Goal: Task Accomplishment & Management: Use online tool/utility

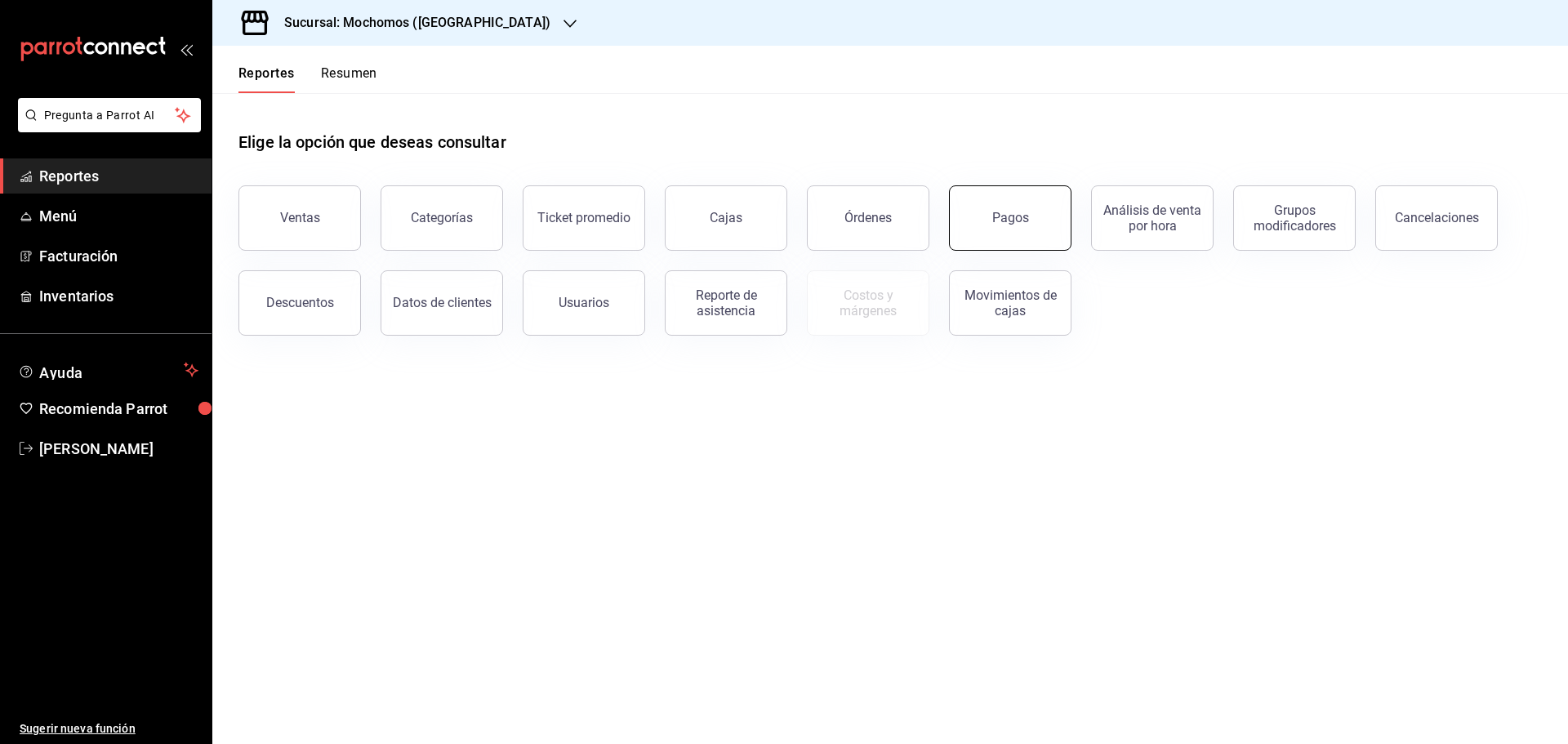
click at [989, 224] on button "Pagos" at bounding box center [1009, 218] width 123 height 65
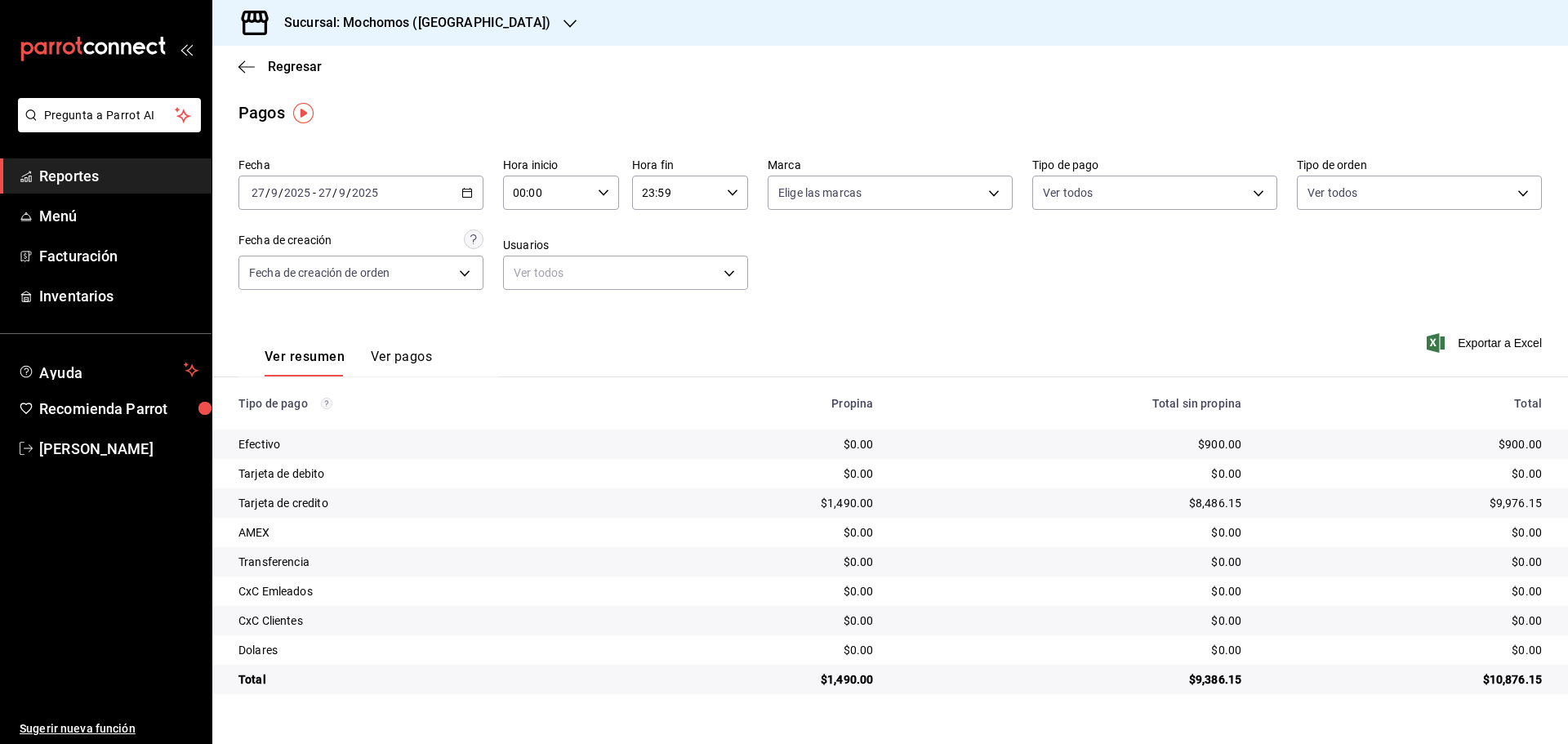
click at [470, 187] on icon "button" at bounding box center [467, 193] width 12 height 12
click at [310, 423] on span "Rango de fechas" at bounding box center [315, 425] width 126 height 17
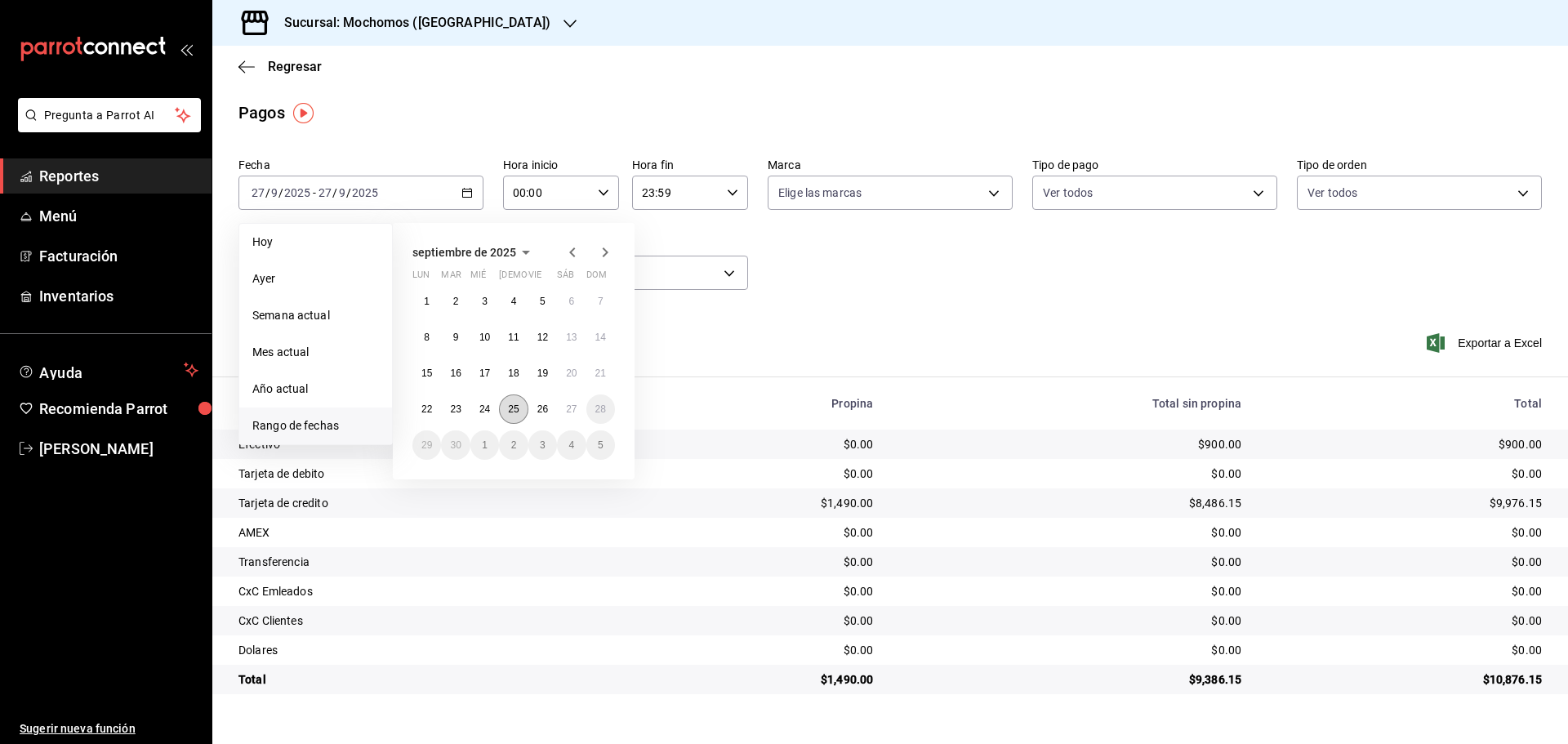
click at [508, 404] on abbr "25" at bounding box center [513, 409] width 11 height 12
click at [546, 402] on button "26" at bounding box center [542, 409] width 29 height 30
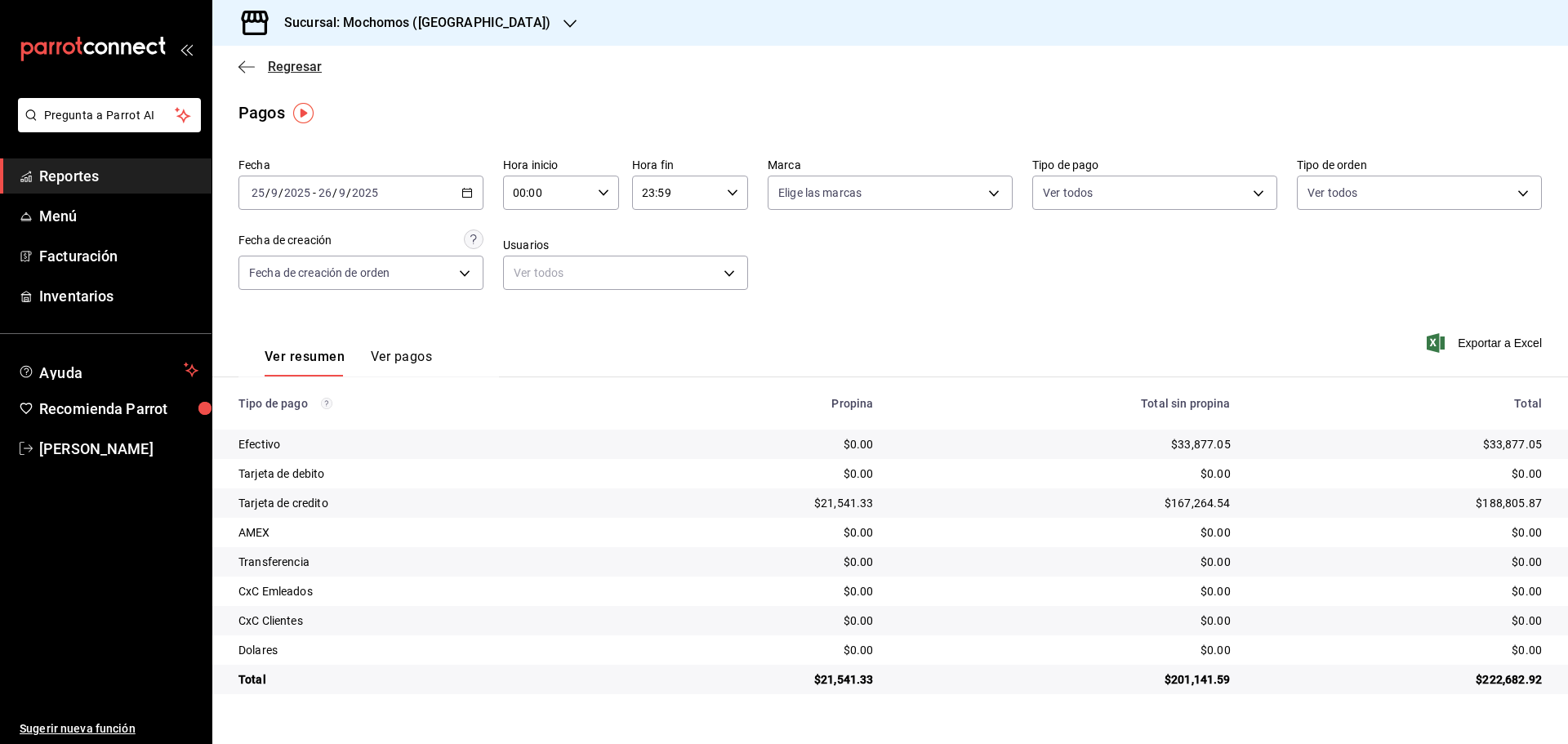
click at [241, 68] on icon "button" at bounding box center [247, 66] width 16 height 14
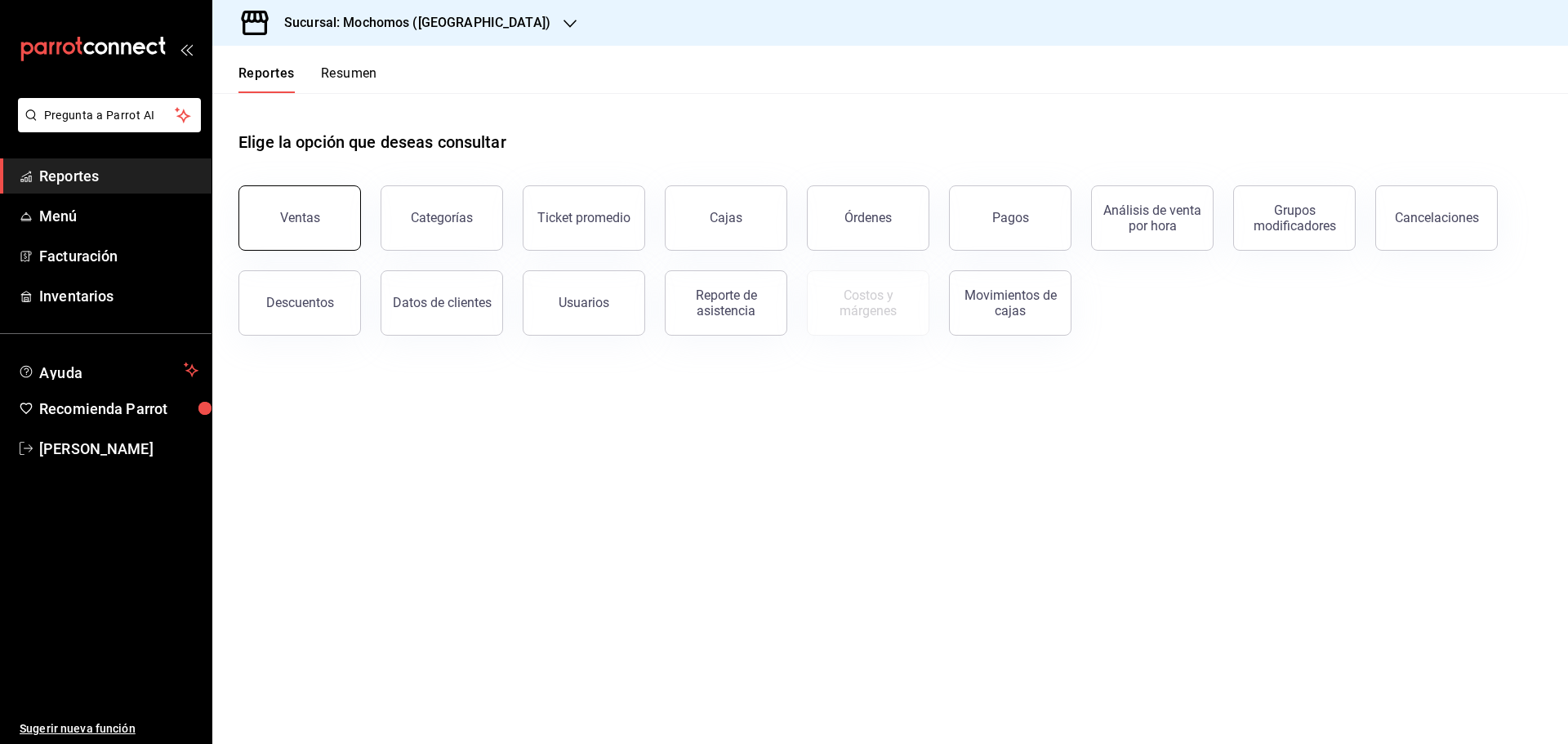
click at [293, 210] on button "Ventas" at bounding box center [299, 218] width 123 height 65
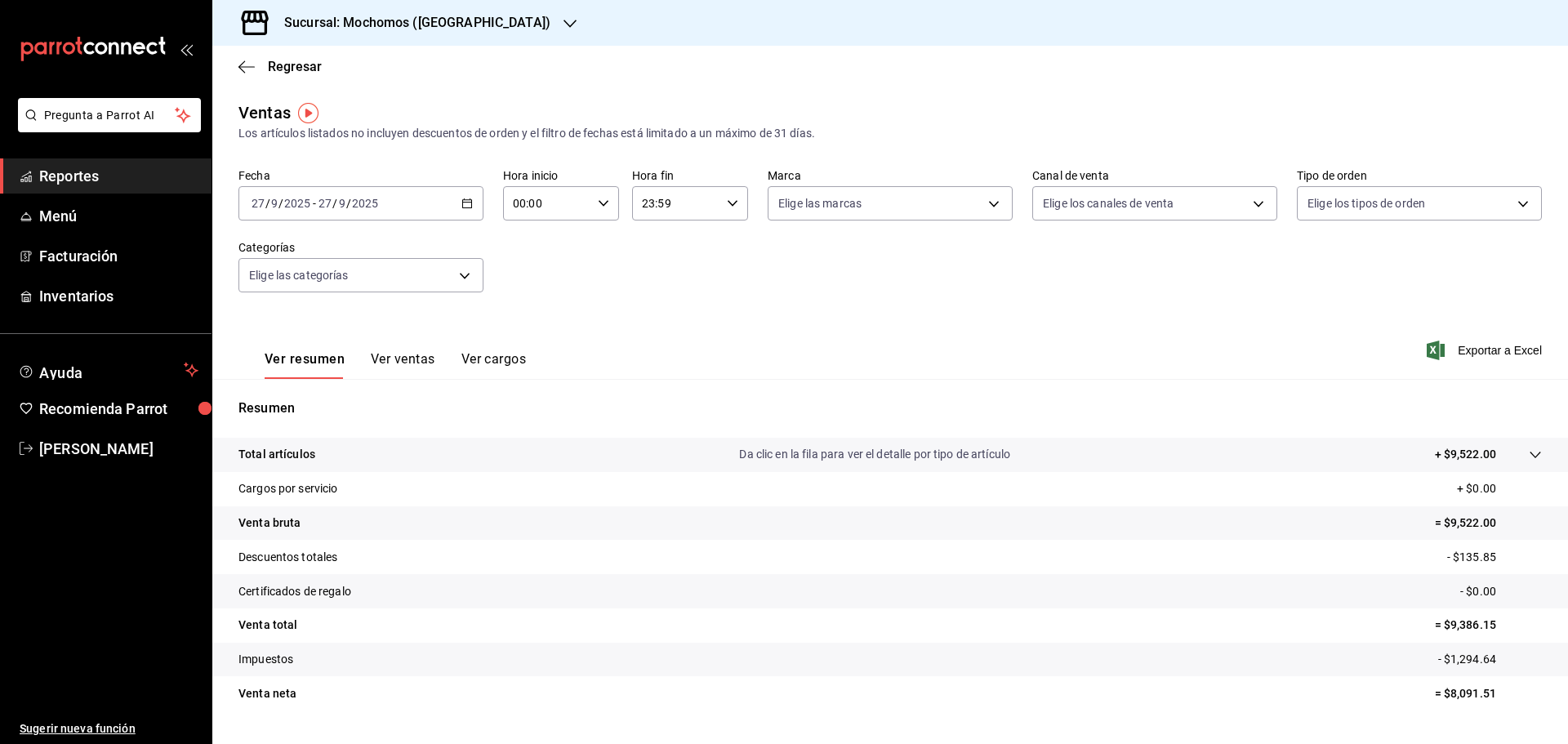
click at [463, 198] on icon "button" at bounding box center [467, 203] width 12 height 12
click at [297, 398] on span "Rango de fechas" at bounding box center [315, 399] width 126 height 17
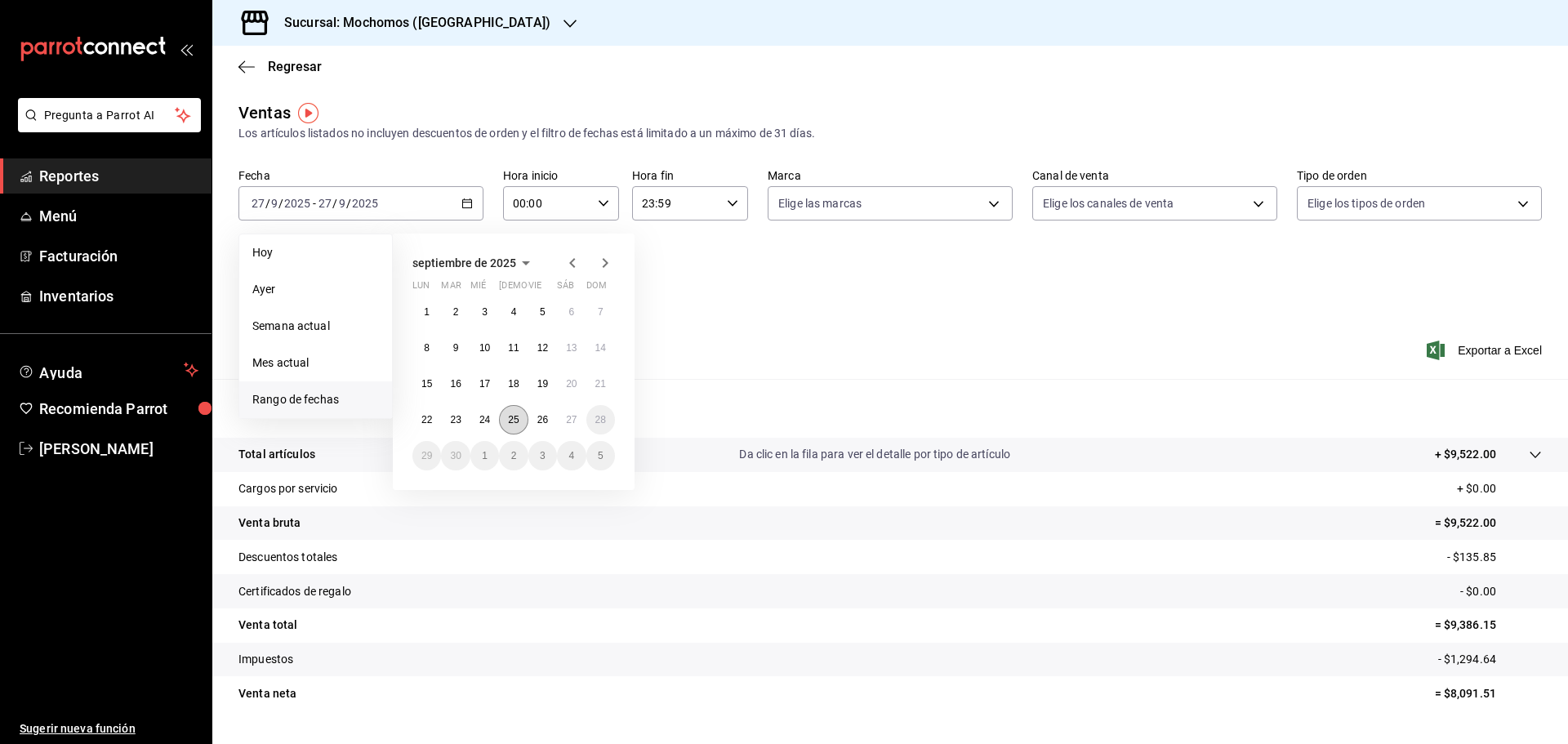
click at [507, 416] on abbr "25" at bounding box center [513, 420] width 11 height 12
click at [541, 411] on button "26" at bounding box center [542, 420] width 29 height 30
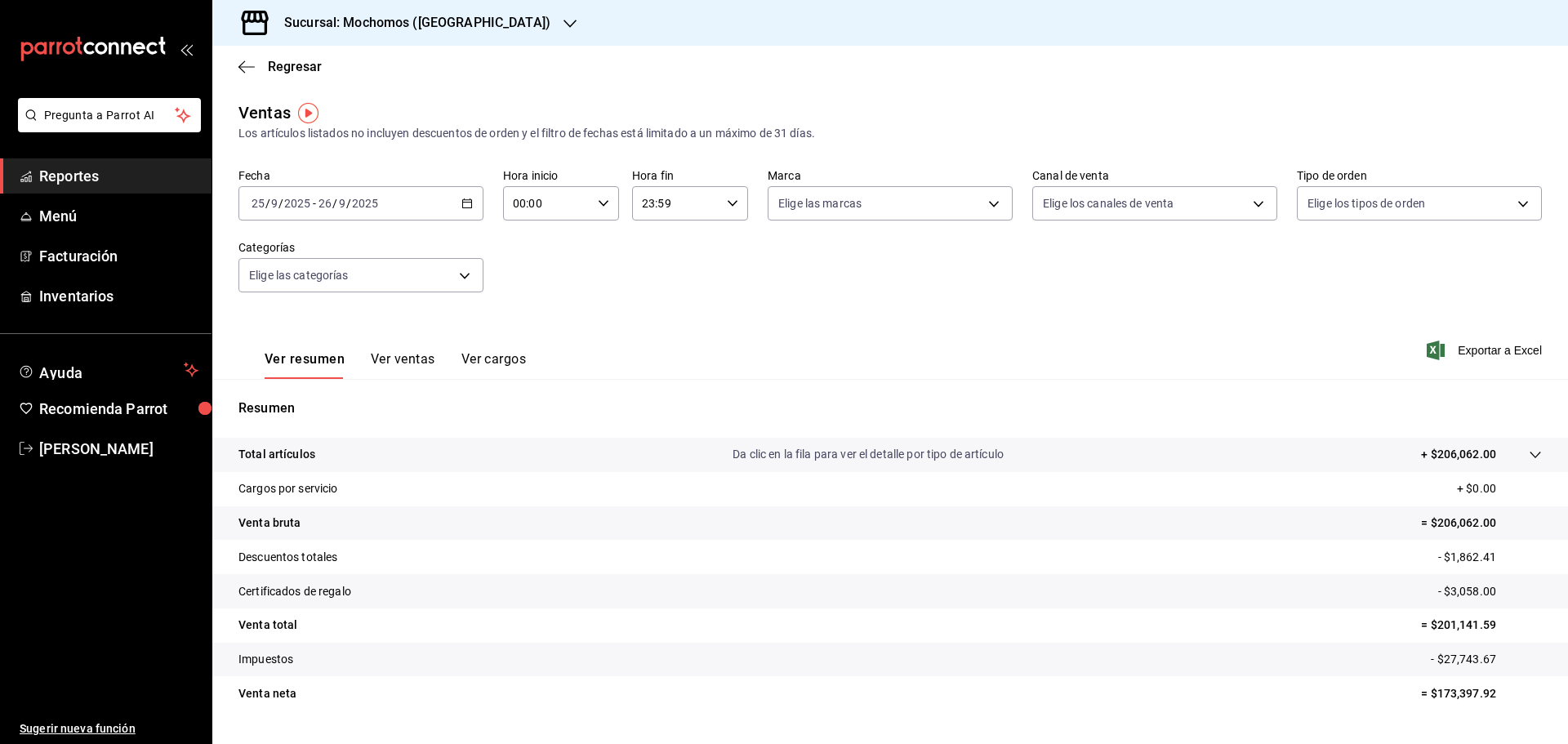
click at [601, 198] on icon "button" at bounding box center [603, 203] width 12 height 12
click at [526, 272] on span "05" at bounding box center [530, 277] width 32 height 13
type input "05:00"
click at [526, 278] on span "05" at bounding box center [530, 277] width 32 height 13
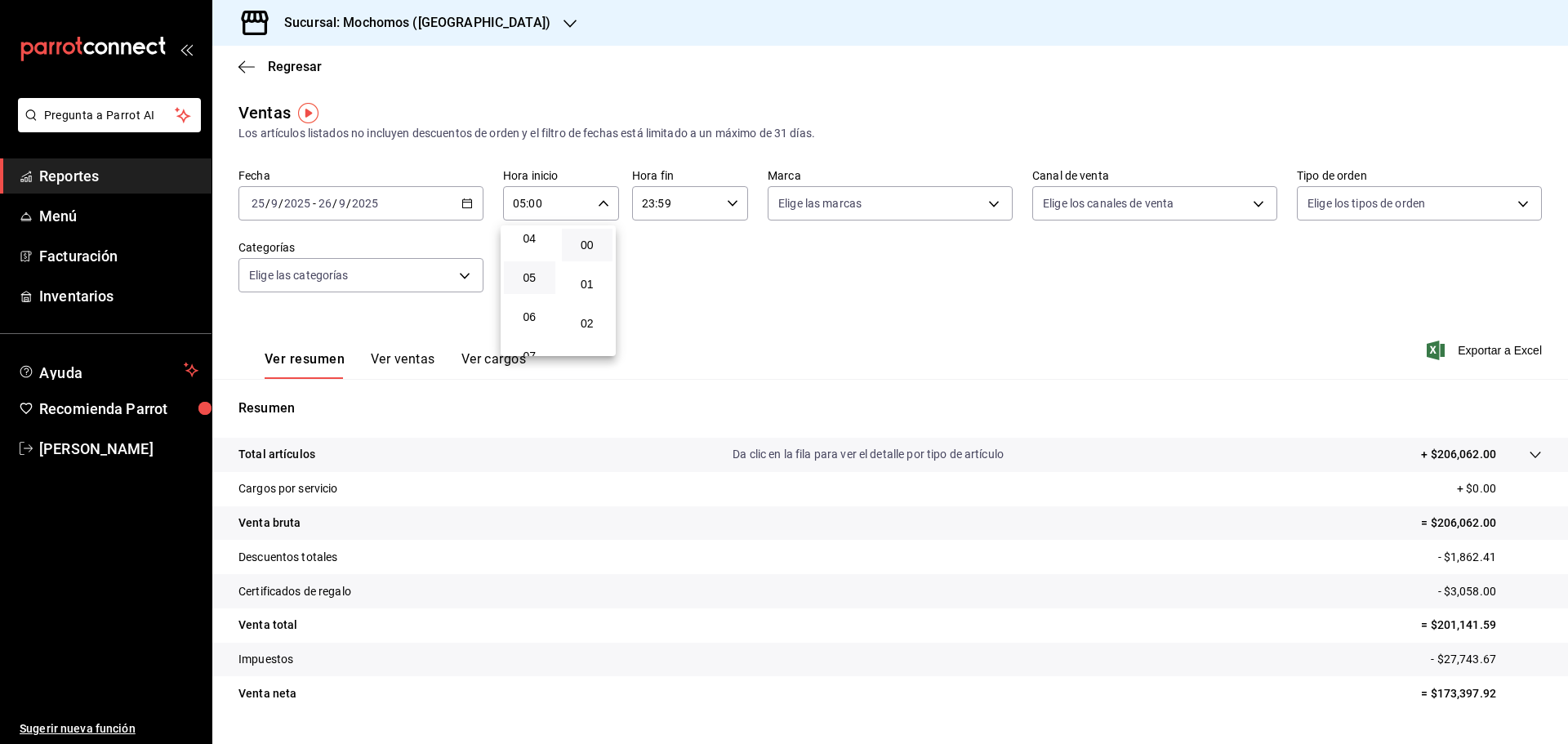
click at [724, 201] on div at bounding box center [784, 372] width 1568 height 744
click at [727, 201] on icon "button" at bounding box center [732, 203] width 12 height 12
click at [654, 281] on span "05" at bounding box center [657, 284] width 32 height 13
type input "05:59"
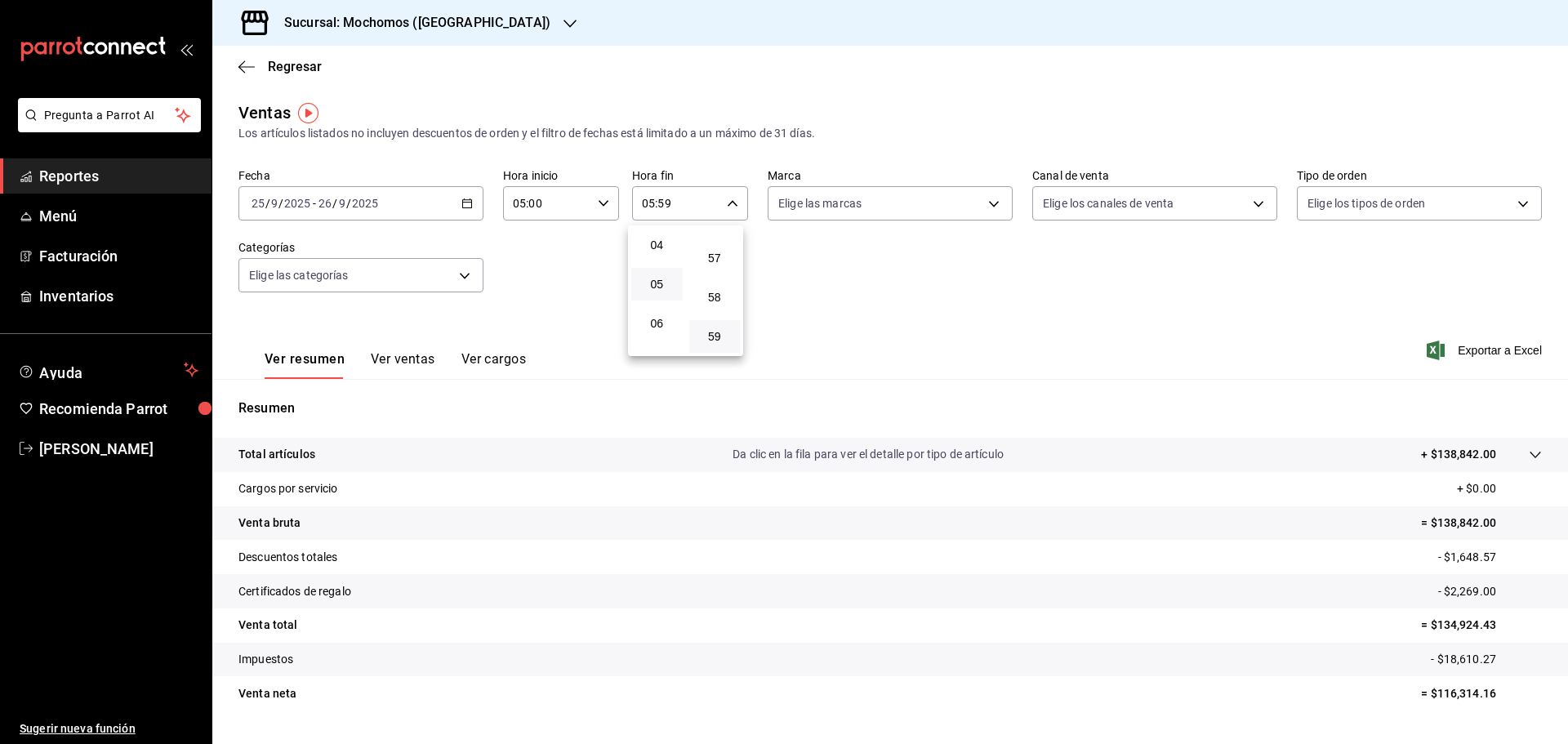
click at [1477, 347] on div at bounding box center [784, 372] width 1568 height 744
click at [1477, 347] on span "Exportar a Excel" at bounding box center [1486, 350] width 112 height 20
click at [463, 199] on \(Stroke\) "button" at bounding box center [463, 198] width 1 height 1
click at [462, 197] on icon "button" at bounding box center [467, 203] width 12 height 12
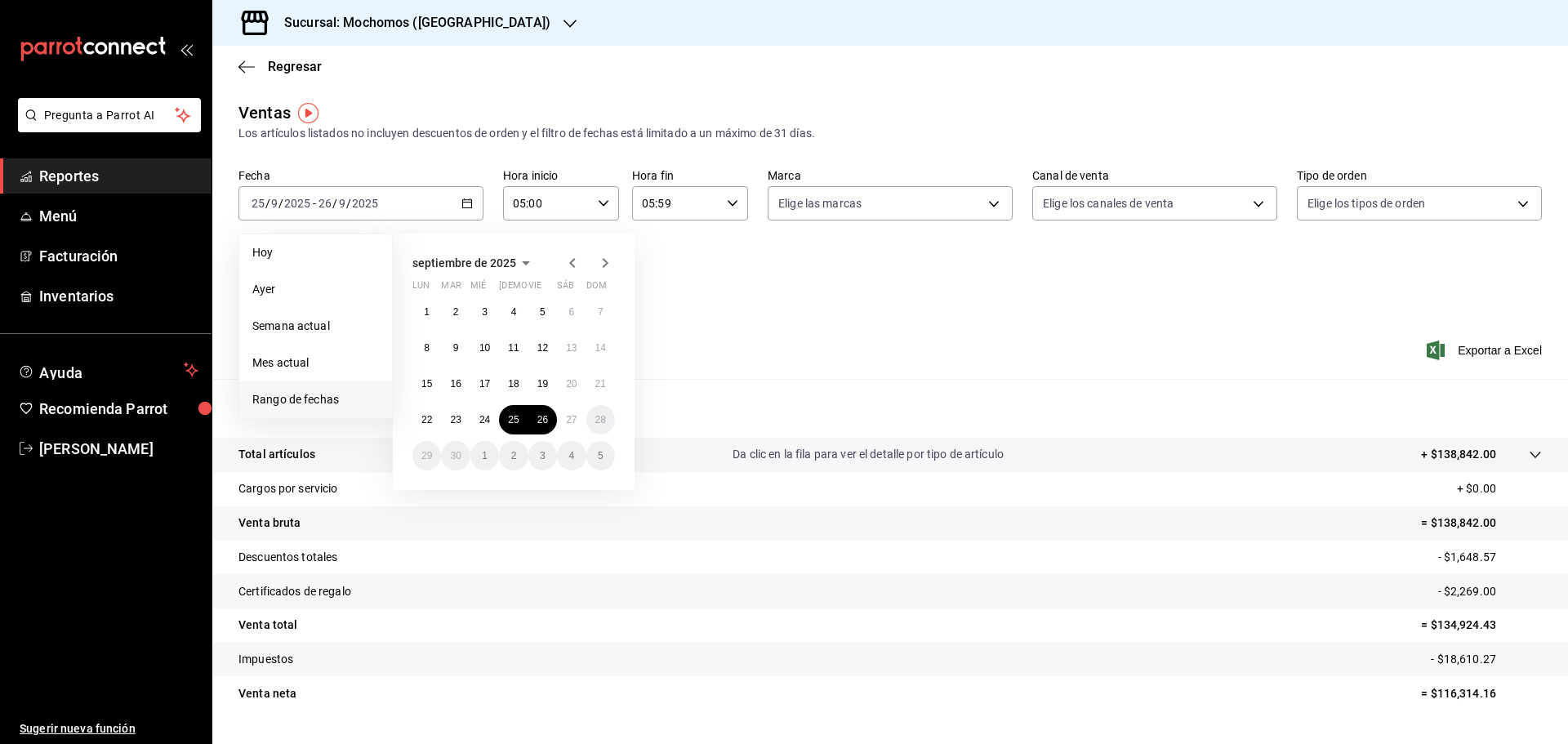
click at [306, 387] on li "Rango de fechas" at bounding box center [316, 399] width 152 height 37
click at [311, 396] on span "Rango de fechas" at bounding box center [315, 399] width 126 height 17
click at [312, 396] on span "Rango de fechas" at bounding box center [315, 399] width 126 height 17
click at [545, 419] on abbr "26" at bounding box center [542, 420] width 11 height 12
click at [571, 417] on abbr "27" at bounding box center [571, 420] width 11 height 12
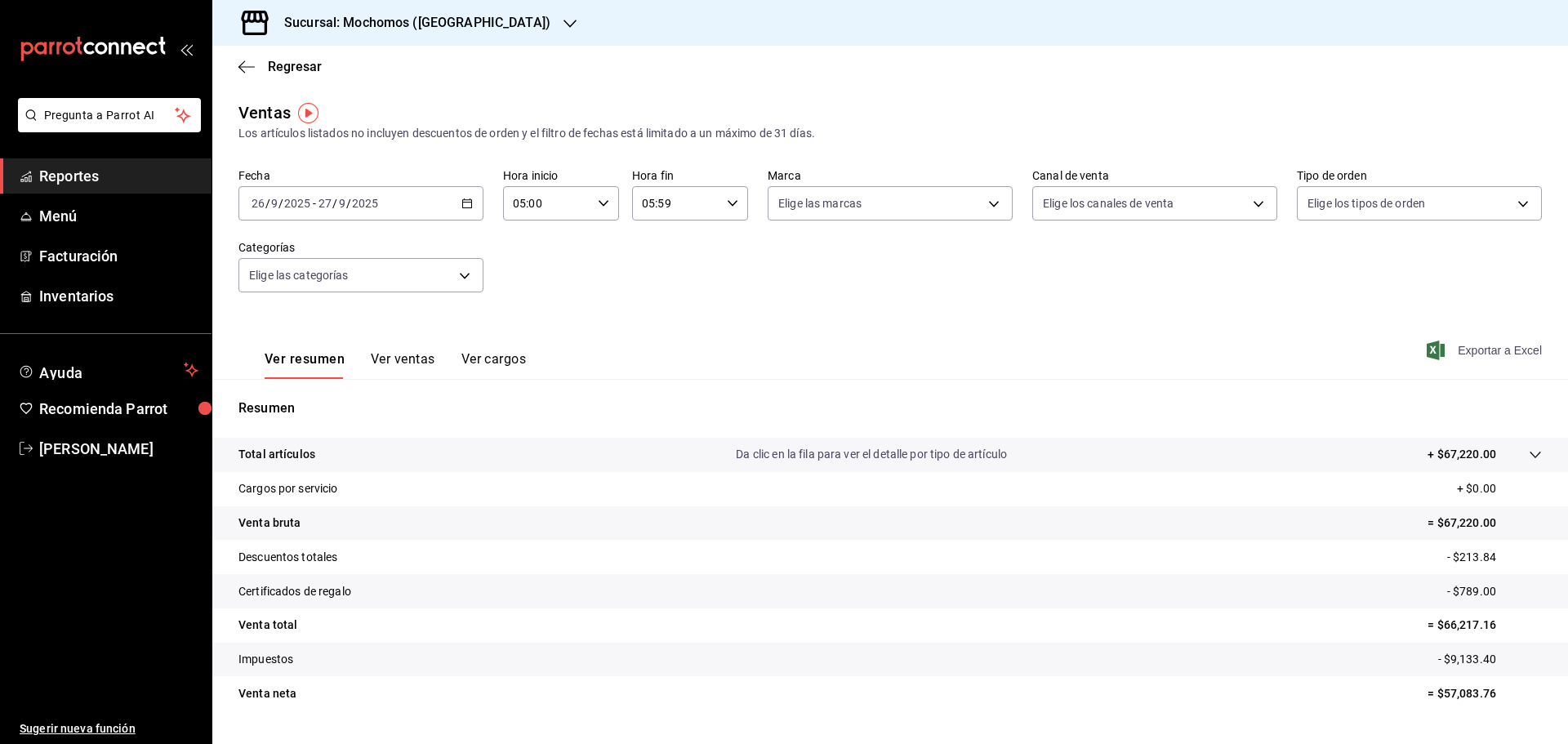
click at [1477, 349] on span "Exportar a Excel" at bounding box center [1486, 350] width 112 height 20
click at [471, 206] on div "[DATE] [DATE] - [DATE] [DATE]" at bounding box center [360, 203] width 245 height 34
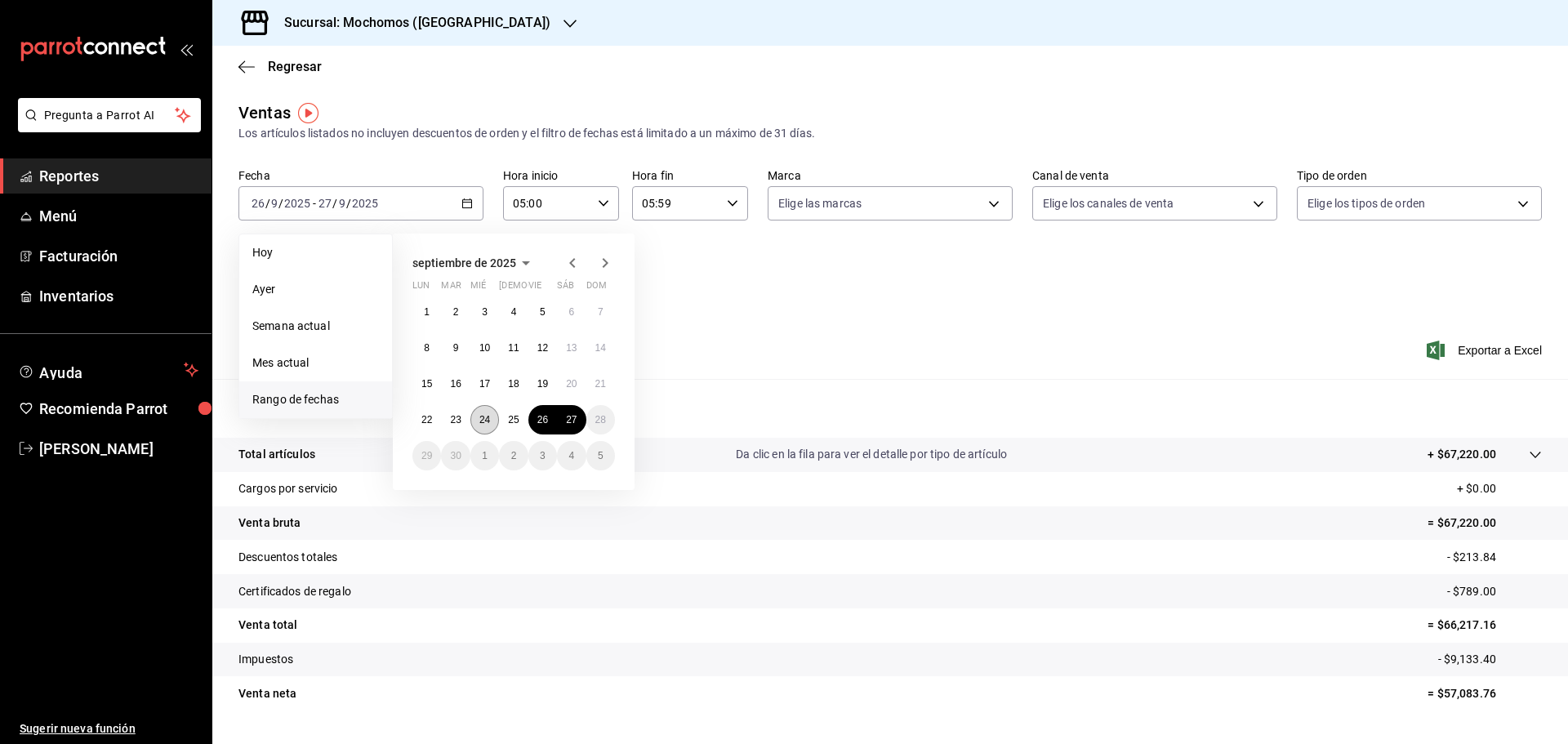
click at [490, 420] on button "24" at bounding box center [485, 420] width 29 height 30
click at [504, 420] on button "25" at bounding box center [513, 420] width 29 height 30
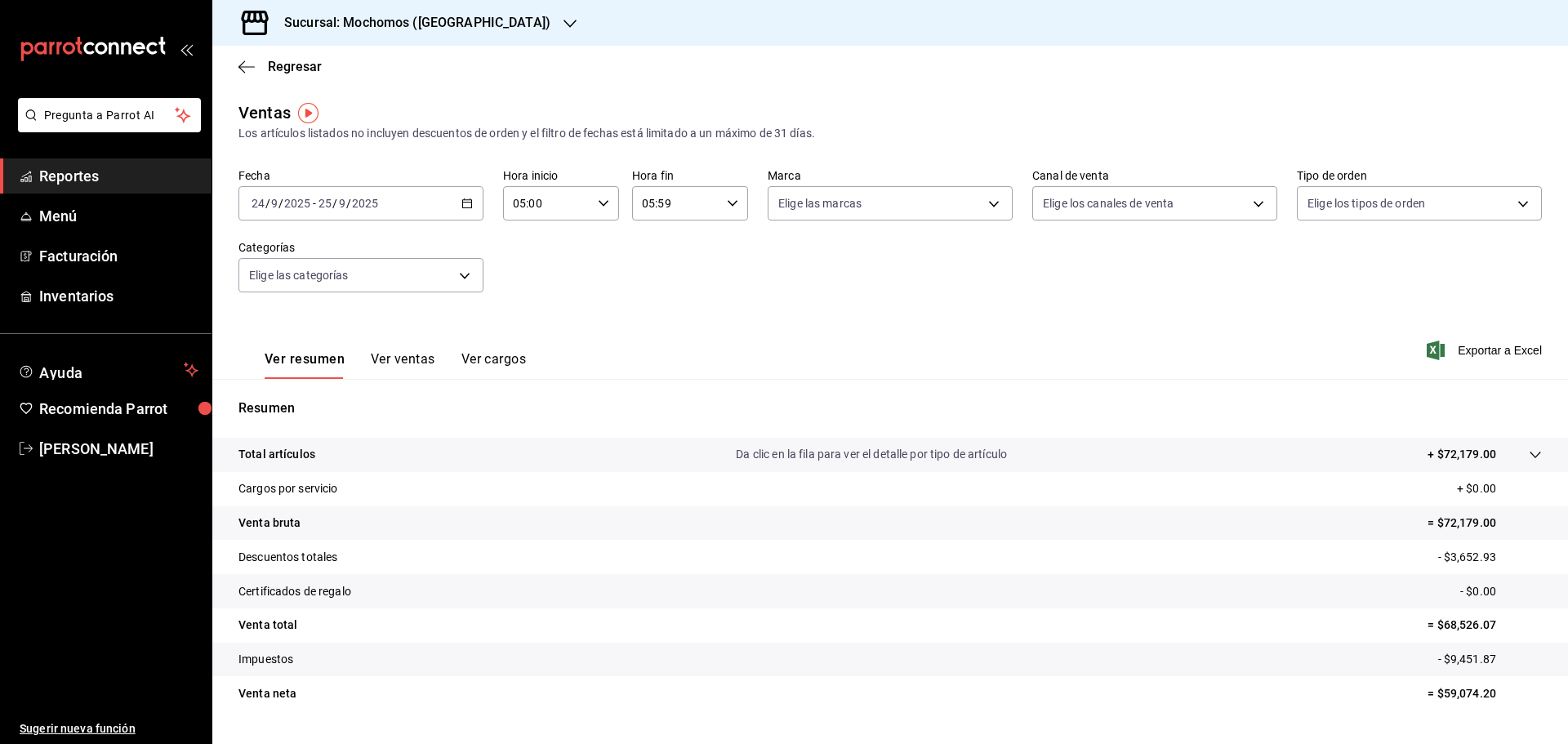
click at [458, 210] on div "[DATE] [DATE] - [DATE] [DATE]" at bounding box center [360, 203] width 245 height 34
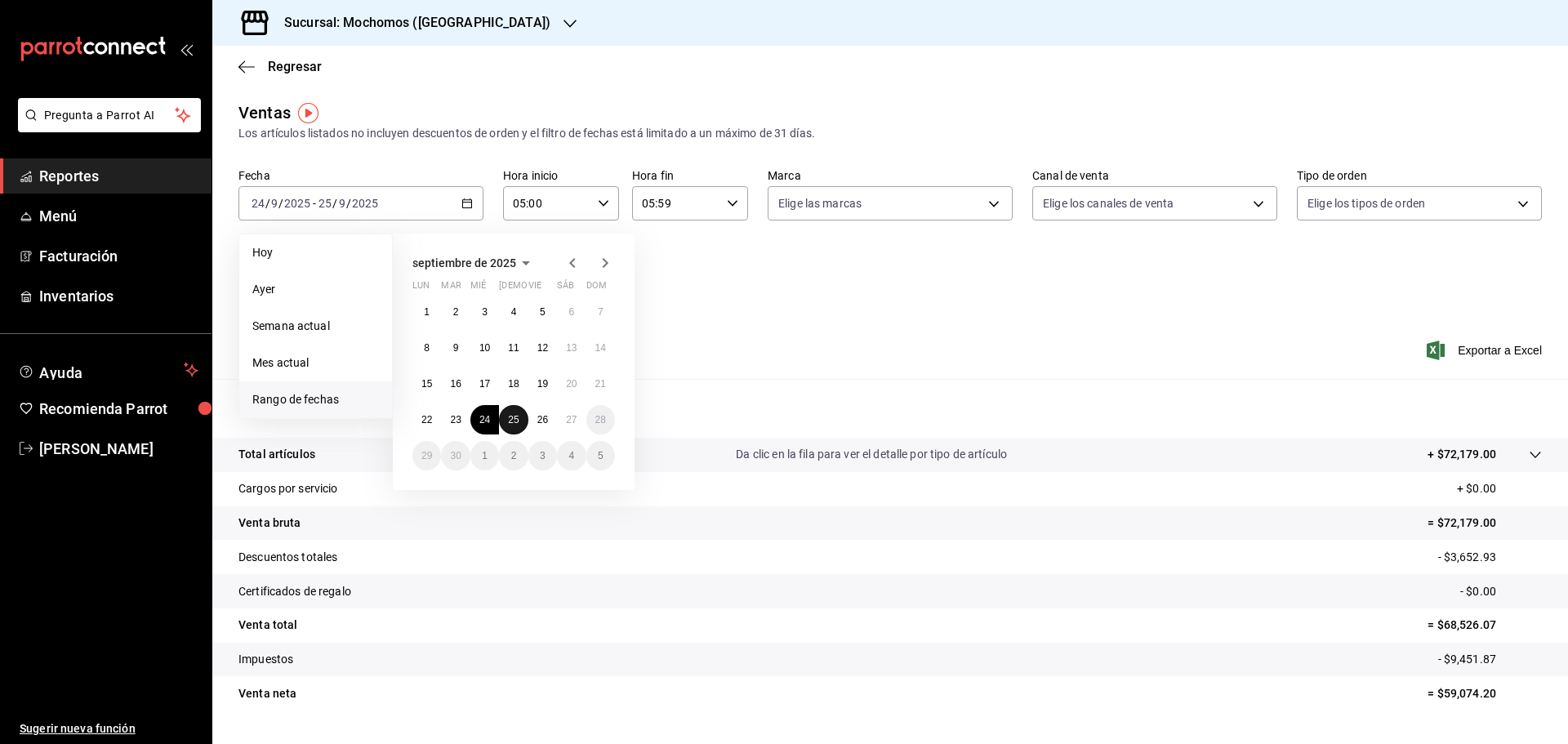
click at [515, 420] on abbr "25" at bounding box center [513, 420] width 11 height 12
drag, startPoint x: 544, startPoint y: 424, endPoint x: 588, endPoint y: 380, distance: 62.2
click at [544, 424] on abbr "26" at bounding box center [542, 420] width 11 height 12
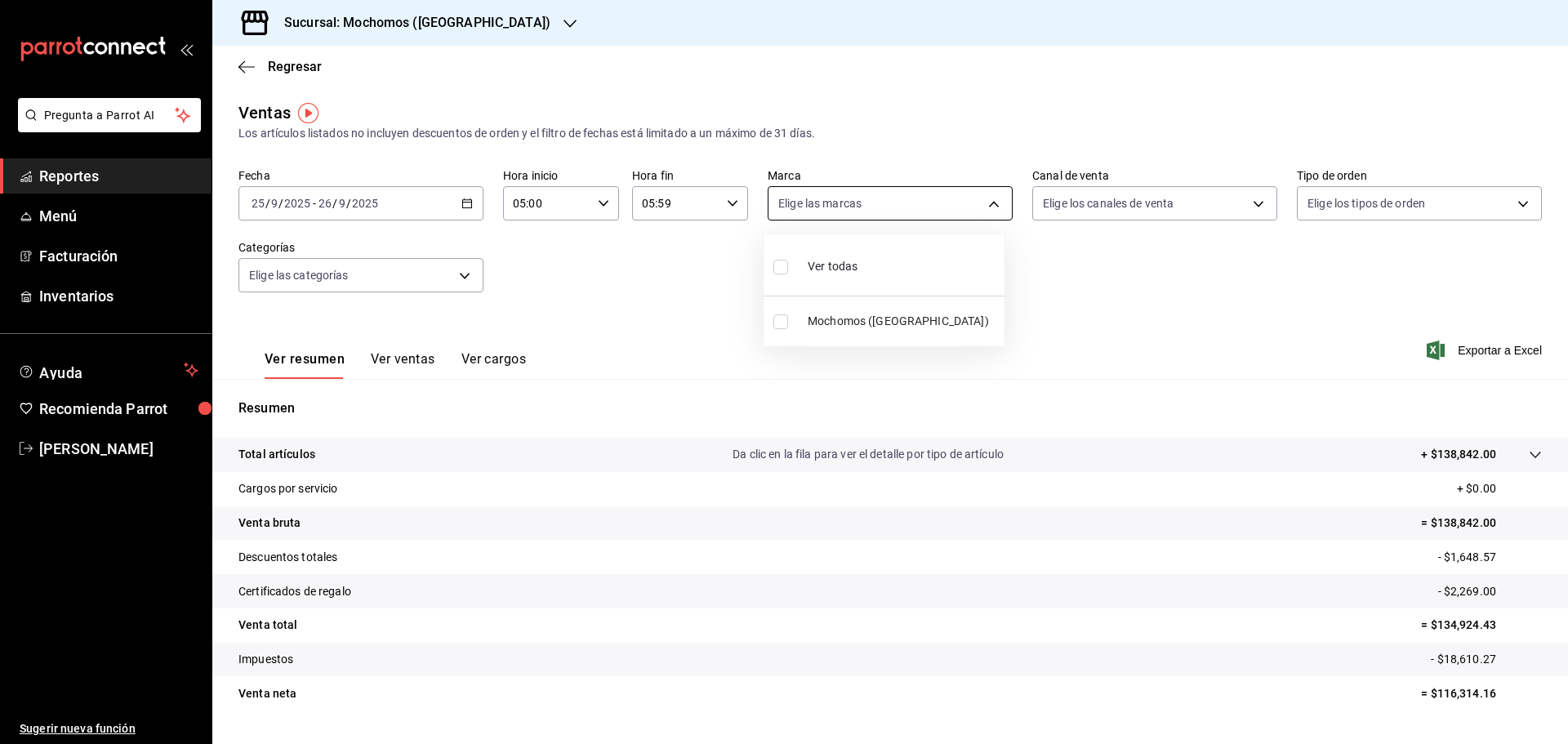
click at [990, 206] on body "Pregunta a Parrot AI Reportes Menú Facturación Inventarios Ayuda Recomienda Par…" at bounding box center [784, 372] width 1568 height 744
click at [491, 14] on div at bounding box center [784, 372] width 1568 height 744
click at [483, 34] on div "Sucursal: Mochomos ([GEOGRAPHIC_DATA])" at bounding box center [403, 22] width 358 height 46
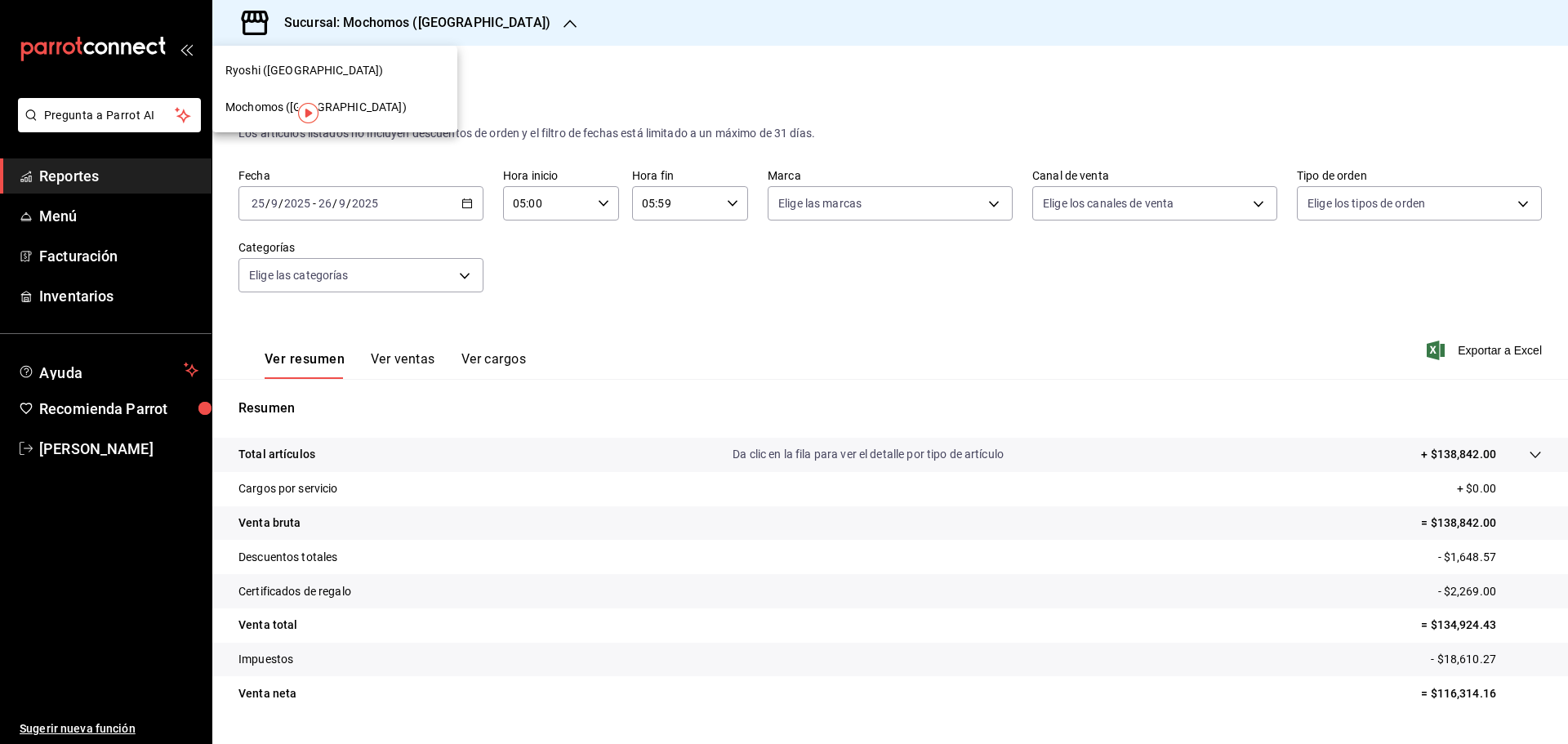
click at [358, 68] on div "Ryoshi ([GEOGRAPHIC_DATA])" at bounding box center [334, 70] width 219 height 17
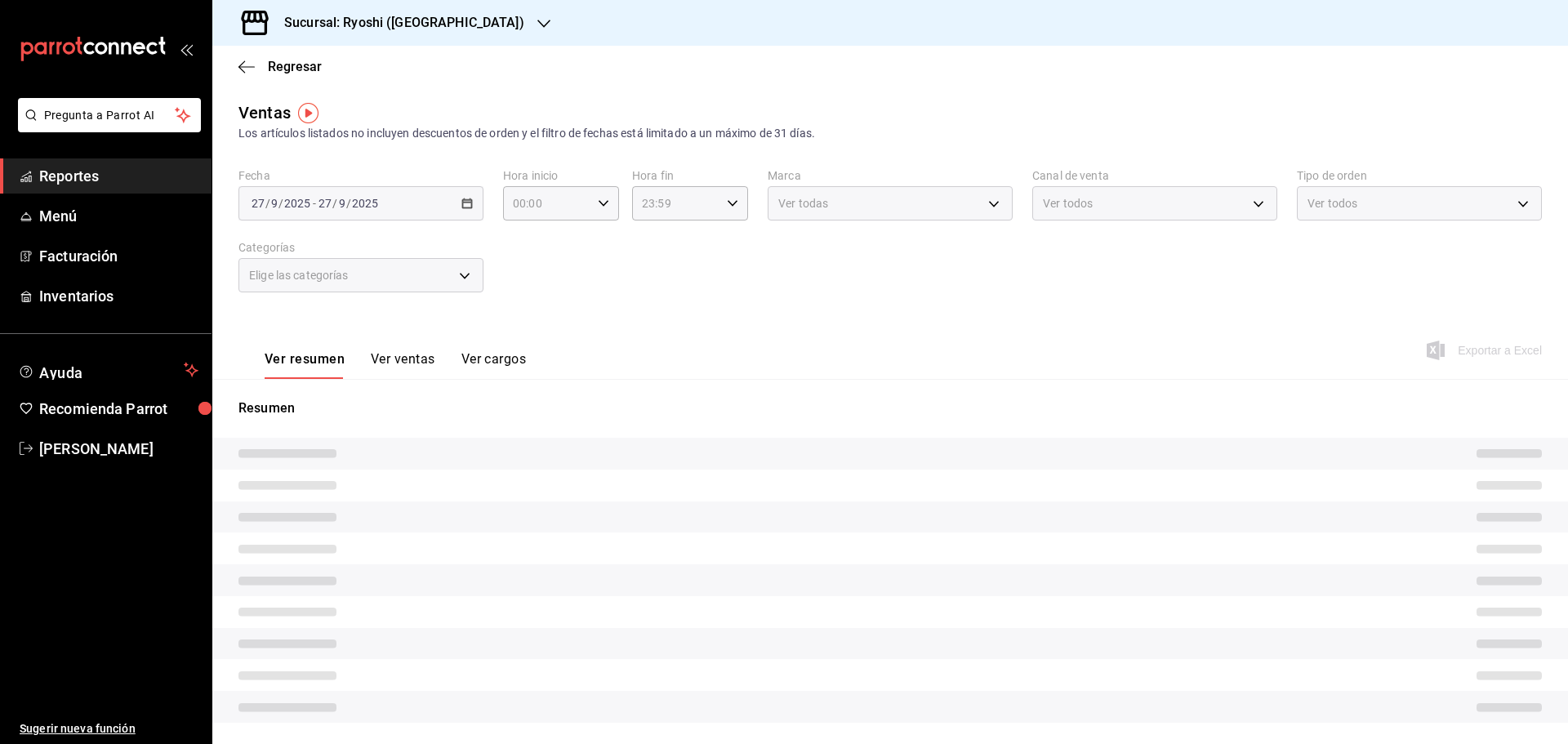
type input "05:00"
type input "05:59"
click at [131, 177] on span "Reportes" at bounding box center [119, 176] width 160 height 22
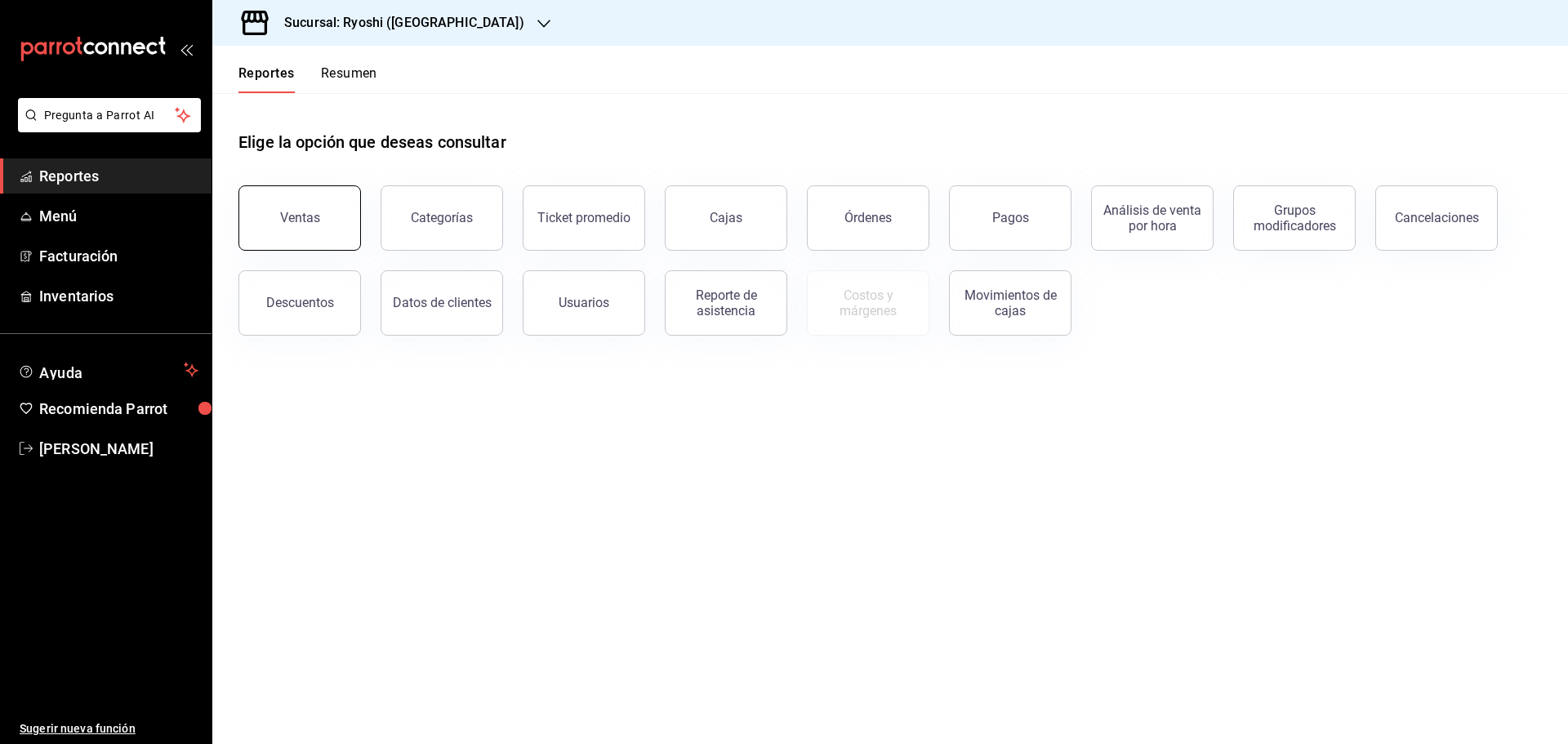
click at [333, 226] on button "Ventas" at bounding box center [299, 218] width 123 height 65
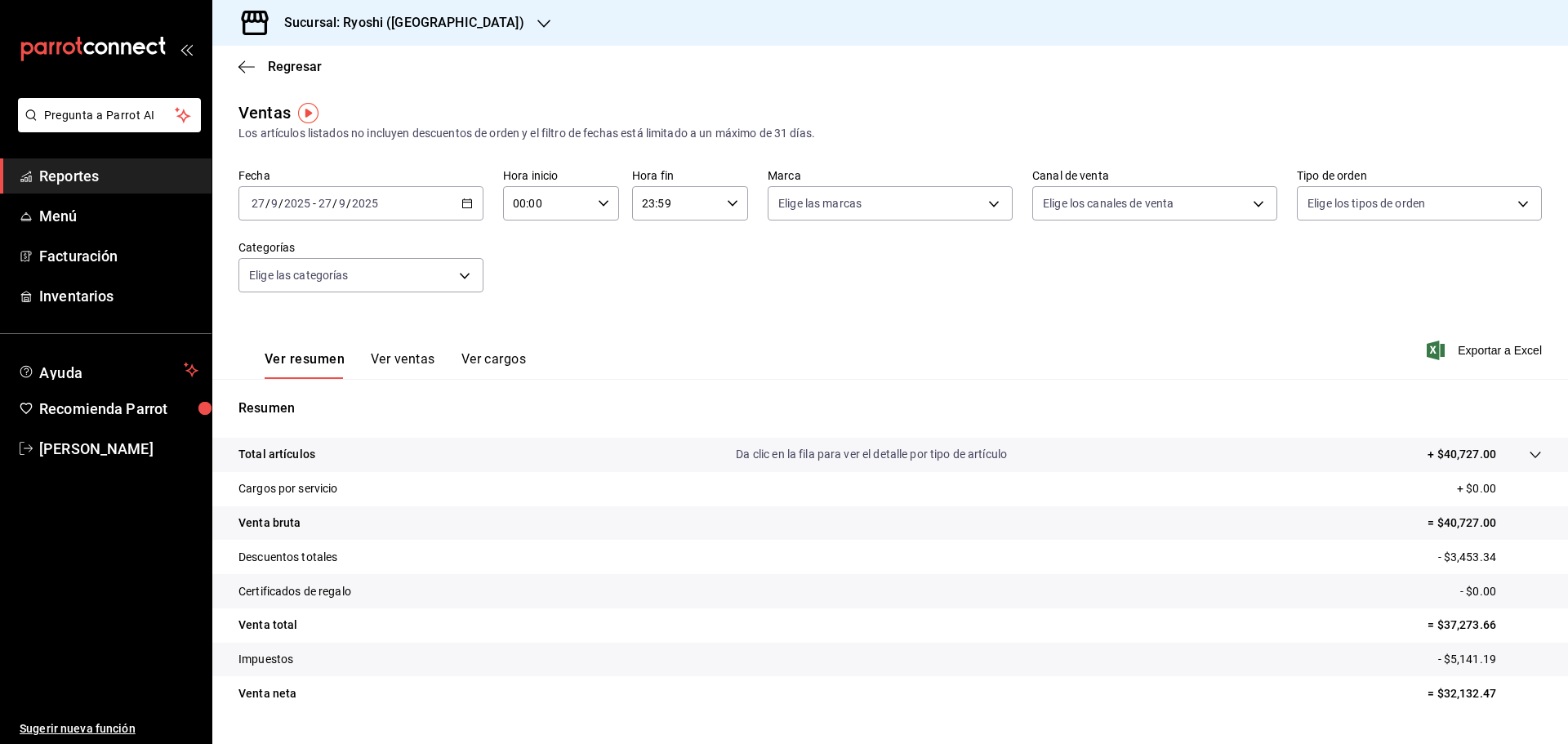
click at [466, 205] on icon "button" at bounding box center [467, 203] width 12 height 12
click at [281, 398] on span "Rango de fechas" at bounding box center [315, 399] width 126 height 17
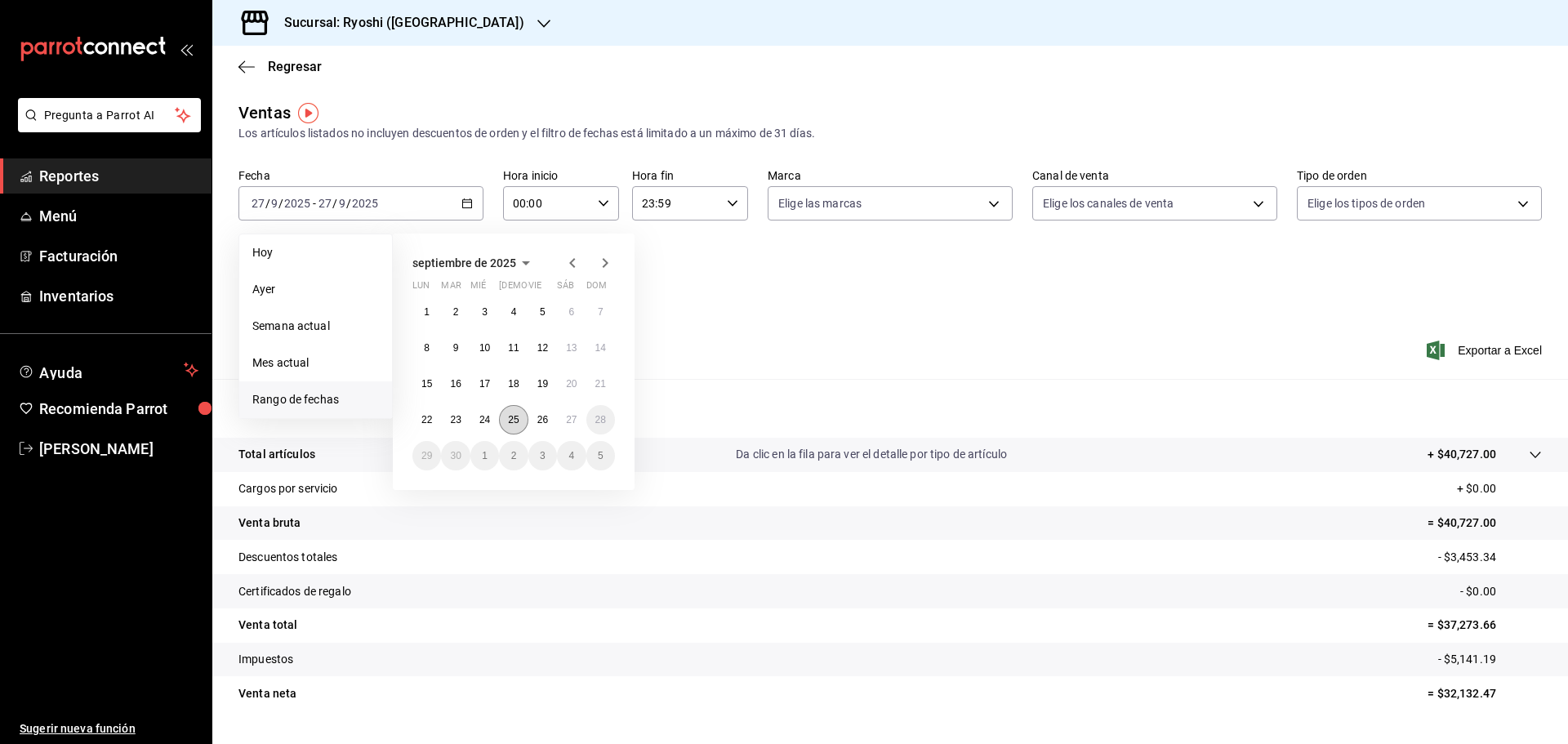
click at [502, 417] on button "25" at bounding box center [513, 420] width 29 height 30
click at [532, 420] on button "26" at bounding box center [542, 420] width 29 height 30
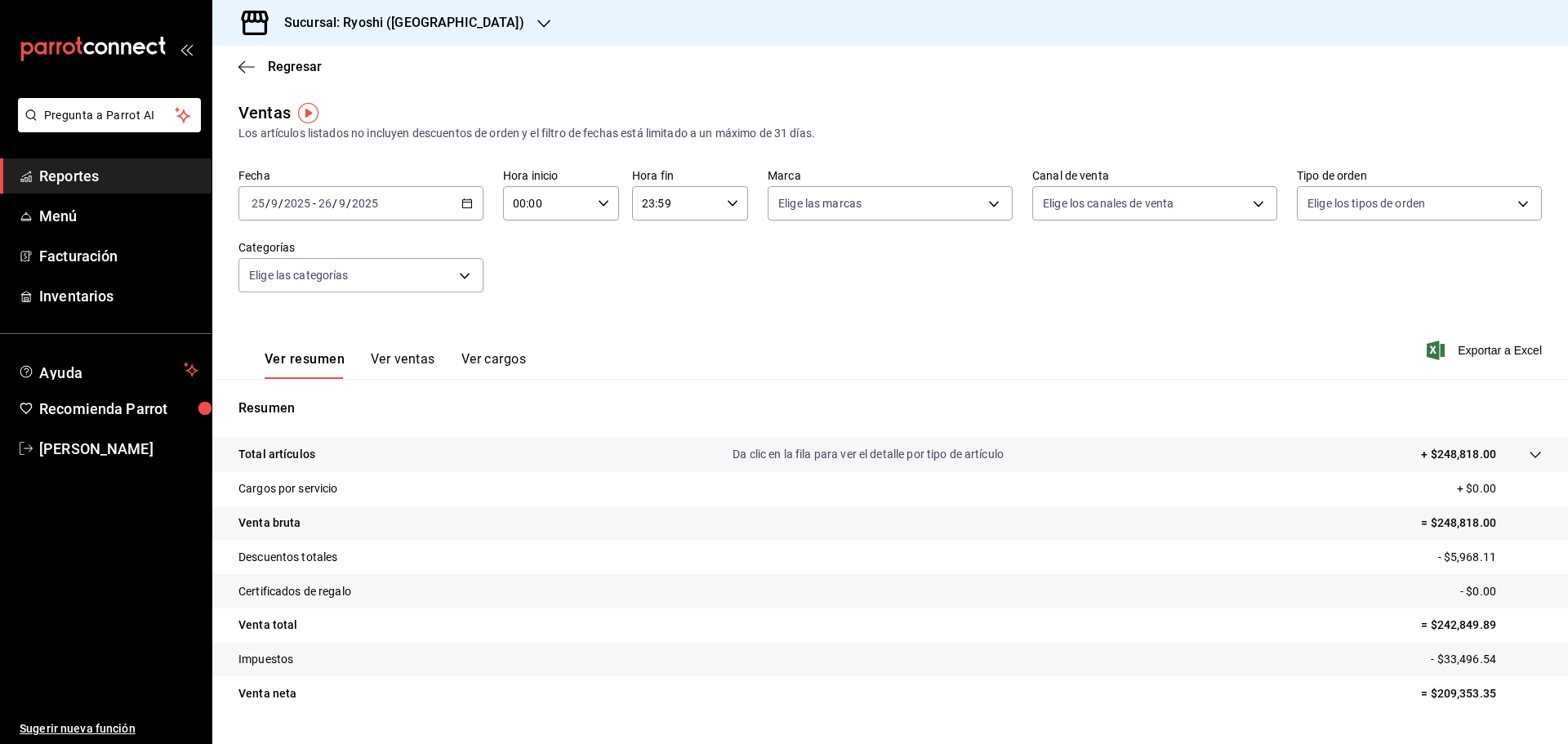
click at [601, 198] on icon "button" at bounding box center [603, 203] width 12 height 12
click at [530, 279] on span "05" at bounding box center [530, 277] width 32 height 13
type input "05:00"
click at [732, 209] on div at bounding box center [784, 372] width 1568 height 744
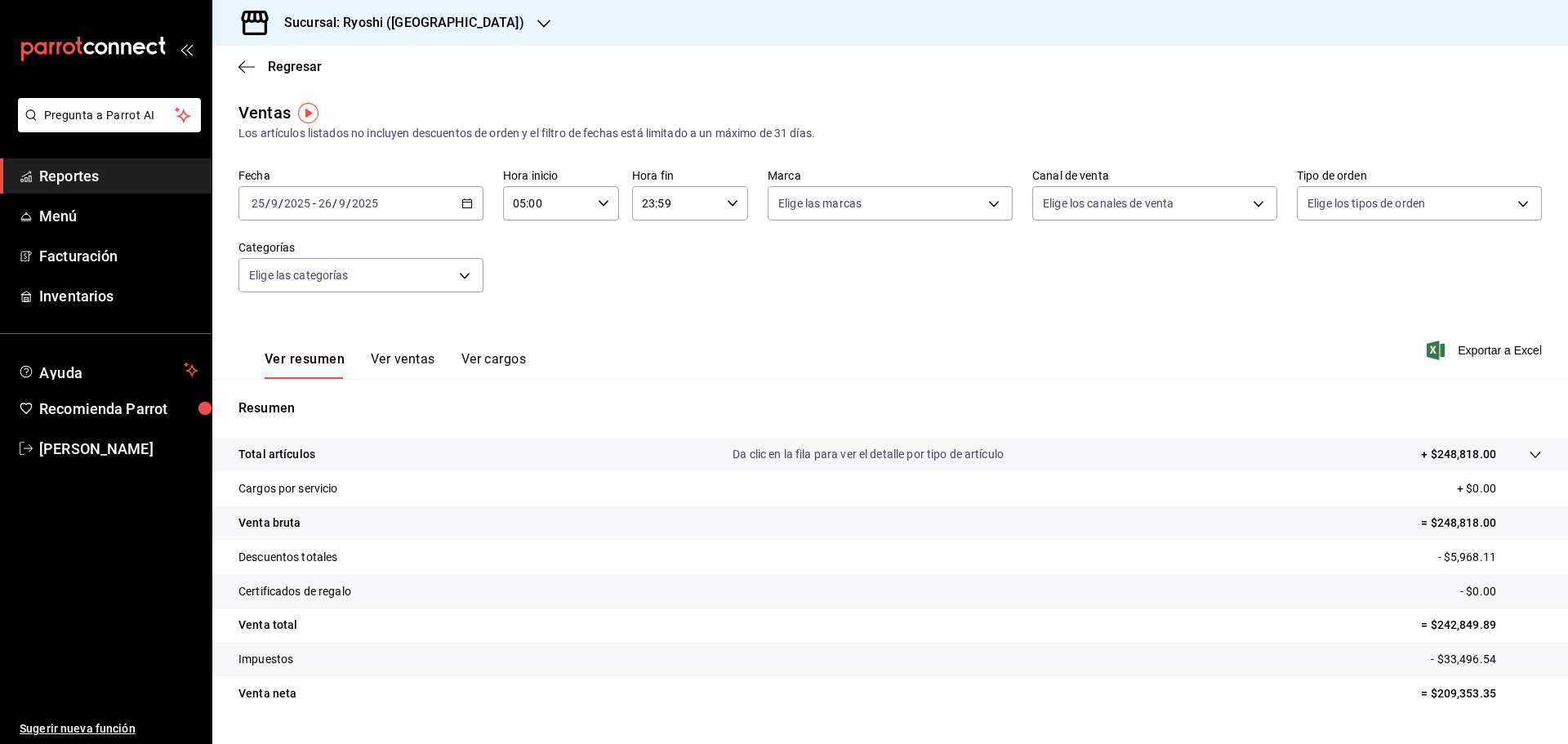
click at [732, 209] on div "23:59 Hora fin" at bounding box center [689, 203] width 116 height 34
click at [658, 289] on span "05" at bounding box center [657, 284] width 32 height 13
type input "05:59"
click at [943, 280] on div at bounding box center [784, 372] width 1568 height 744
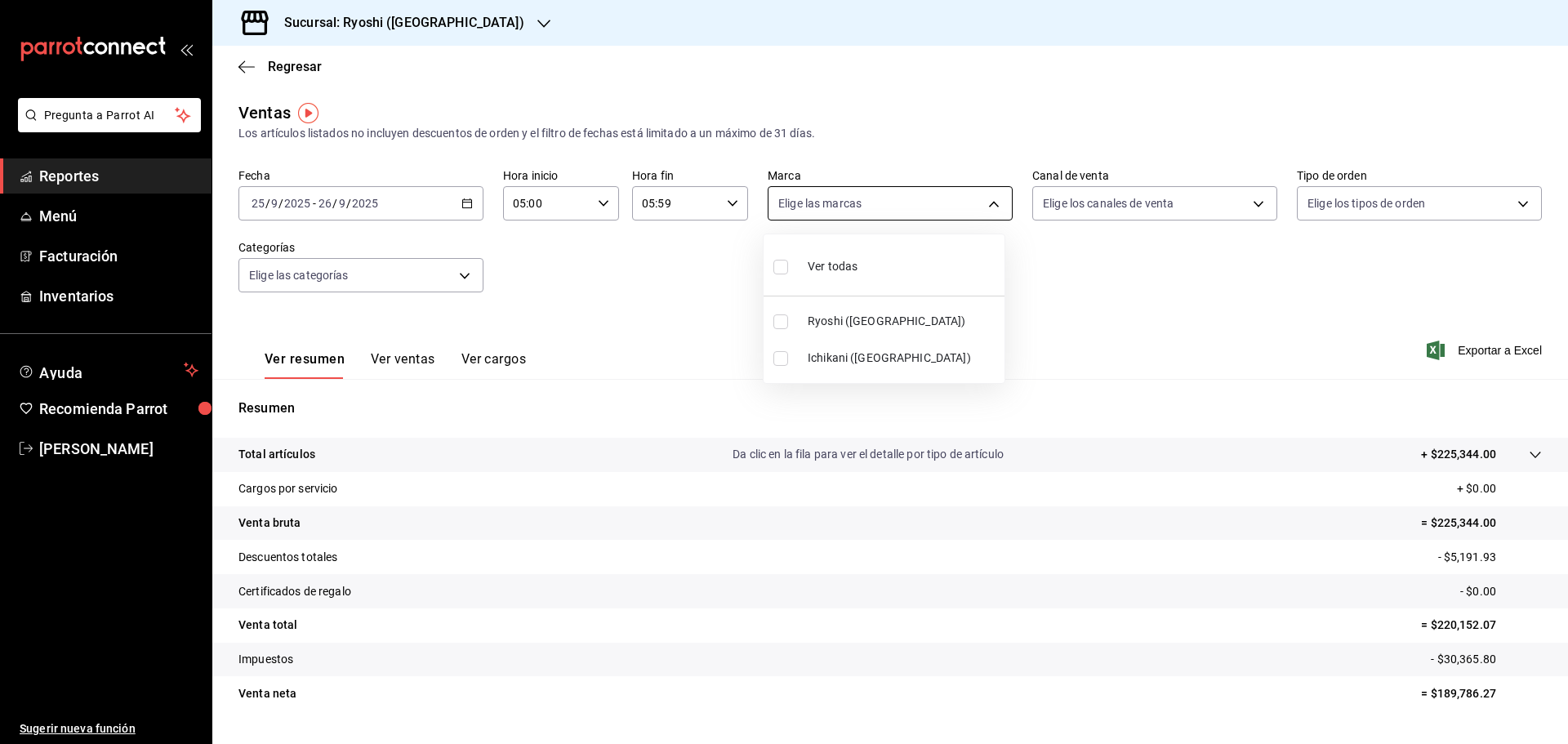
click at [994, 211] on body "Pregunta a Parrot AI Reportes Menú Facturación Inventarios Ayuda Recomienda Par…" at bounding box center [784, 372] width 1568 height 744
click at [801, 262] on div "Ver todas" at bounding box center [815, 264] width 84 height 35
type input "26ca50e5-a845-484f-a54e-8a4432b79f59,e80bf875-3c9c-4ad9-8c6a-14c8262011fc"
checkbox input "true"
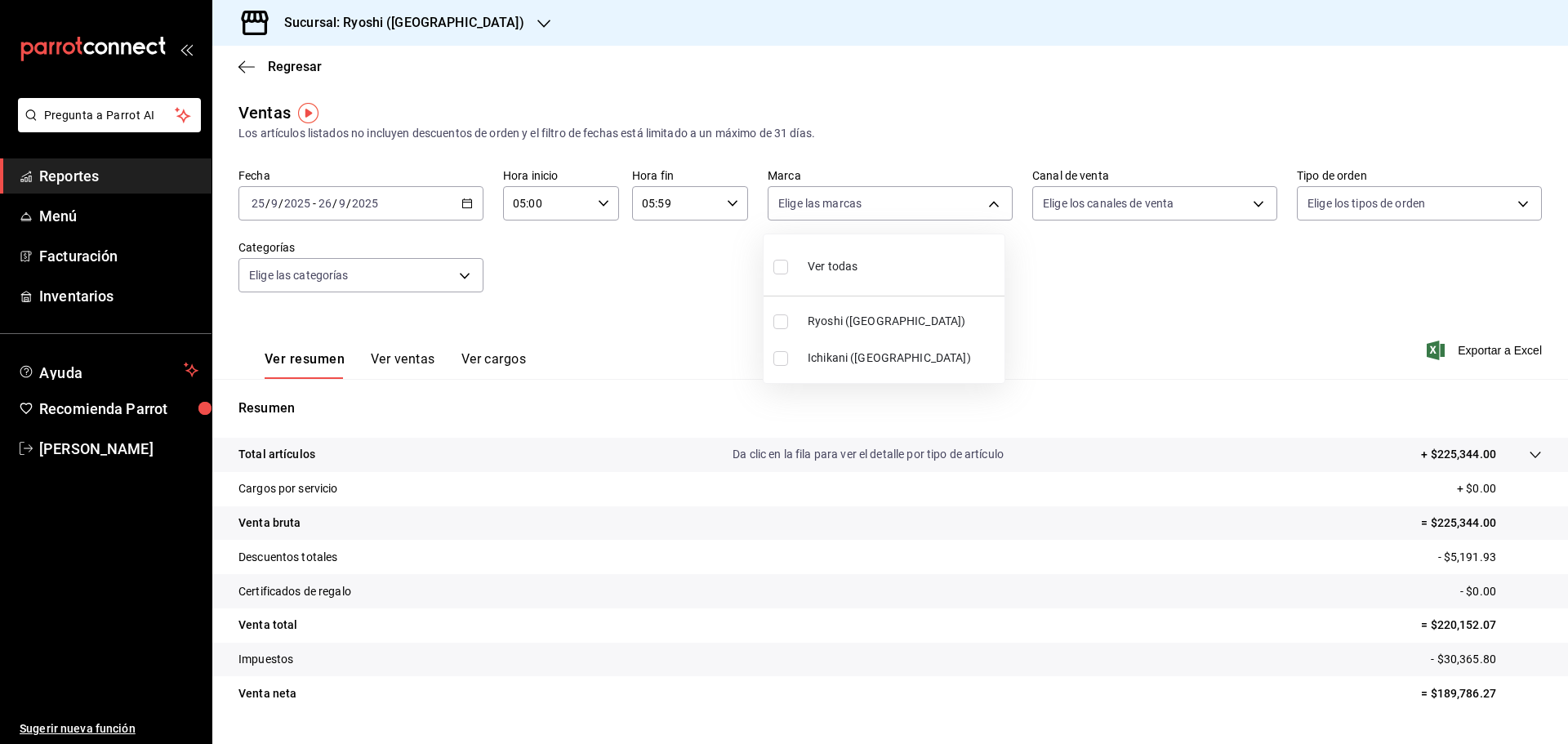
checkbox input "true"
click at [1217, 303] on div at bounding box center [784, 372] width 1568 height 744
click at [1477, 351] on span "Exportar a Excel" at bounding box center [1486, 350] width 112 height 20
click at [986, 205] on body "Pregunta a Parrot AI Reportes Menú Facturación Inventarios Ayuda Recomienda Par…" at bounding box center [784, 372] width 1568 height 744
click at [865, 320] on span "Ryoshi ([GEOGRAPHIC_DATA])" at bounding box center [903, 321] width 190 height 17
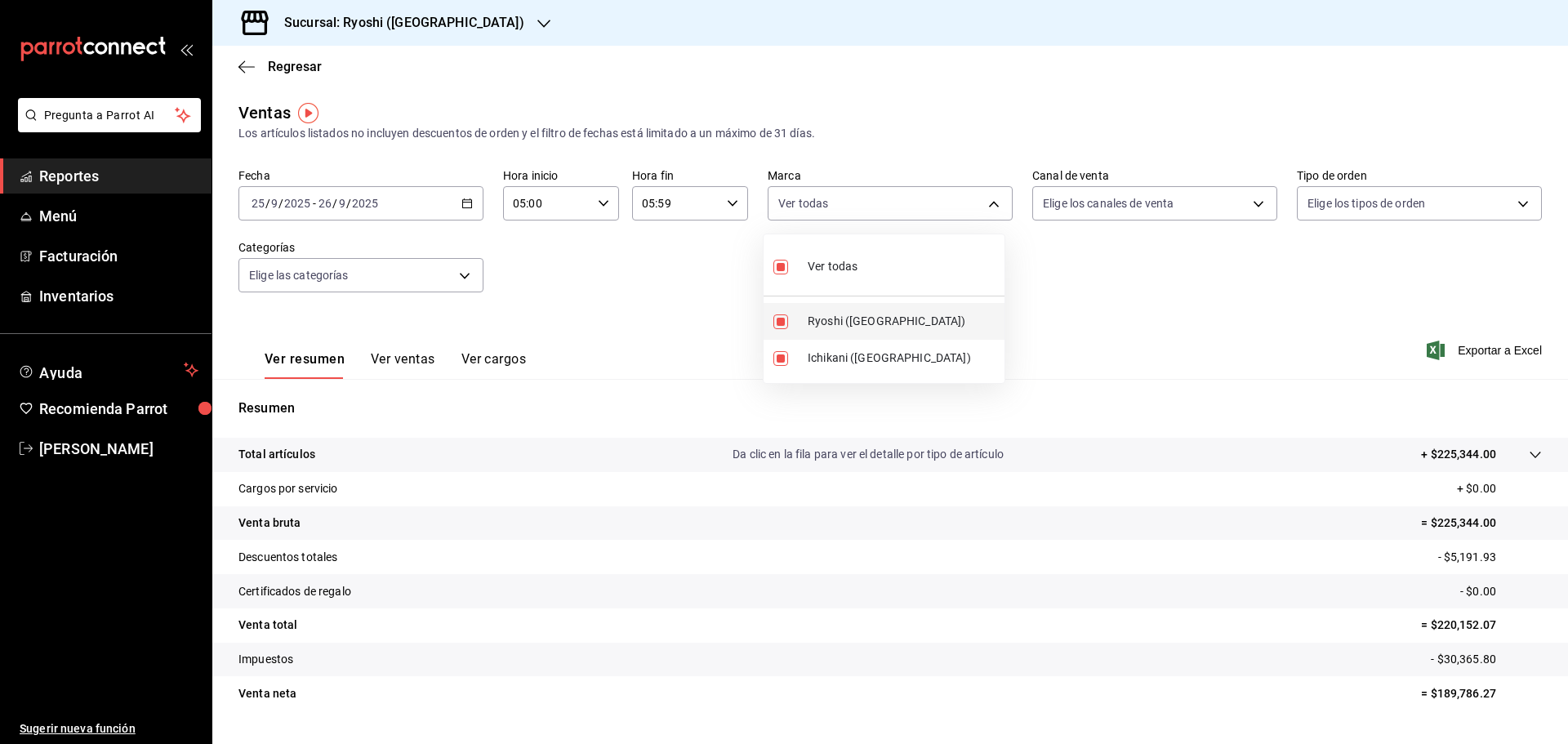
type input "e80bf875-3c9c-4ad9-8c6a-14c8262011fc"
checkbox input "false"
click at [857, 354] on span "Ichikani ([GEOGRAPHIC_DATA])" at bounding box center [903, 358] width 190 height 17
checkbox input "false"
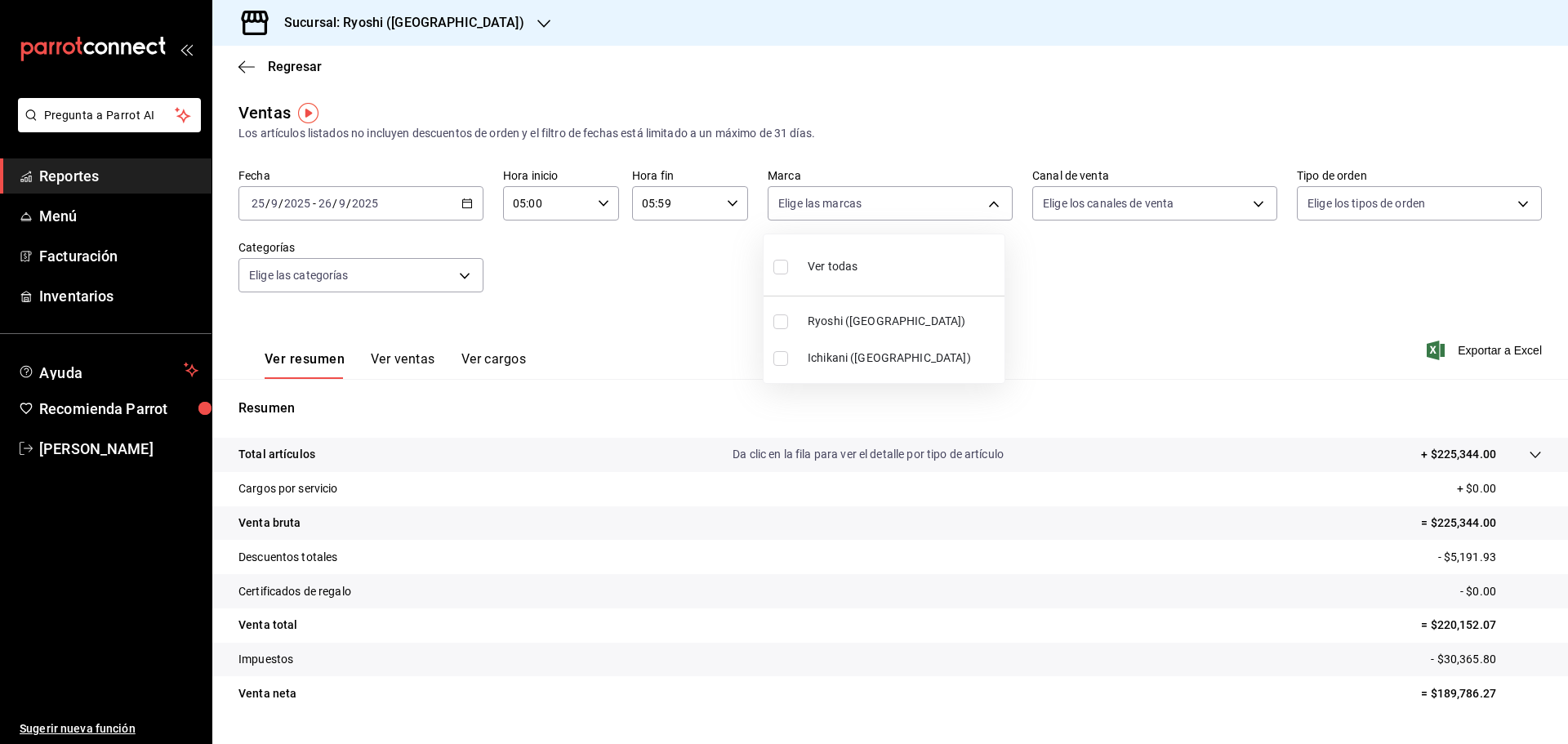
click at [864, 323] on span "Ryoshi ([GEOGRAPHIC_DATA])" at bounding box center [903, 321] width 190 height 17
type input "26ca50e5-a845-484f-a54e-8a4432b79f59"
checkbox input "true"
drag, startPoint x: 1236, startPoint y: 343, endPoint x: 1214, endPoint y: 346, distance: 22.2
click at [1234, 343] on div at bounding box center [784, 372] width 1568 height 744
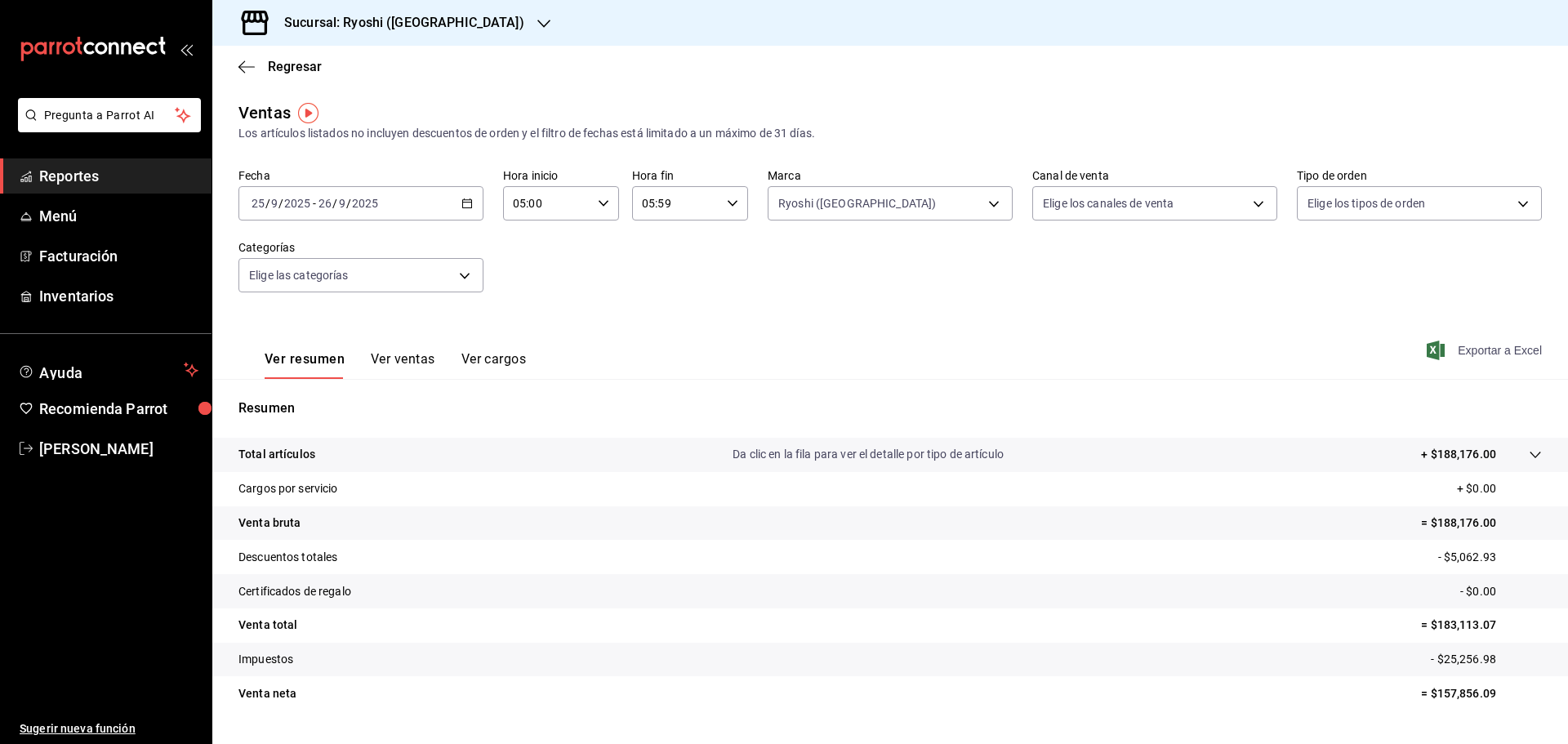
click at [1474, 346] on span "Exportar a Excel" at bounding box center [1486, 350] width 112 height 20
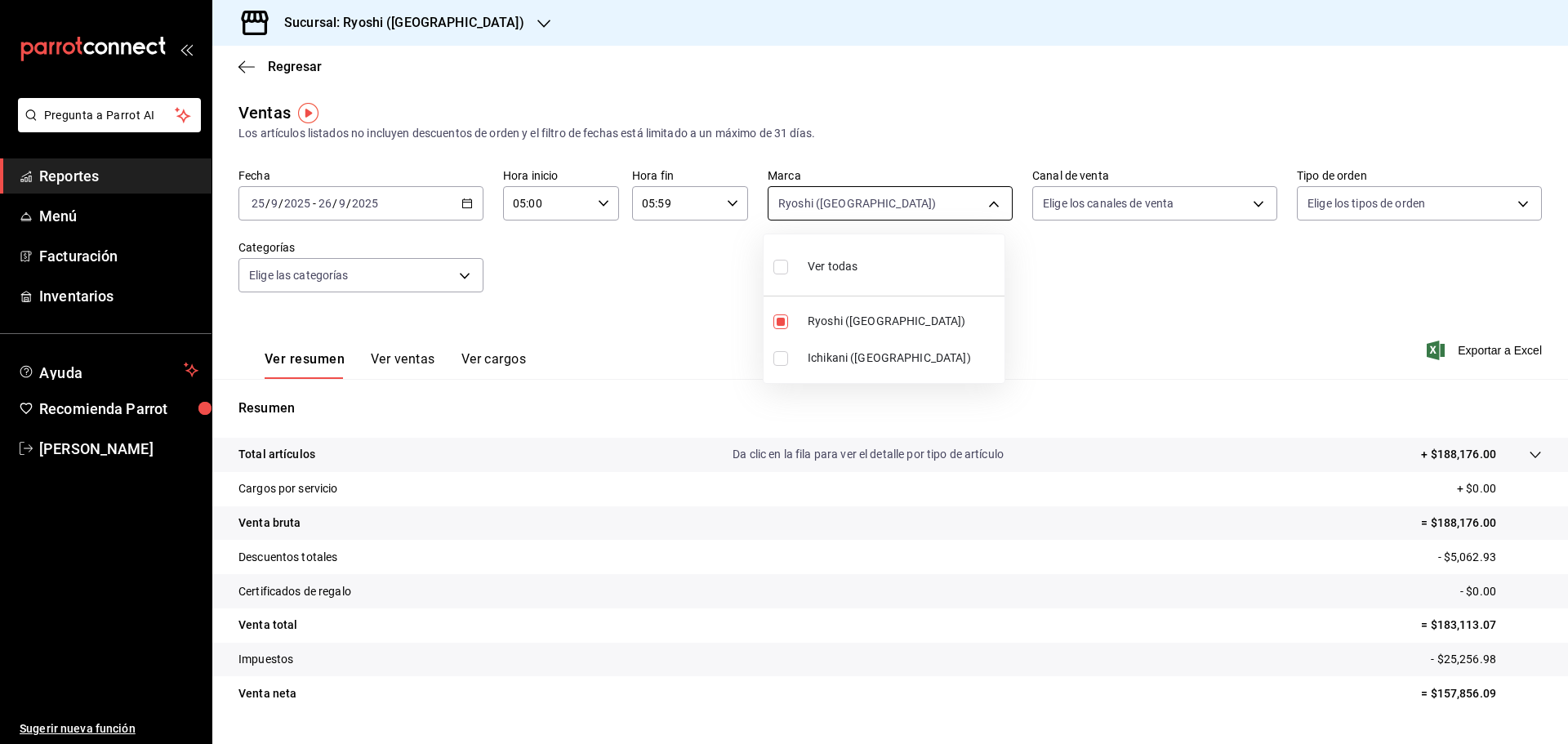
click at [994, 203] on body "Pregunta a Parrot AI Reportes Menú Facturación Inventarios Ayuda Recomienda Par…" at bounding box center [784, 372] width 1568 height 744
click at [779, 365] on input "checkbox" at bounding box center [780, 359] width 14 height 14
checkbox input "true"
type input "26ca50e5-a845-484f-a54e-8a4432b79f59,e80bf875-3c9c-4ad9-8c6a-14c8262011fc"
checkbox input "true"
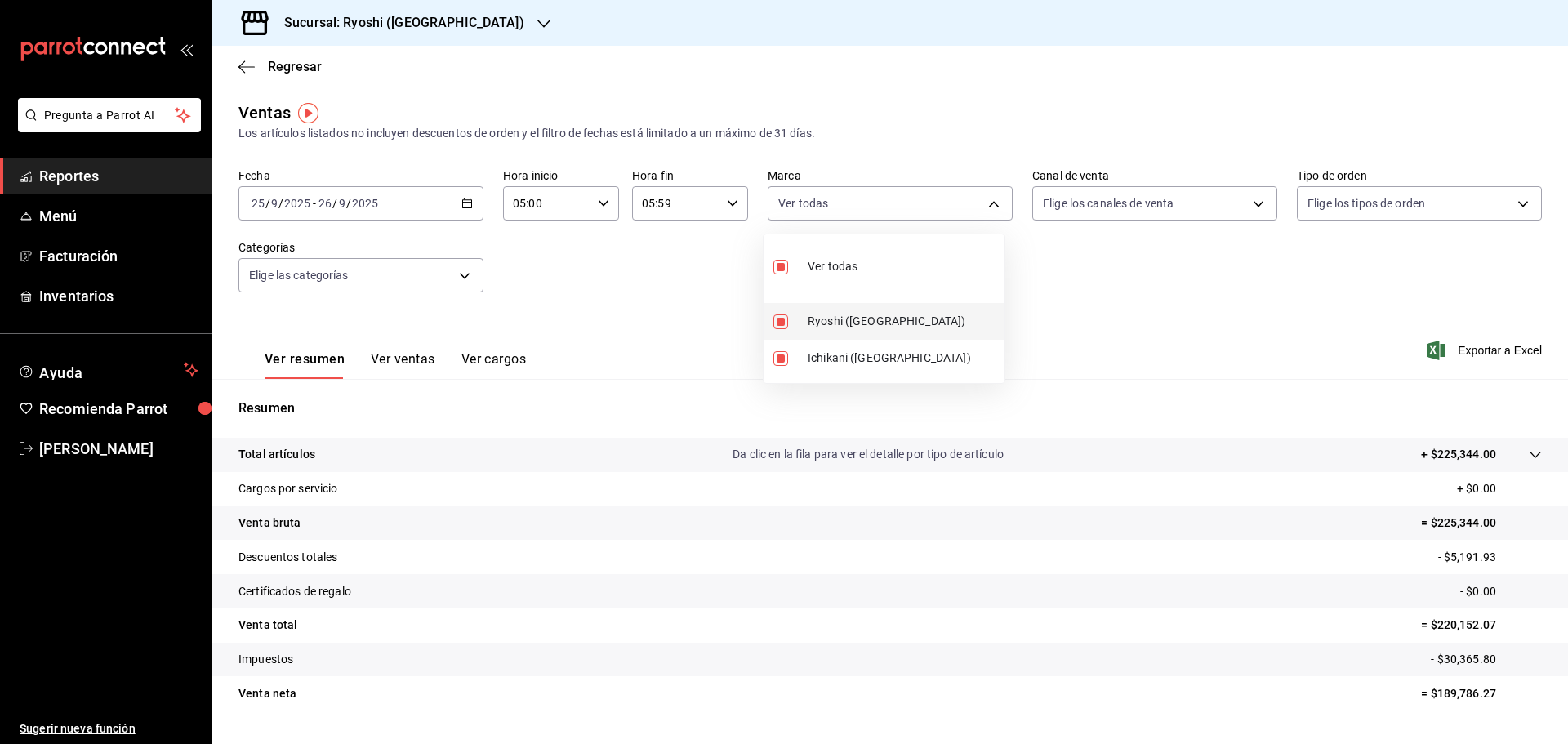
click at [779, 324] on input "checkbox" at bounding box center [780, 322] width 14 height 14
checkbox input "false"
type input "e80bf875-3c9c-4ad9-8c6a-14c8262011fc"
checkbox input "false"
click at [1088, 292] on div at bounding box center [784, 372] width 1568 height 744
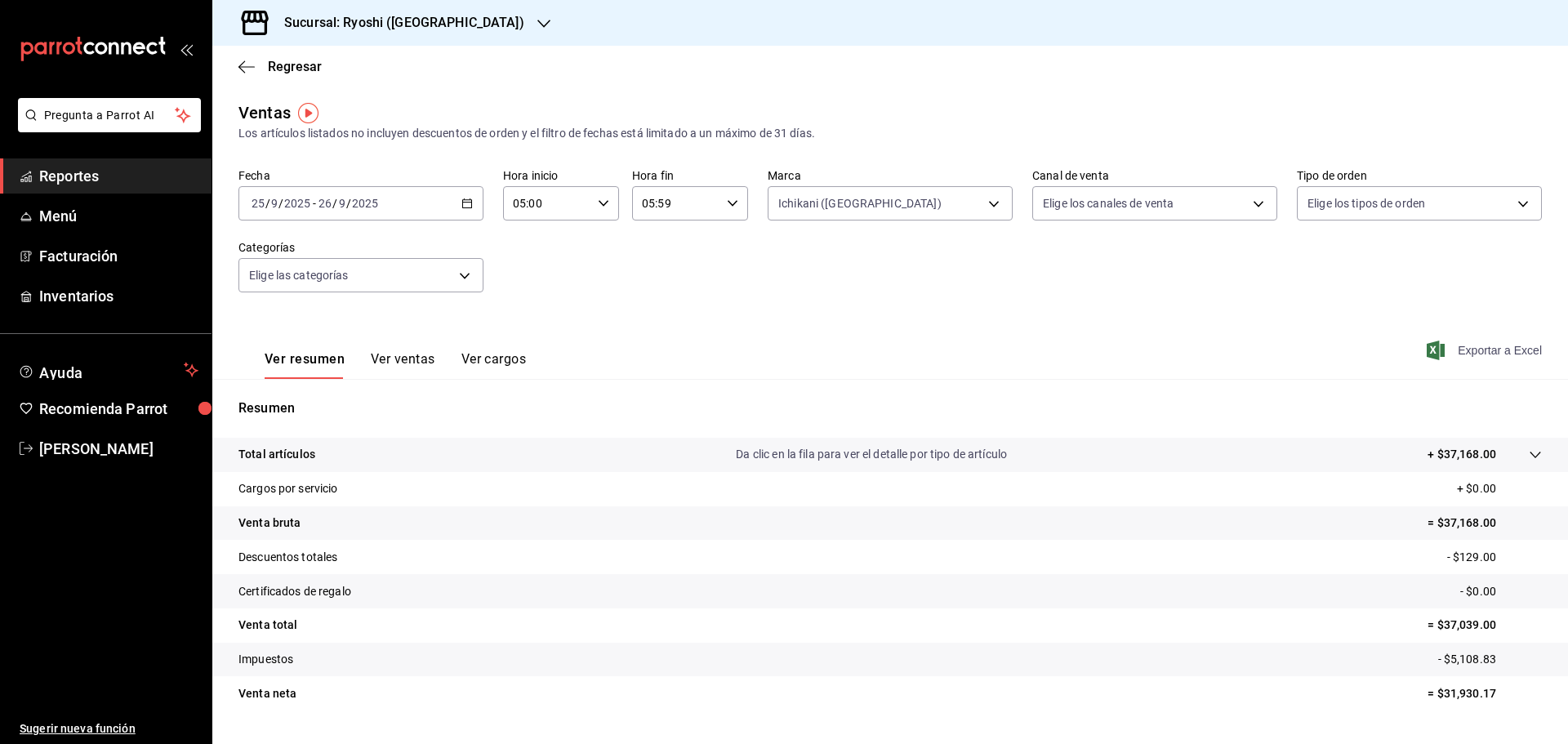
click at [1468, 348] on span "Exportar a Excel" at bounding box center [1486, 350] width 112 height 20
click at [1468, 344] on span "Exportar a Excel" at bounding box center [1486, 350] width 112 height 20
click at [1468, 349] on span "Exportar a Excel" at bounding box center [1486, 350] width 112 height 20
click at [467, 209] on div "[DATE] [DATE] - [DATE] [DATE]" at bounding box center [360, 203] width 245 height 34
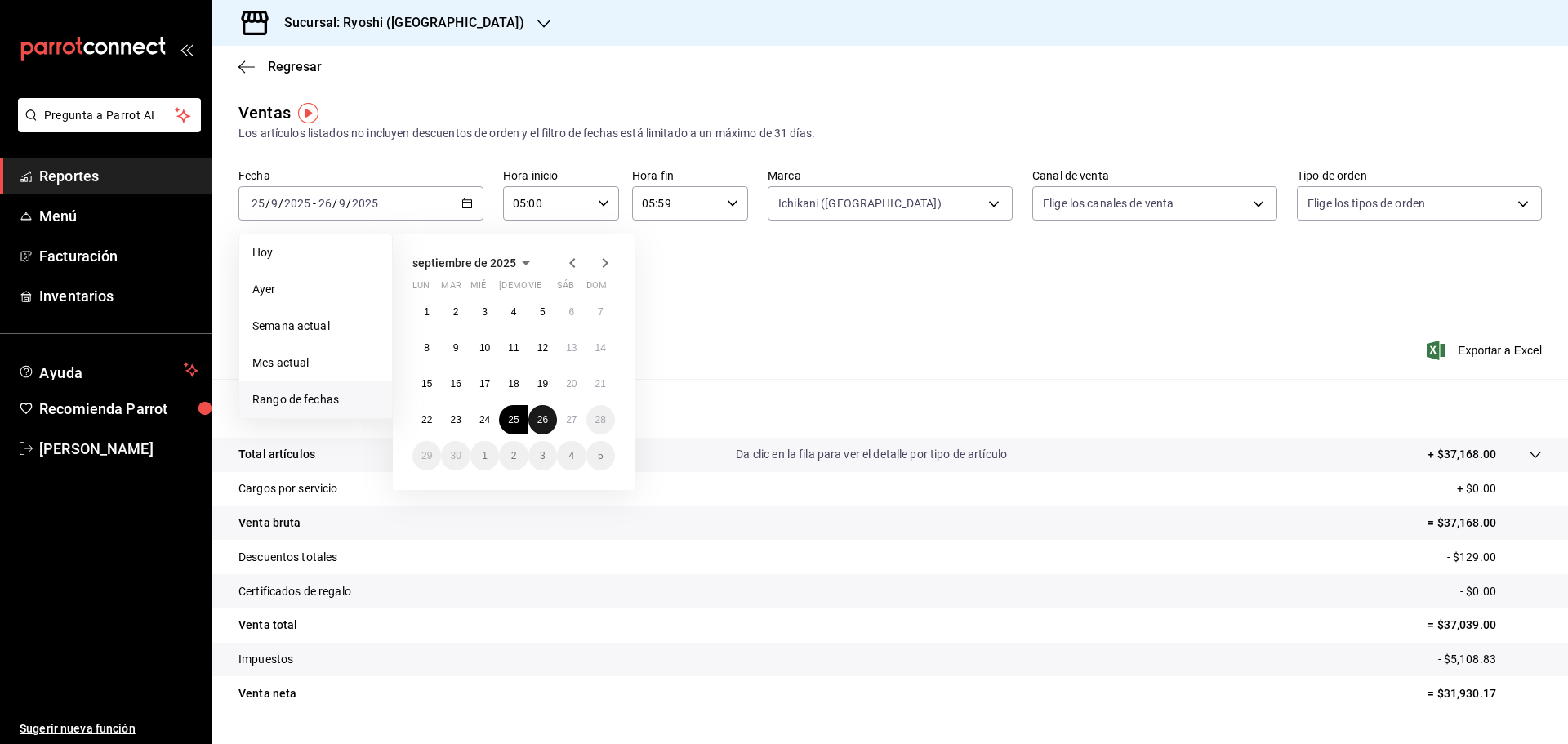
click at [535, 419] on button "26" at bounding box center [542, 420] width 29 height 30
click at [561, 419] on button "27" at bounding box center [571, 420] width 29 height 30
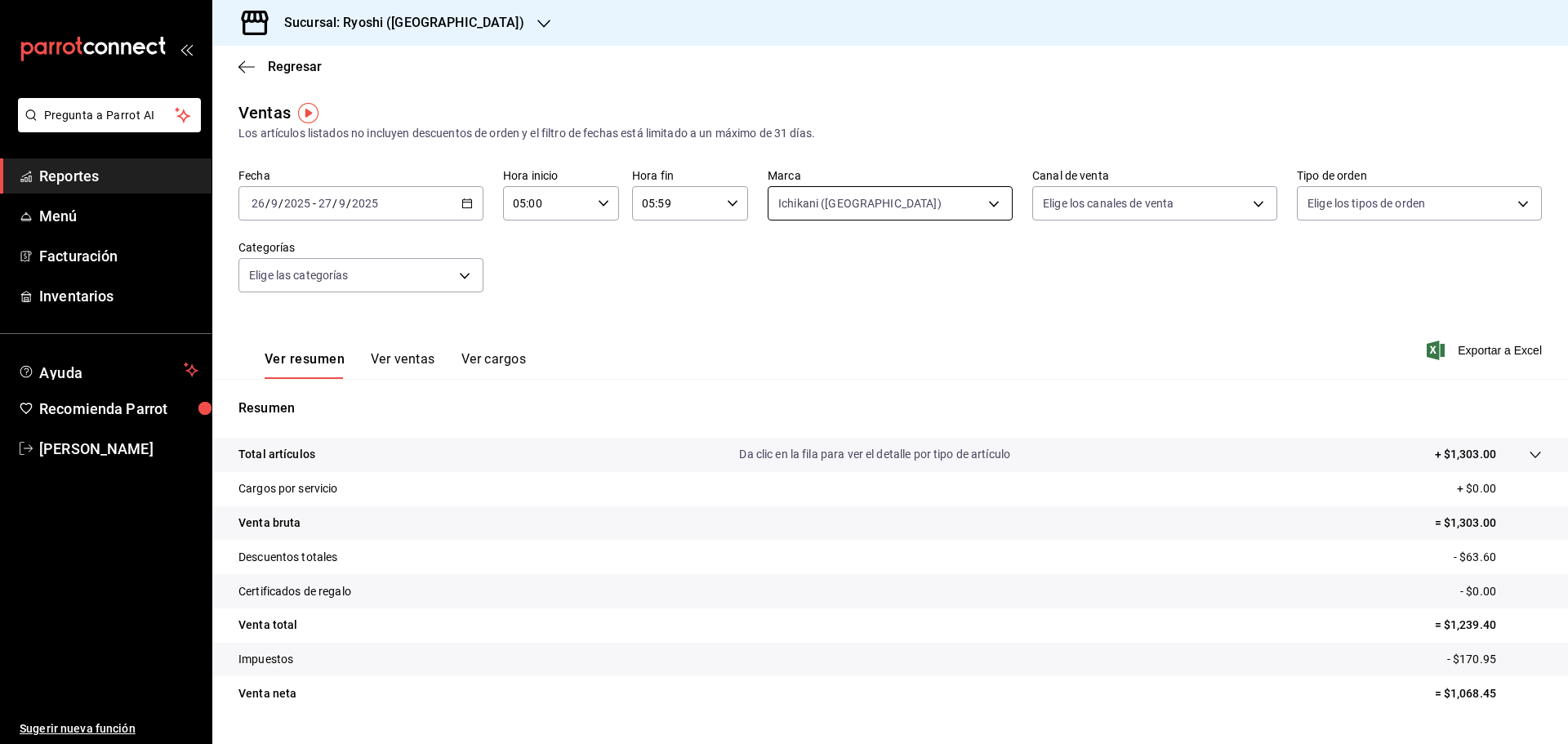
click at [992, 200] on body "Pregunta a Parrot AI Reportes Menú Facturación Inventarios Ayuda Recomienda Par…" at bounding box center [784, 372] width 1568 height 744
click at [818, 319] on span "Ryoshi ([GEOGRAPHIC_DATA])" at bounding box center [903, 321] width 190 height 17
type input "e80bf875-3c9c-4ad9-8c6a-14c8262011fc,26ca50e5-a845-484f-a54e-8a4432b79f59"
checkbox input "true"
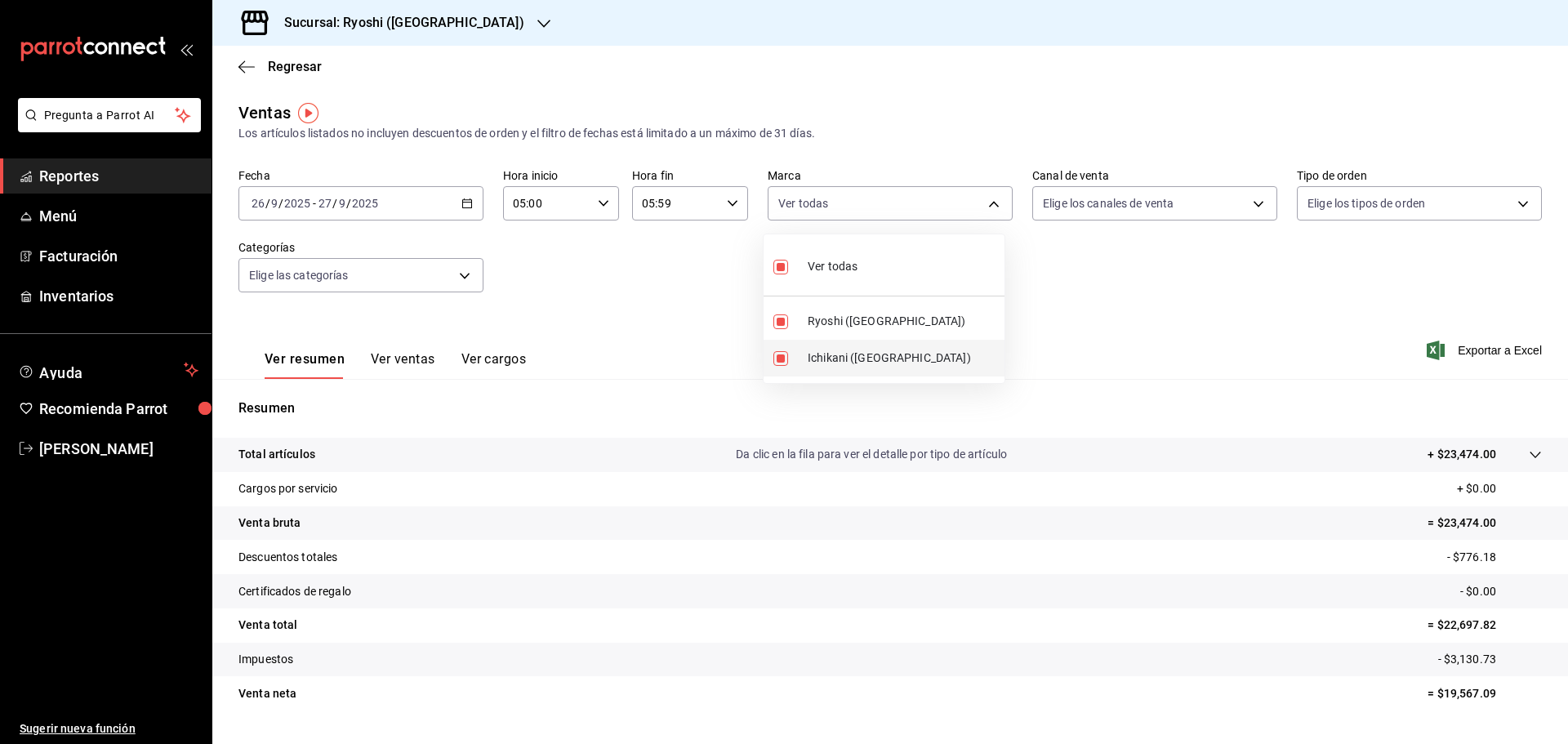
click at [781, 359] on input "checkbox" at bounding box center [780, 359] width 14 height 14
checkbox input "false"
type input "26ca50e5-a845-484f-a54e-8a4432b79f59"
checkbox input "false"
click at [1091, 316] on div at bounding box center [784, 372] width 1568 height 744
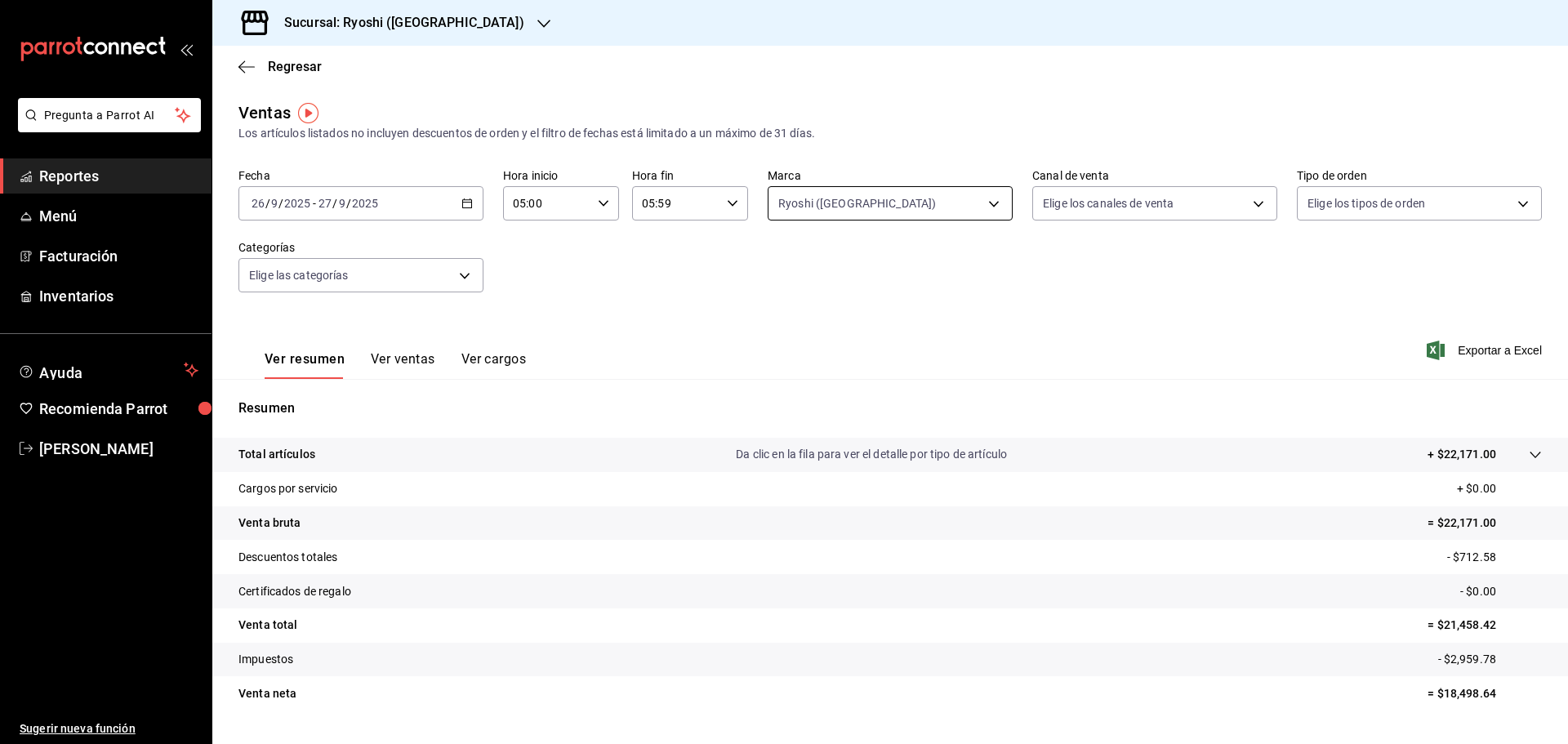
click at [990, 198] on body "Pregunta a Parrot AI Reportes Menú Facturación Inventarios Ayuda Recomienda Par…" at bounding box center [784, 372] width 1568 height 744
click at [775, 365] on input "checkbox" at bounding box center [780, 359] width 14 height 14
checkbox input "true"
type input "26ca50e5-a845-484f-a54e-8a4432b79f59,e80bf875-3c9c-4ad9-8c6a-14c8262011fc"
checkbox input "true"
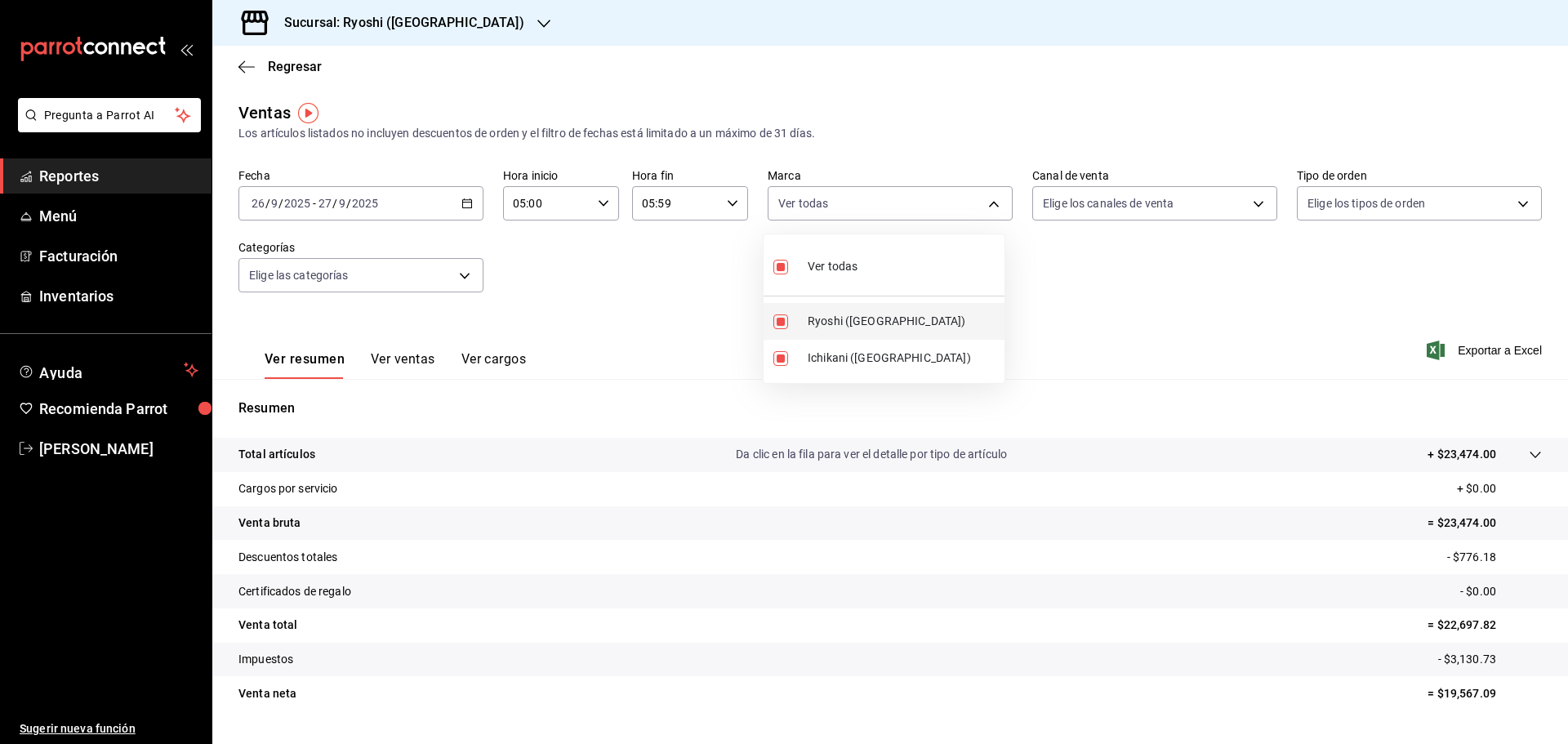
click at [783, 320] on input "checkbox" at bounding box center [780, 322] width 14 height 14
checkbox input "false"
type input "e80bf875-3c9c-4ad9-8c6a-14c8262011fc"
checkbox input "false"
click at [771, 318] on li "Ryoshi ([GEOGRAPHIC_DATA])" at bounding box center [884, 321] width 241 height 37
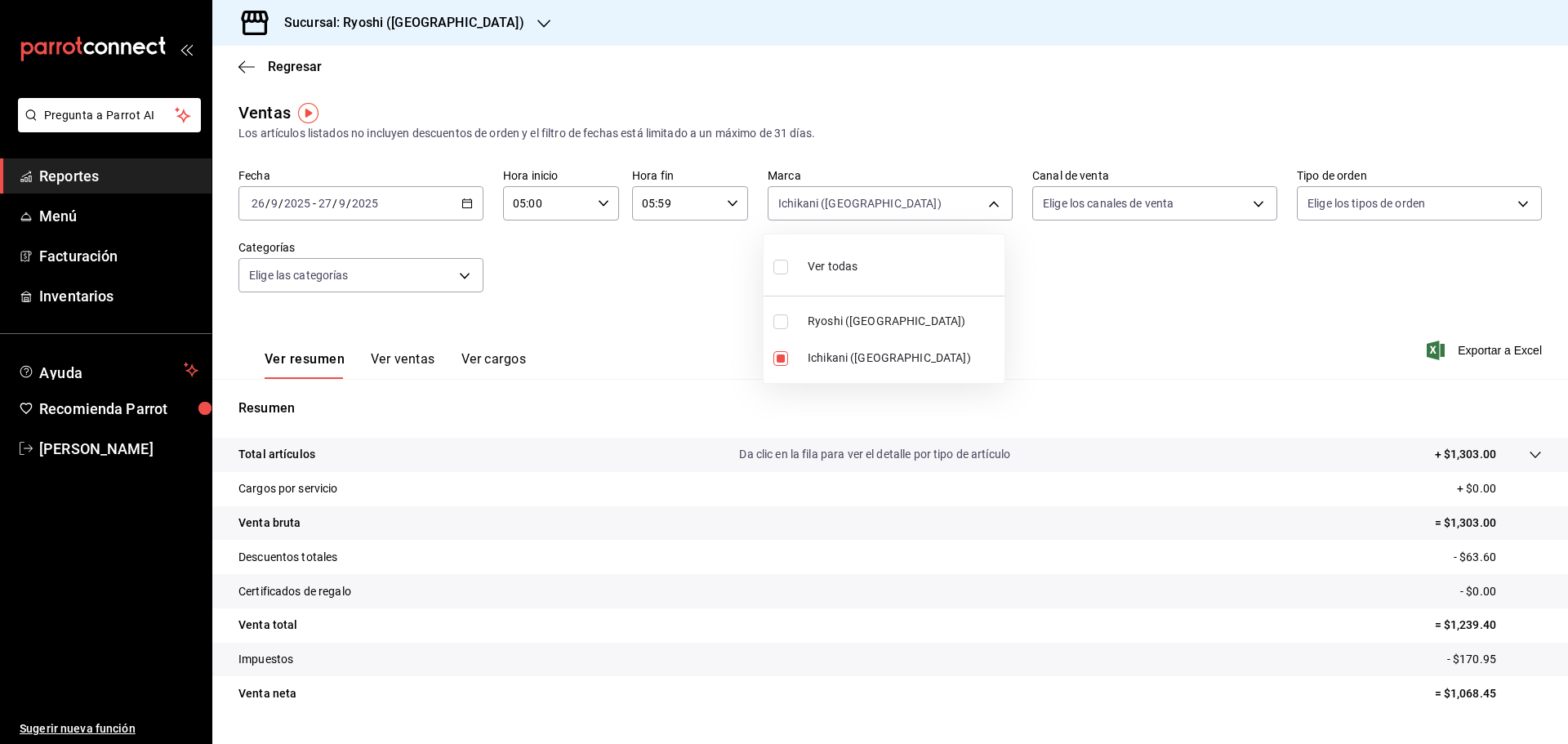
type input "e80bf875-3c9c-4ad9-8c6a-14c8262011fc,26ca50e5-a845-484f-a54e-8a4432b79f59"
checkbox input "true"
click at [783, 350] on li "Ichikani ([GEOGRAPHIC_DATA])" at bounding box center [884, 358] width 241 height 37
type input "26ca50e5-a845-484f-a54e-8a4432b79f59"
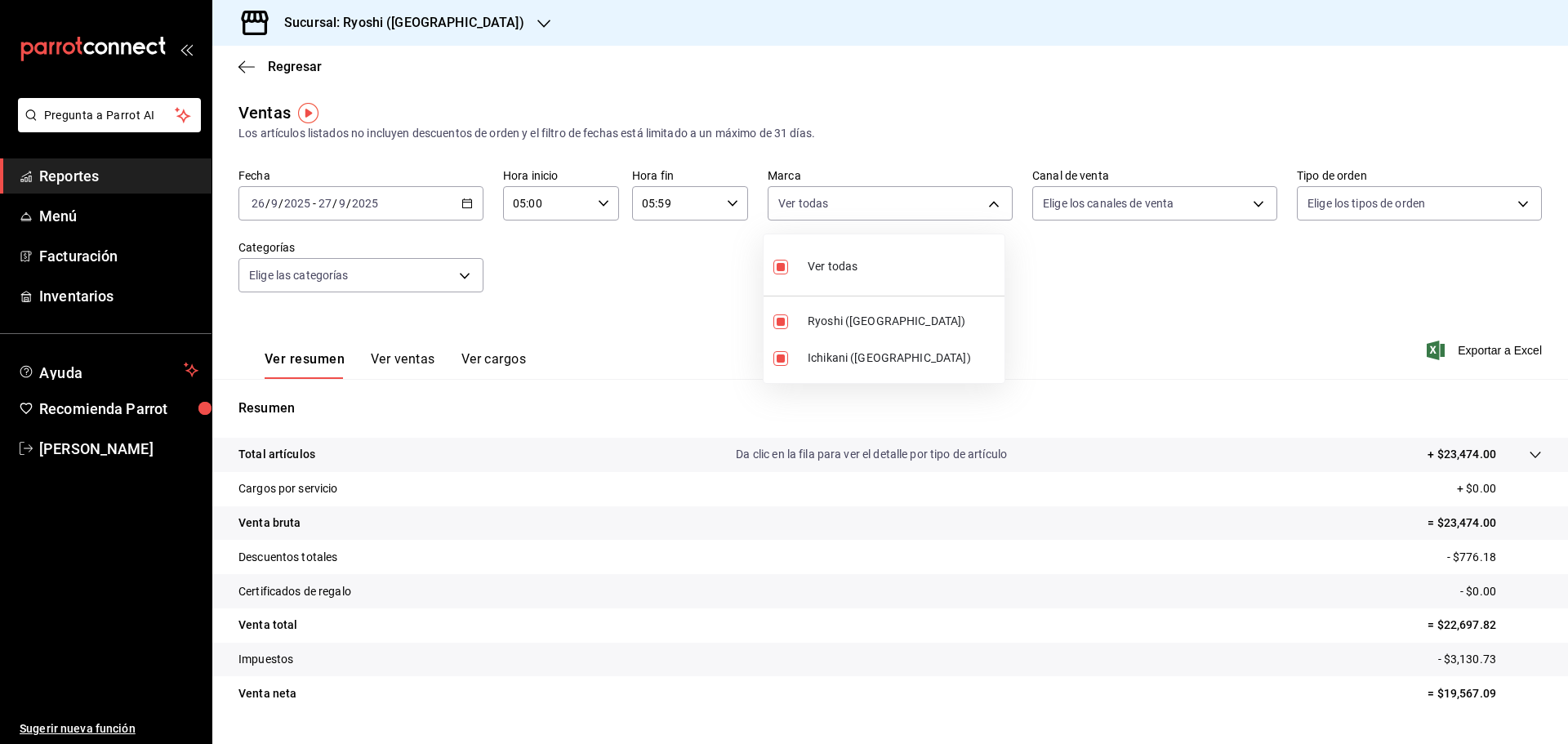
checkbox input "false"
click at [1473, 347] on div at bounding box center [784, 372] width 1568 height 744
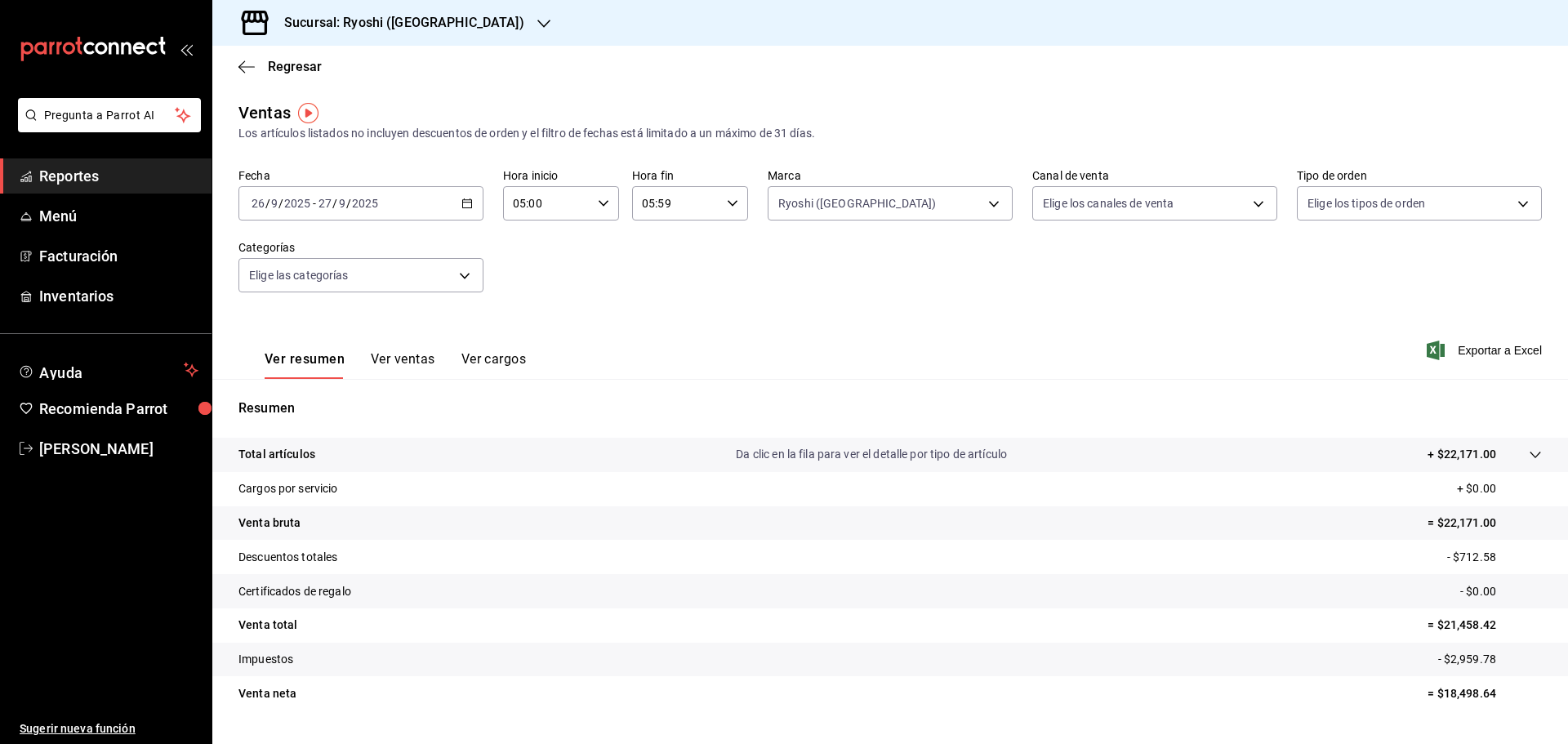
click at [85, 175] on span "Reportes" at bounding box center [119, 176] width 160 height 22
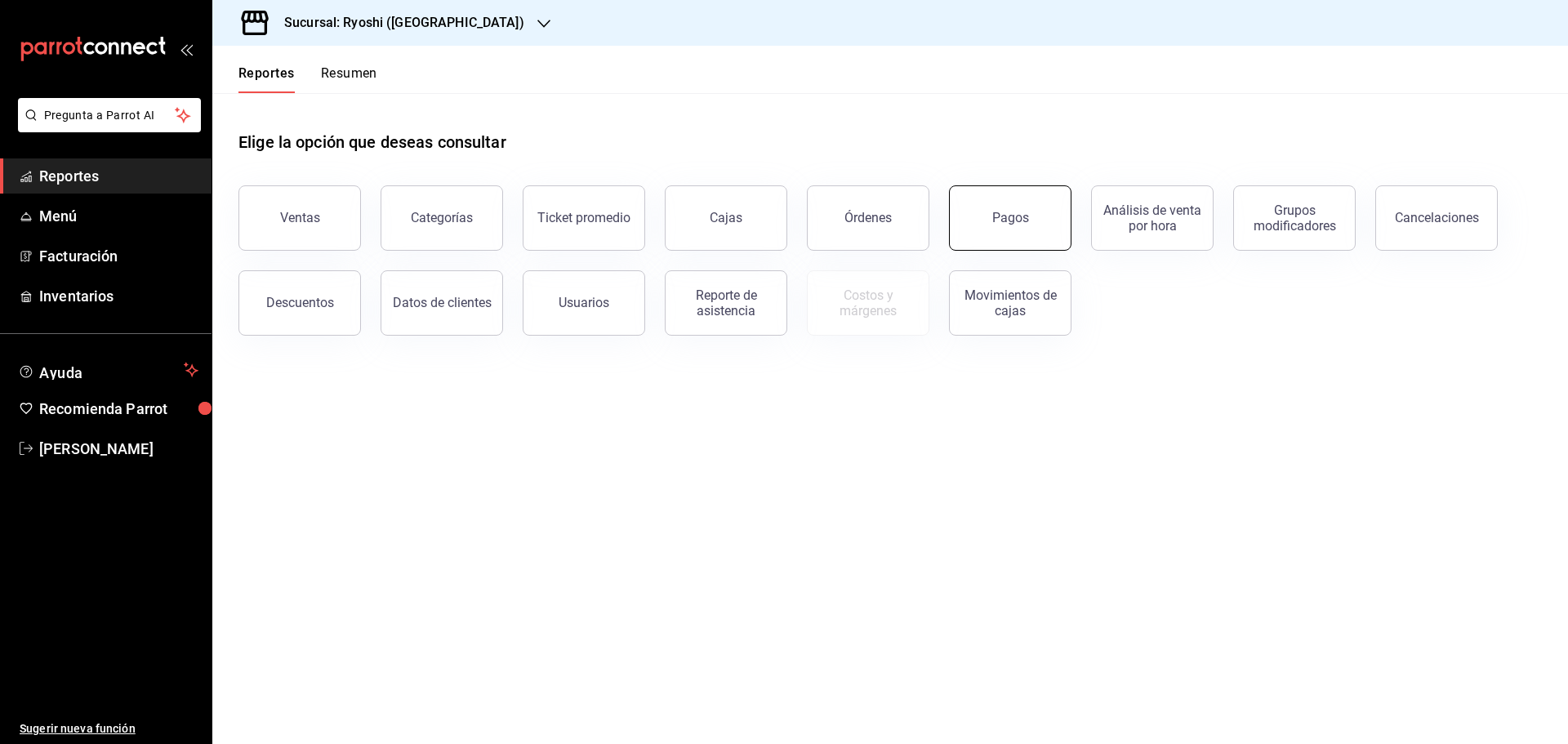
click at [1037, 228] on button "Pagos" at bounding box center [1009, 218] width 123 height 65
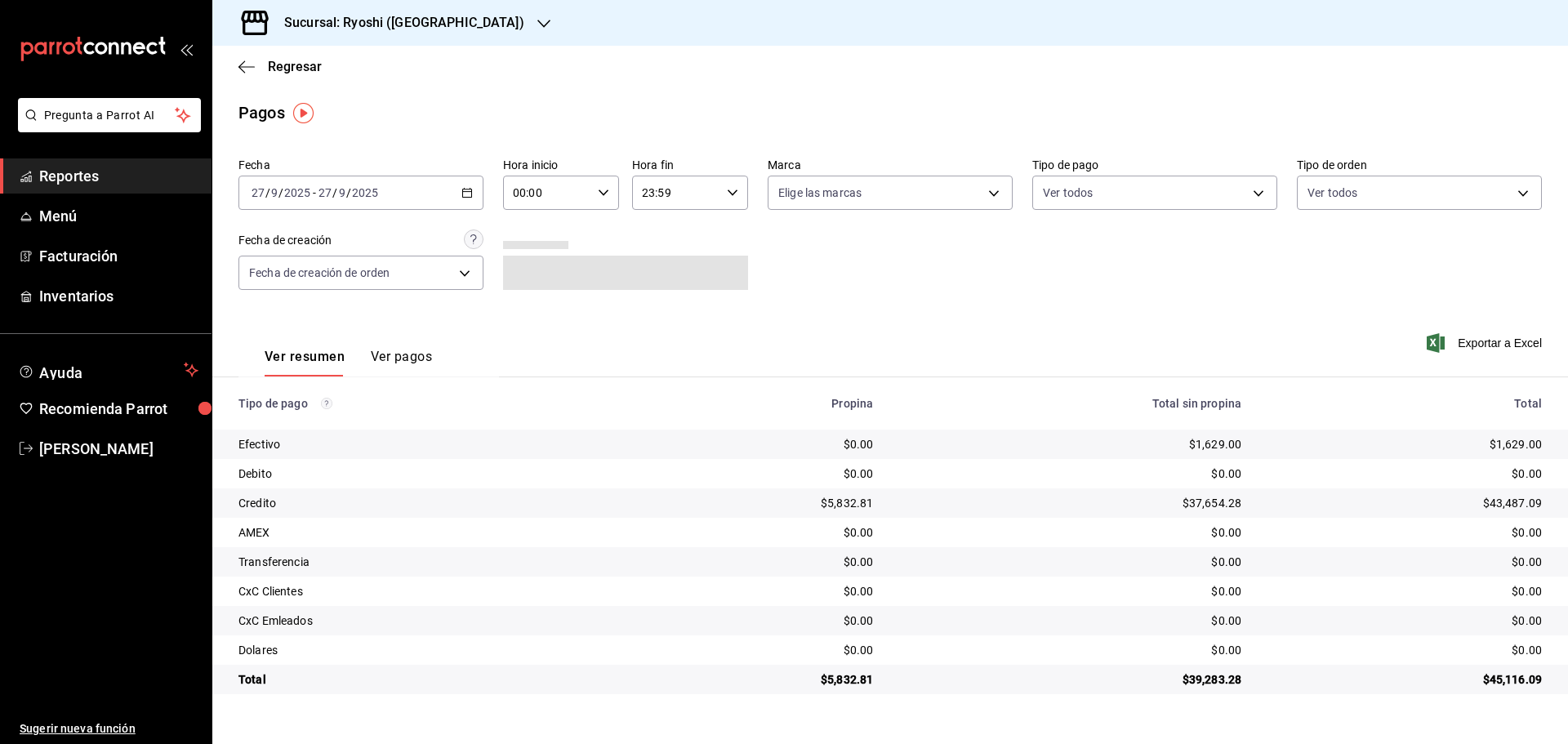
click at [467, 197] on \(Stroke\) "button" at bounding box center [466, 193] width 10 height 9
click at [290, 429] on span "Rango de fechas" at bounding box center [315, 425] width 126 height 17
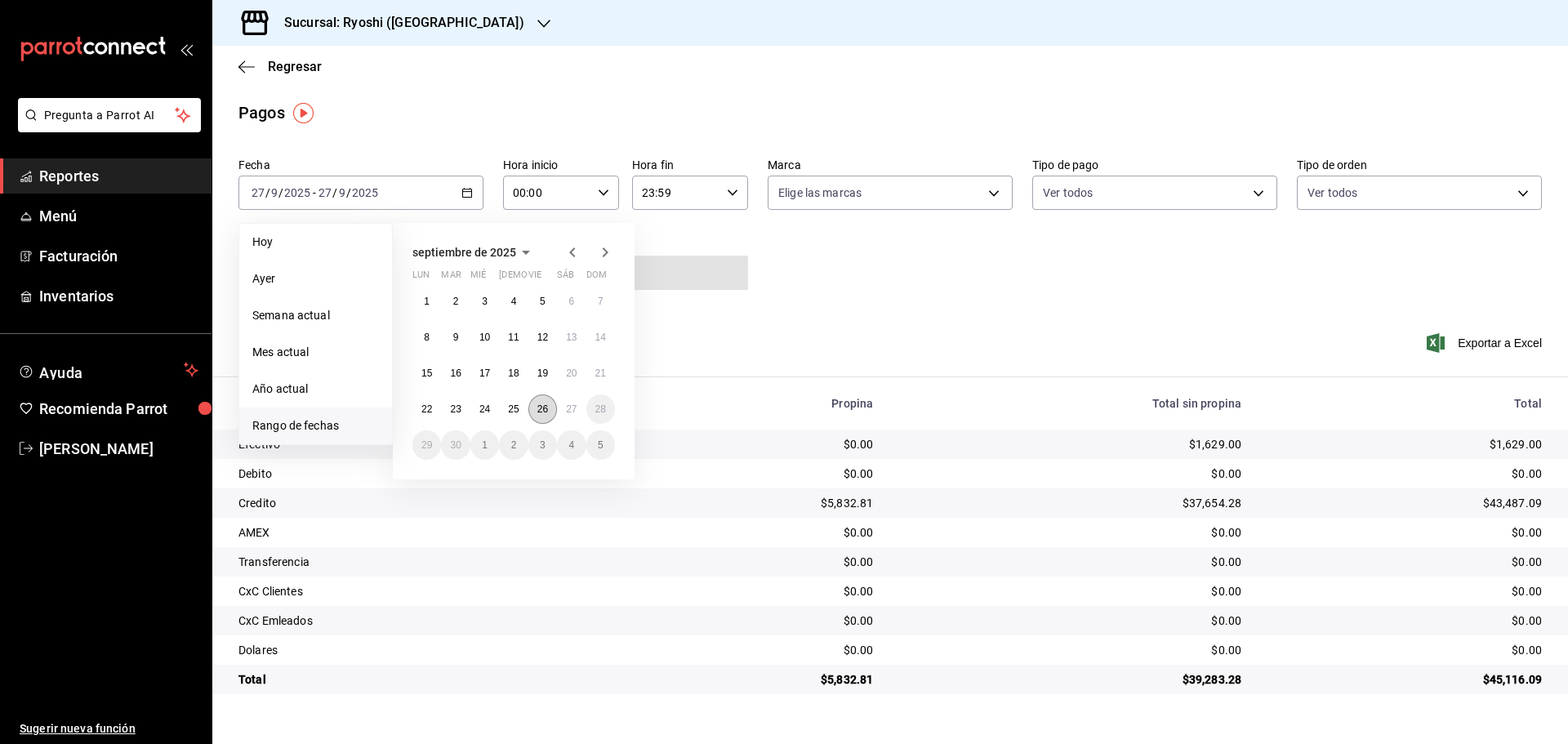
click at [536, 416] on button "26" at bounding box center [542, 409] width 29 height 30
click at [576, 411] on abbr "27" at bounding box center [571, 409] width 11 height 12
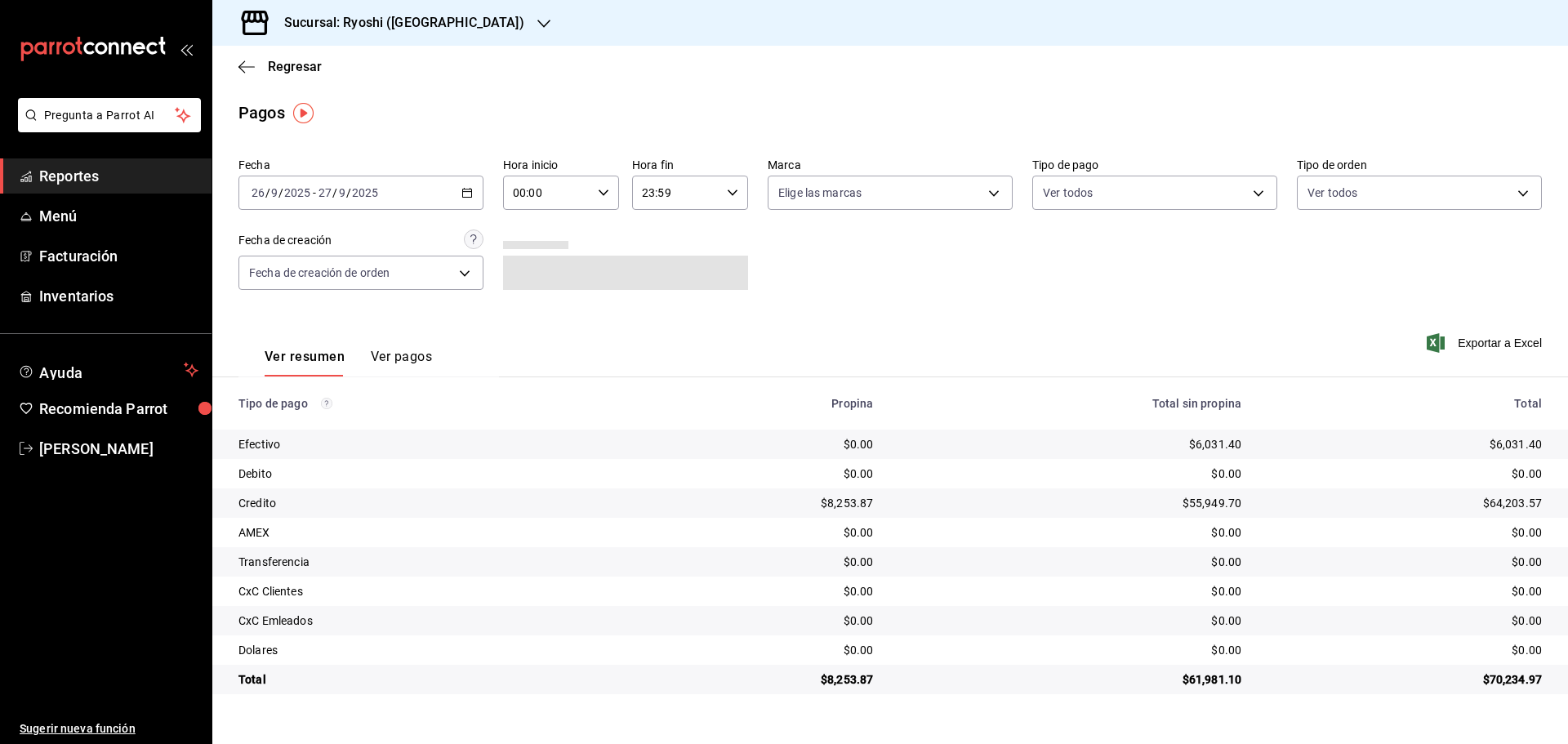
click at [604, 196] on icon "button" at bounding box center [603, 193] width 12 height 12
click at [532, 273] on button "05" at bounding box center [532, 267] width 51 height 32
type input "05:00"
click at [736, 191] on div at bounding box center [784, 372] width 1568 height 744
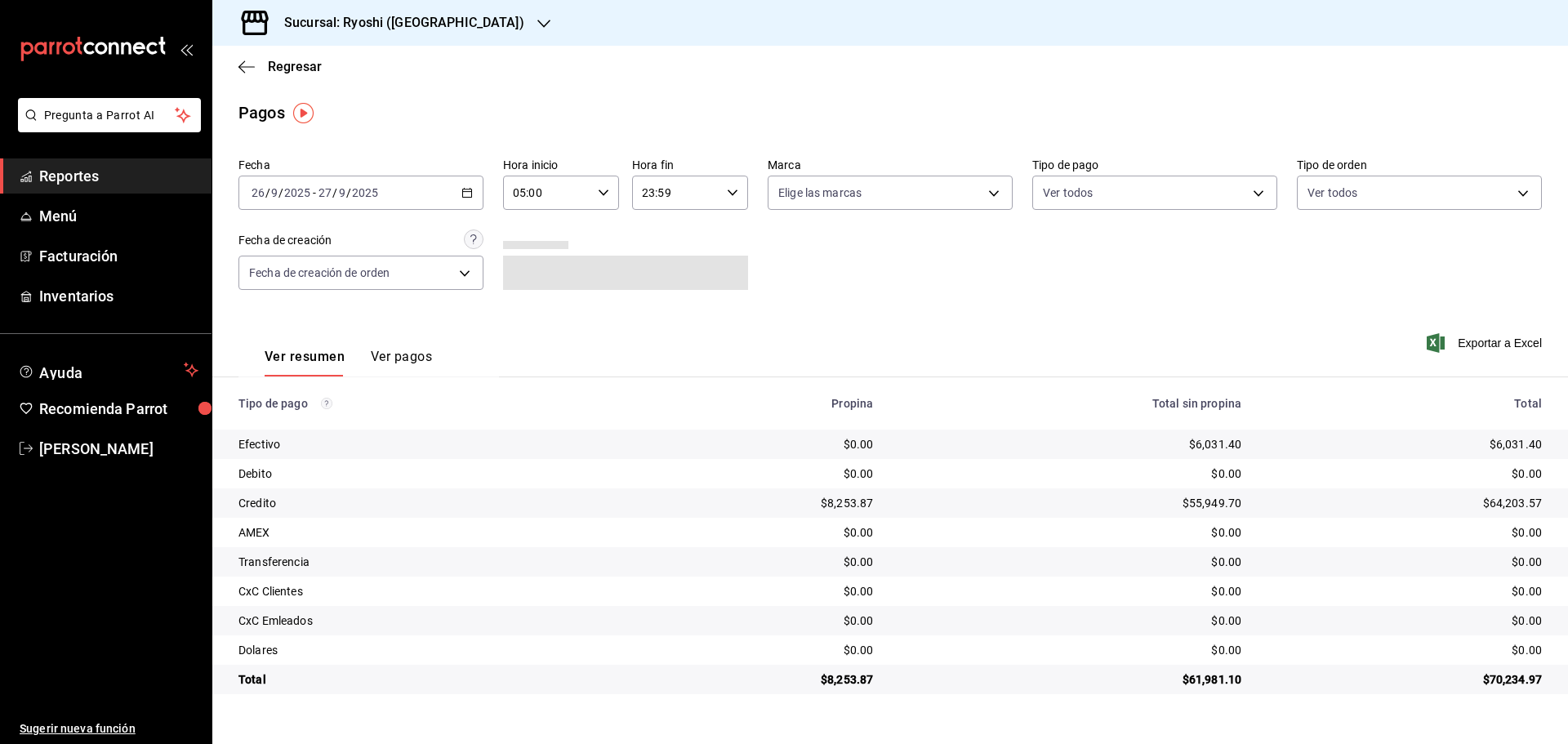
click at [732, 196] on icon "button" at bounding box center [732, 193] width 12 height 12
click at [661, 279] on span "05" at bounding box center [661, 273] width 32 height 13
type input "05:59"
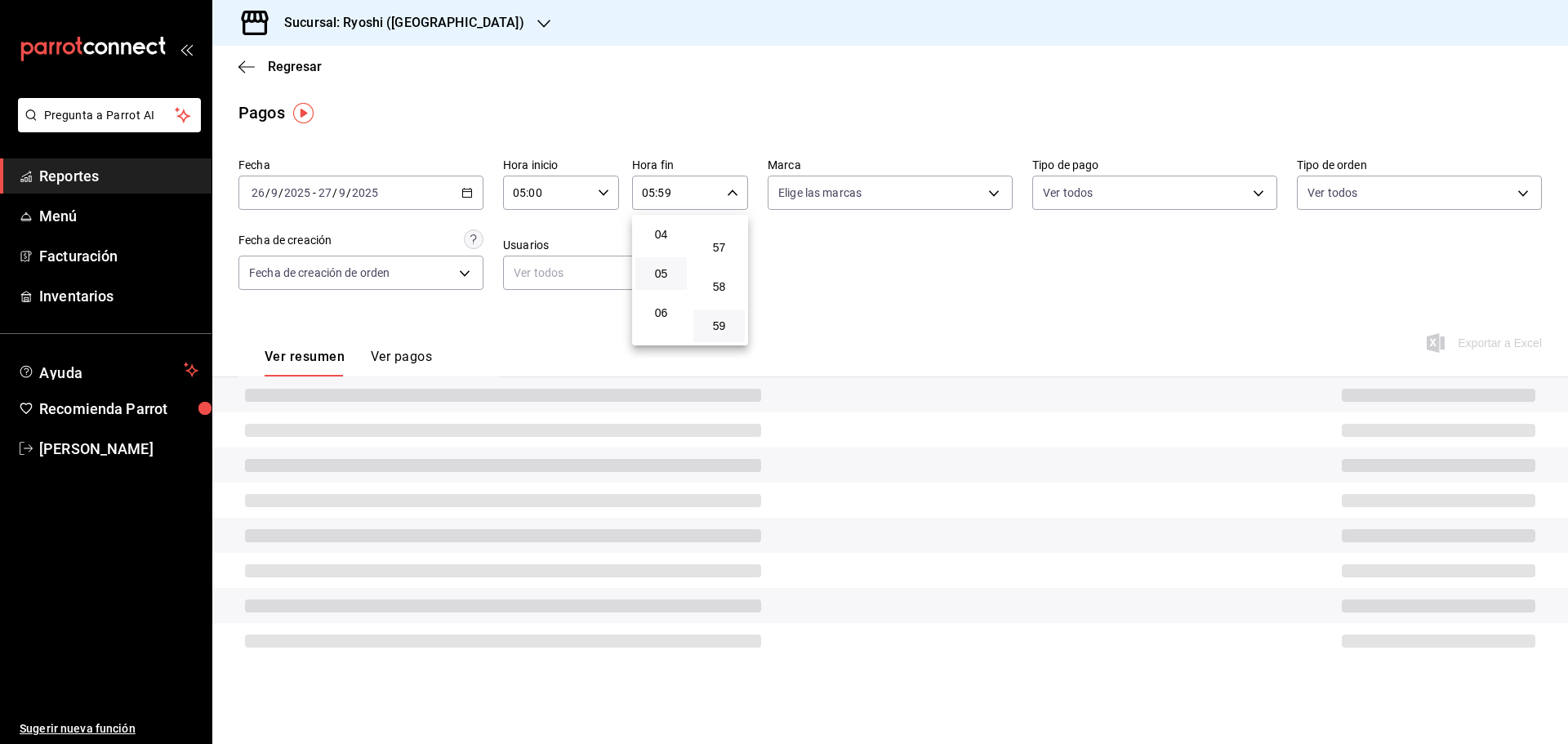
click at [852, 247] on div at bounding box center [784, 372] width 1568 height 744
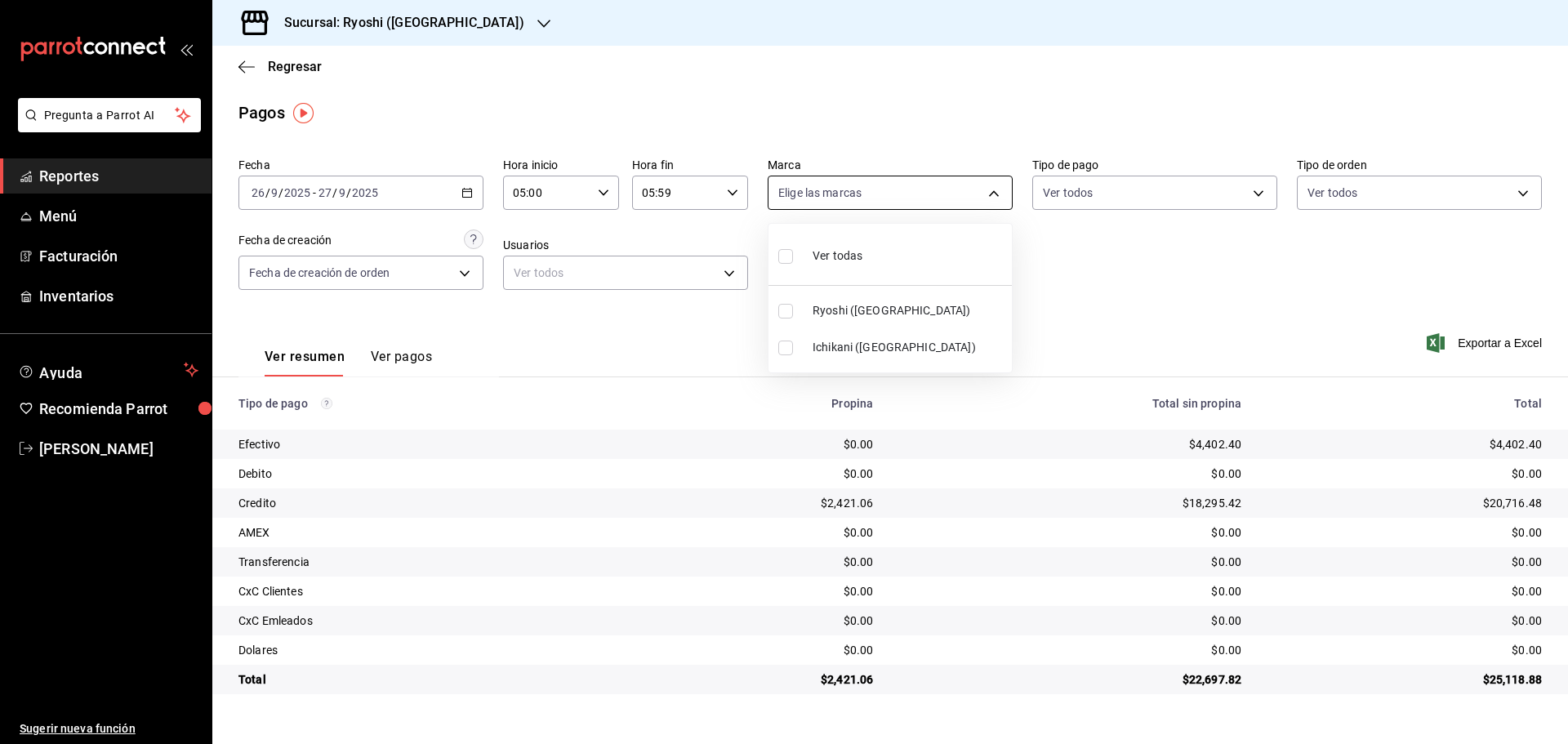
click at [994, 195] on body "Pregunta a Parrot AI Reportes Menú Facturación Inventarios Ayuda Recomienda Par…" at bounding box center [784, 372] width 1568 height 744
click at [817, 309] on span "Ryoshi ([GEOGRAPHIC_DATA])" at bounding box center [908, 310] width 193 height 17
type input "26ca50e5-a845-484f-a54e-8a4432b79f59"
checkbox input "true"
click at [133, 180] on div at bounding box center [784, 372] width 1568 height 744
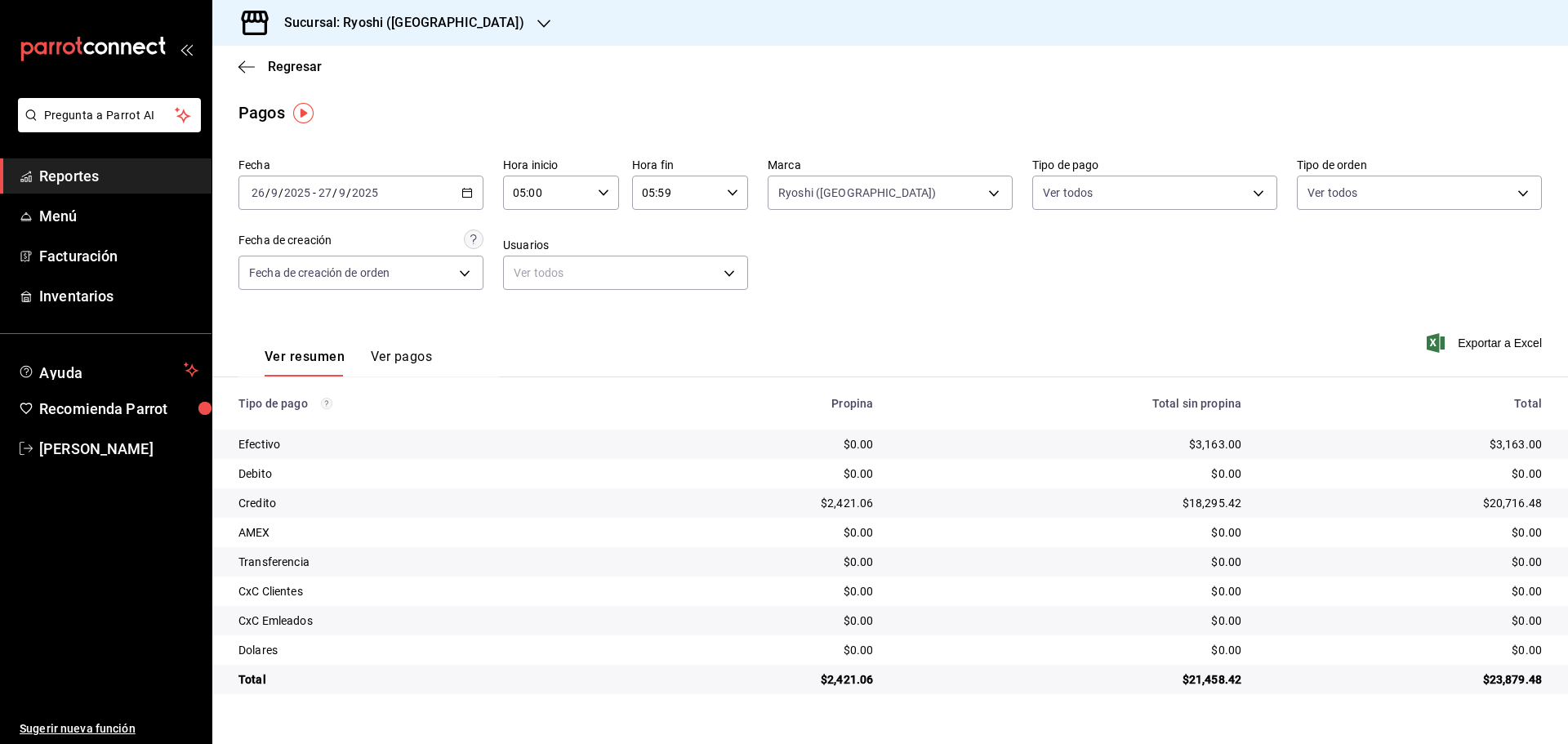
click at [141, 177] on span "Reportes" at bounding box center [119, 176] width 160 height 22
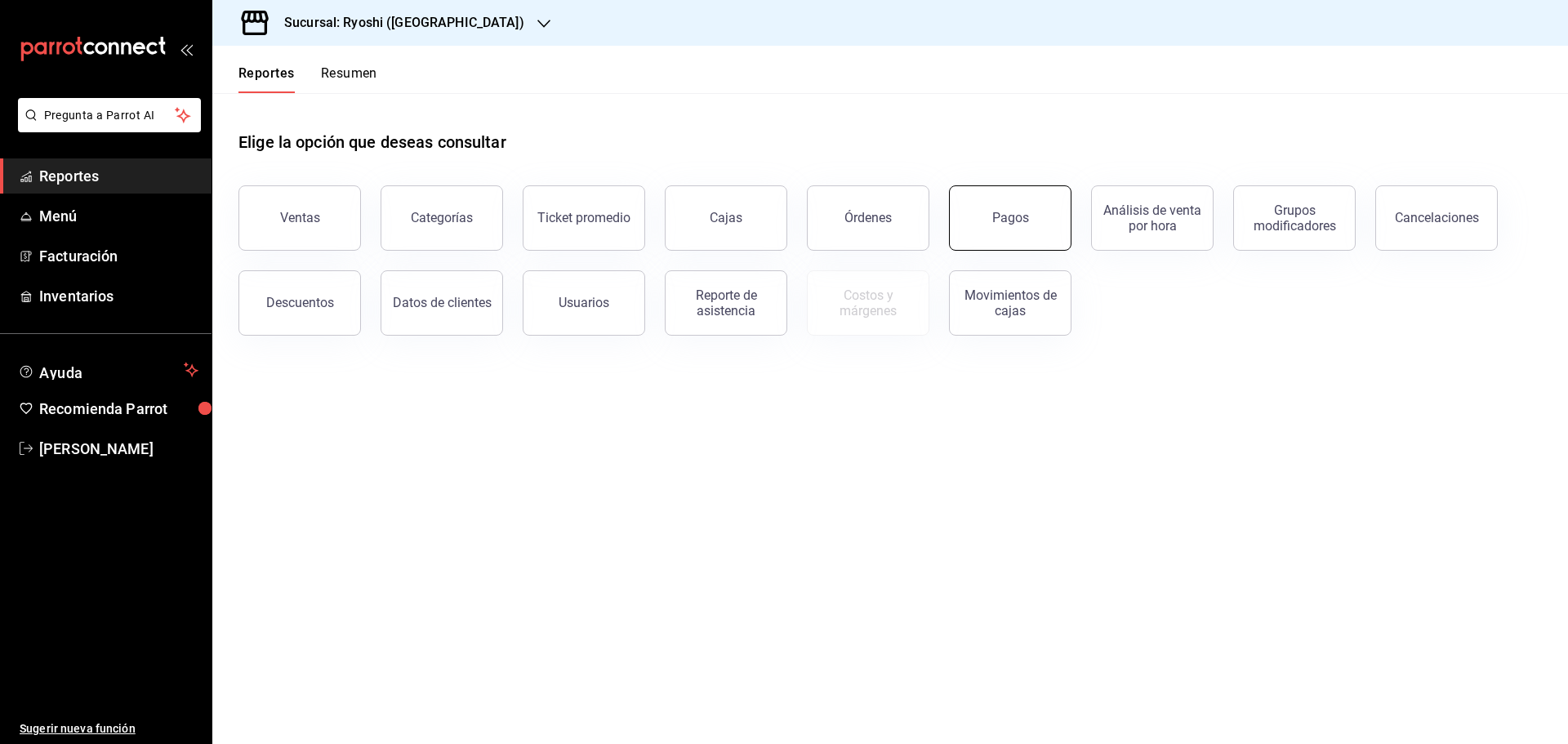
click at [992, 221] on div "Pagos" at bounding box center [1010, 217] width 37 height 15
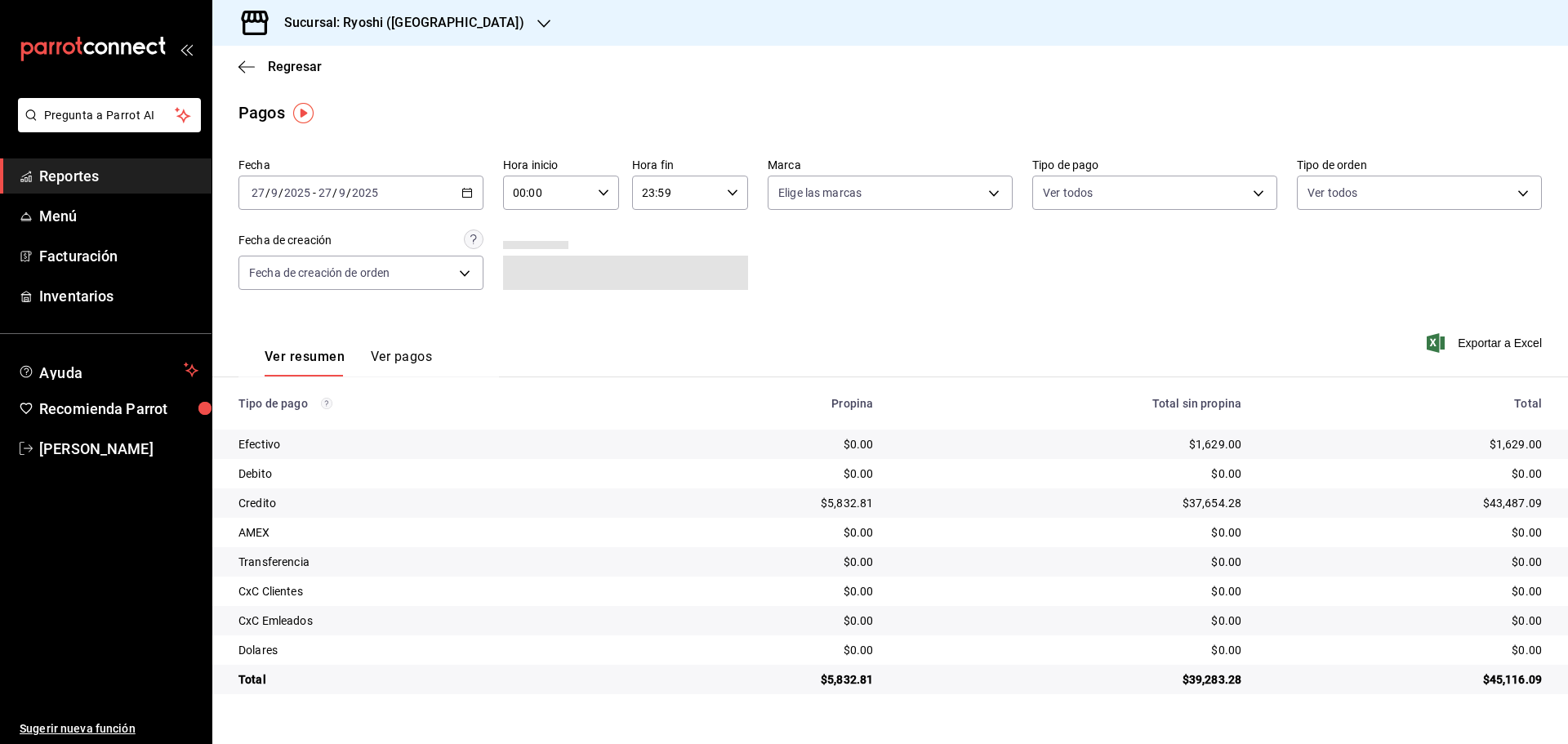
click at [467, 194] on icon "button" at bounding box center [467, 193] width 12 height 12
click at [82, 179] on span "Reportes" at bounding box center [119, 176] width 160 height 22
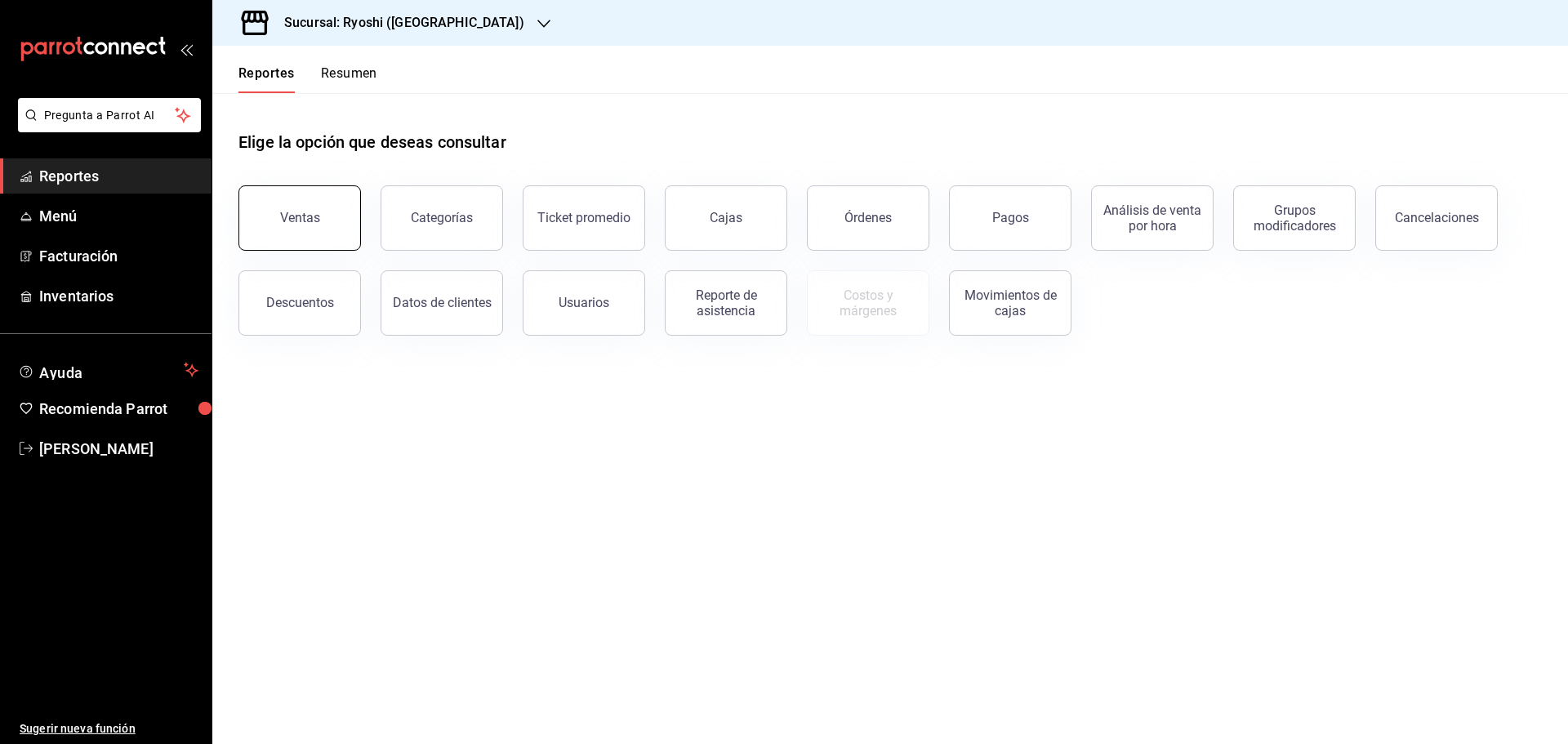
click at [301, 221] on div "Ventas" at bounding box center [299, 217] width 40 height 15
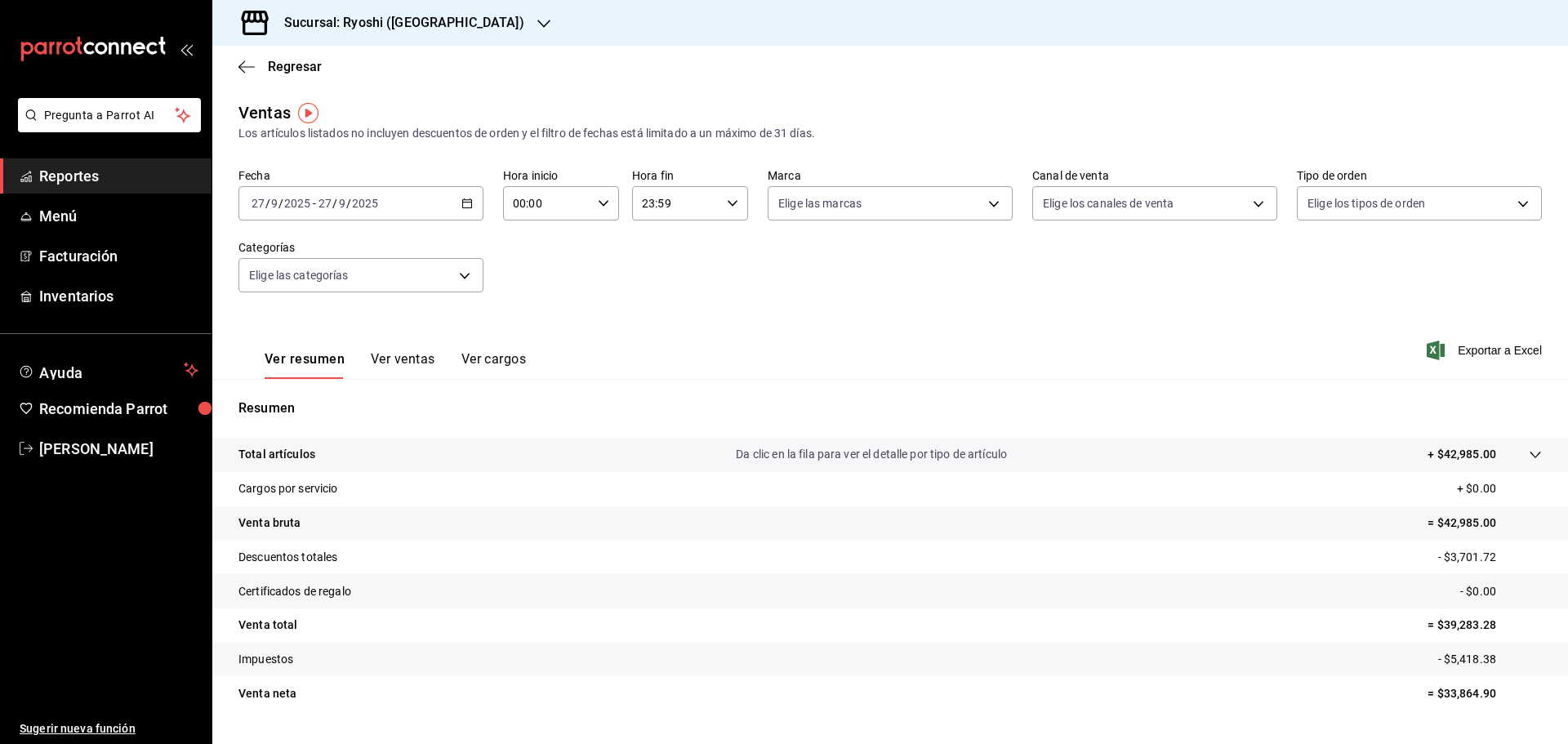
click at [468, 206] on icon "button" at bounding box center [467, 203] width 12 height 12
click at [316, 392] on span "Rango de fechas" at bounding box center [315, 399] width 126 height 17
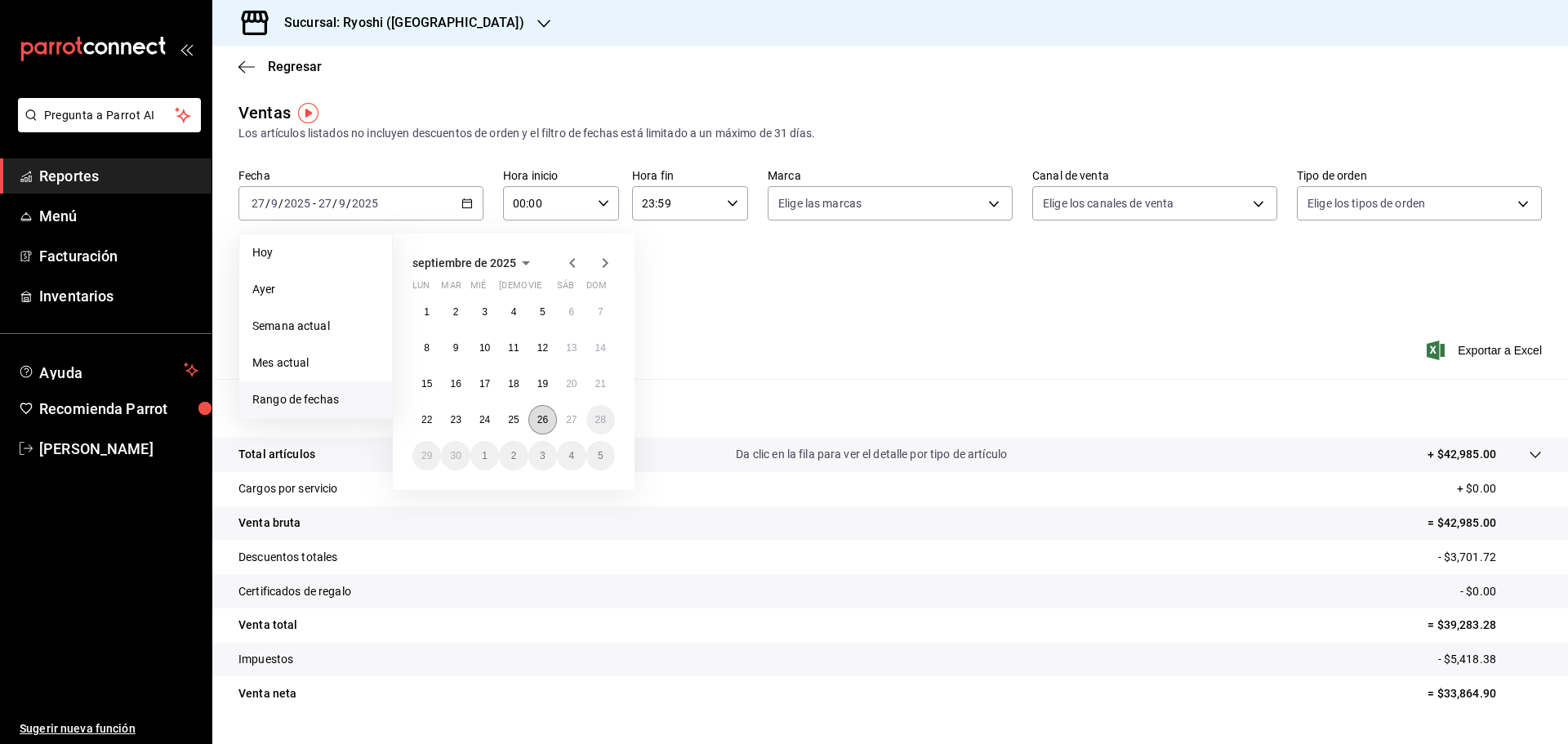
click at [540, 426] on button "26" at bounding box center [542, 420] width 29 height 30
click at [567, 425] on abbr "27" at bounding box center [571, 420] width 11 height 12
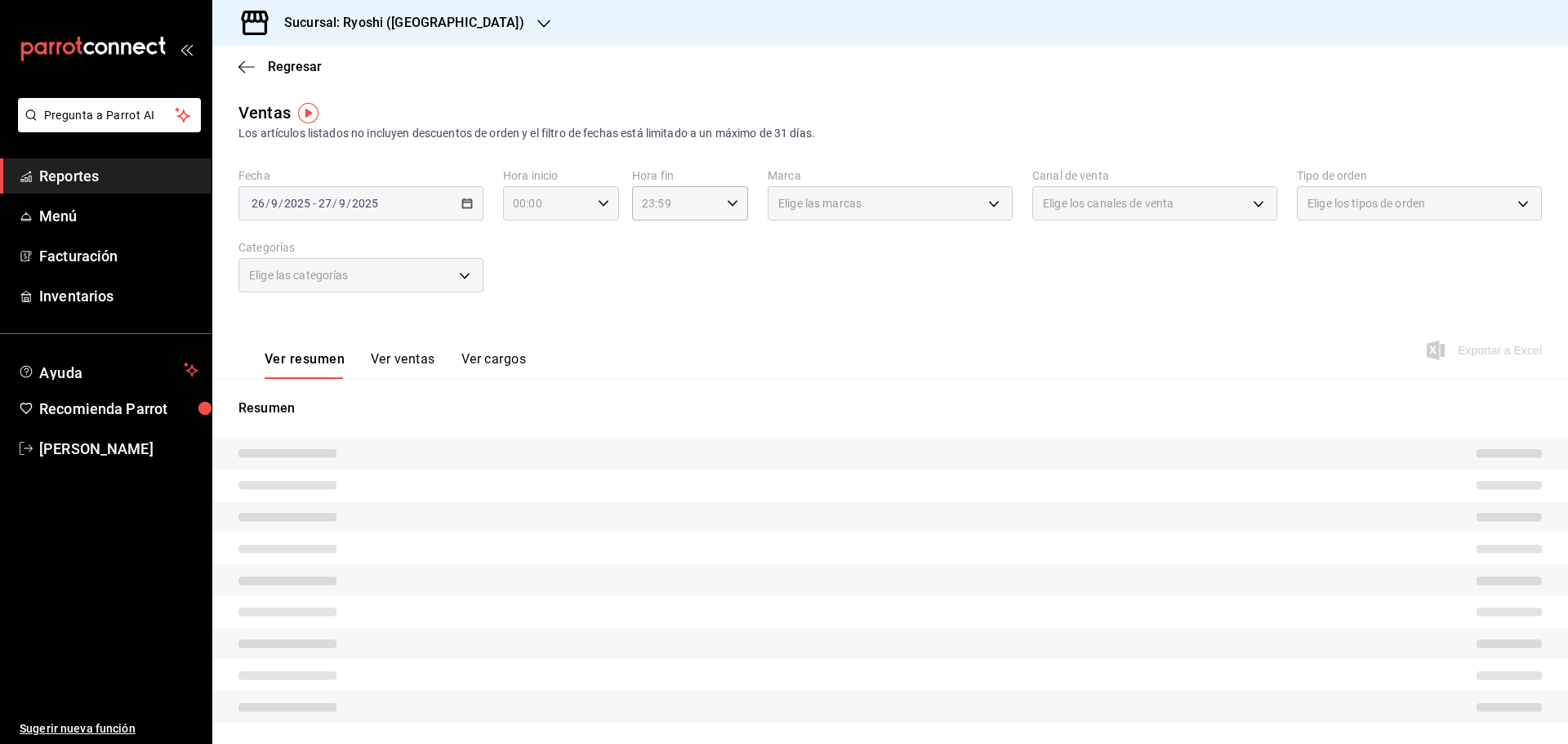
click at [598, 205] on icon "button" at bounding box center [603, 203] width 12 height 12
click at [532, 279] on span "05" at bounding box center [530, 277] width 32 height 13
type input "05:00"
click at [728, 203] on div at bounding box center [784, 372] width 1568 height 744
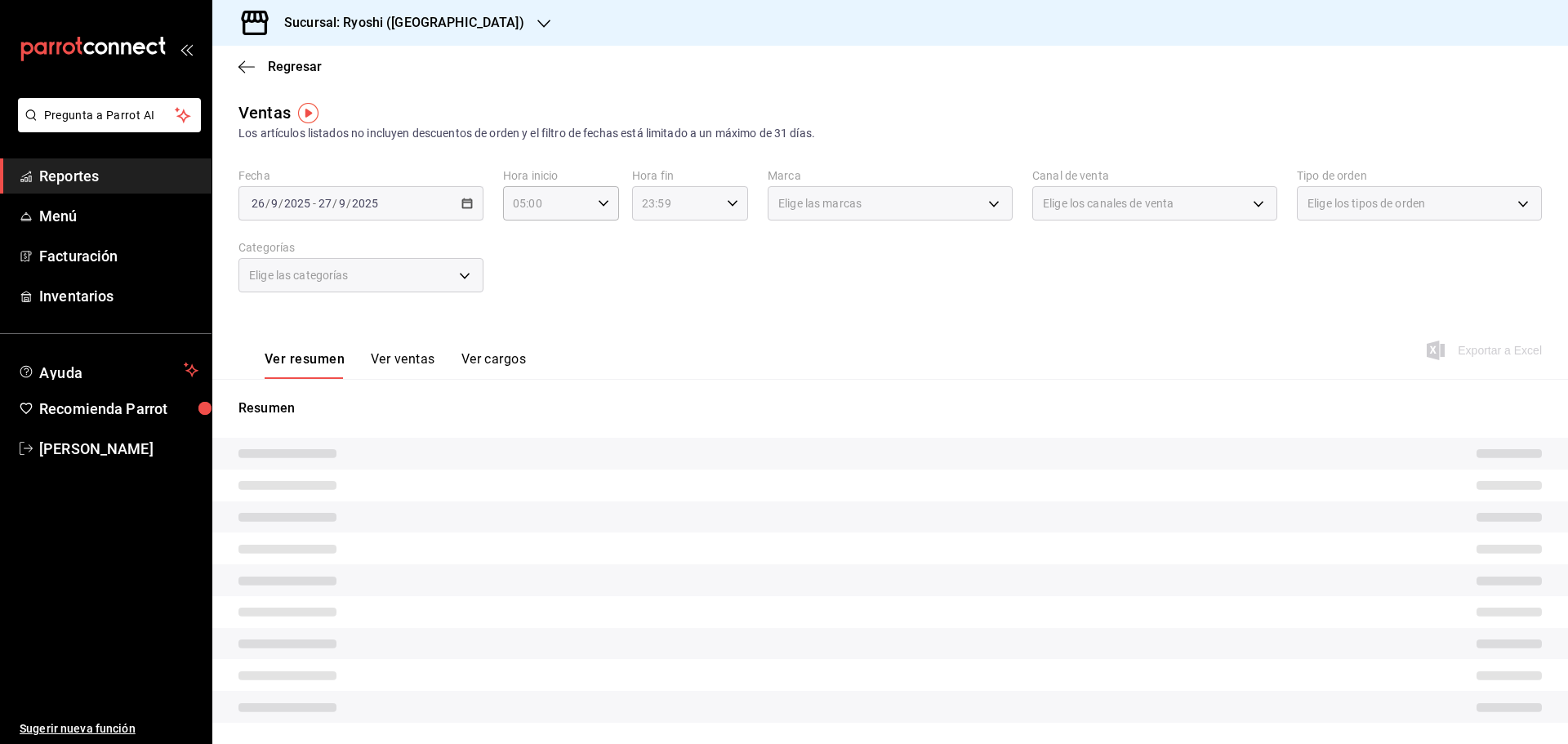
click at [729, 200] on icon "button" at bounding box center [732, 203] width 12 height 12
click at [657, 292] on button "05" at bounding box center [656, 284] width 51 height 32
type input "05:59"
click at [920, 278] on div at bounding box center [784, 372] width 1568 height 744
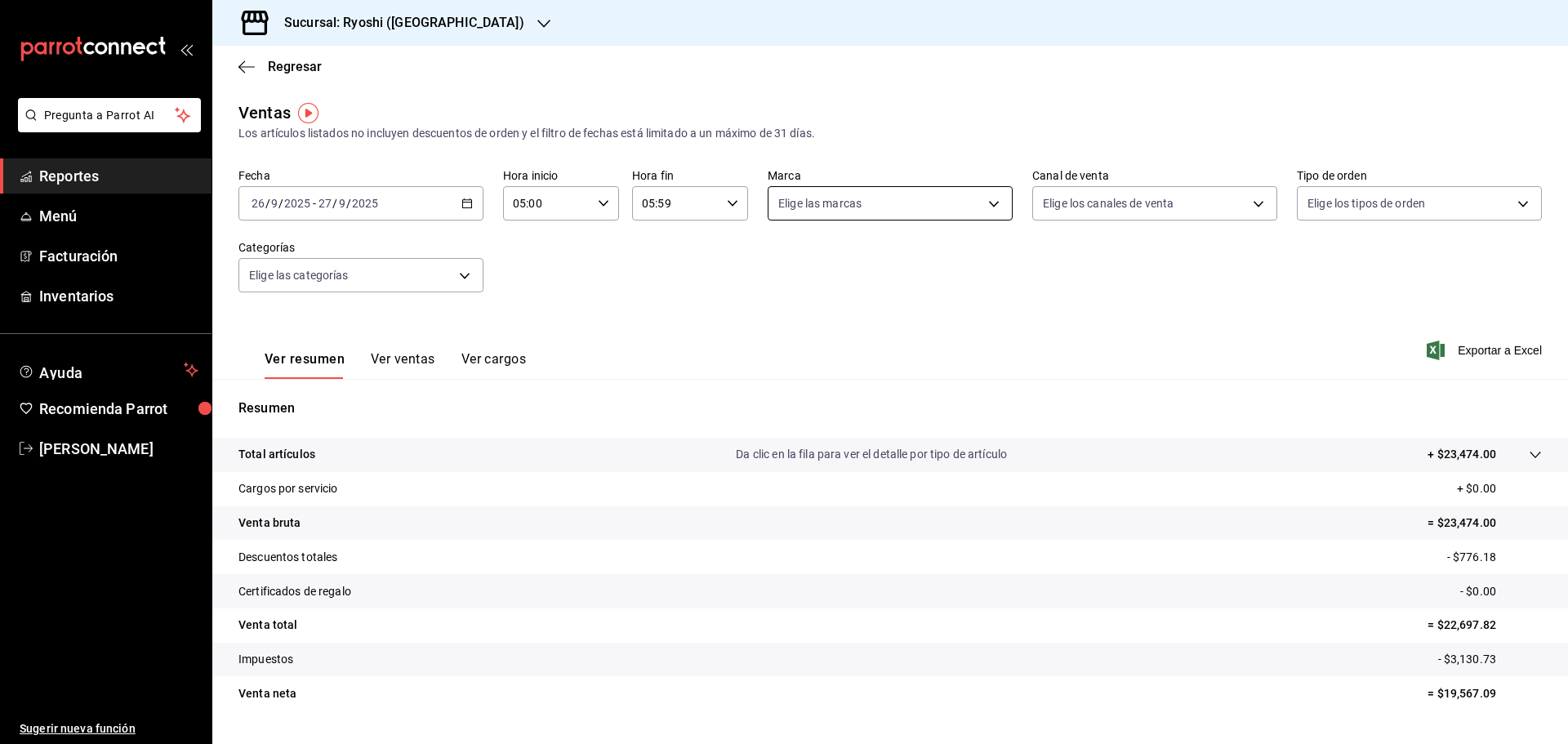
click at [984, 209] on body "Pregunta a Parrot AI Reportes Menú Facturación Inventarios Ayuda Recomienda Par…" at bounding box center [784, 372] width 1568 height 744
click at [845, 327] on span "Ryoshi ([GEOGRAPHIC_DATA])" at bounding box center [903, 321] width 190 height 17
type input "26ca50e5-a845-484f-a54e-8a4432b79f59"
checkbox input "true"
click at [1494, 348] on div at bounding box center [784, 372] width 1568 height 744
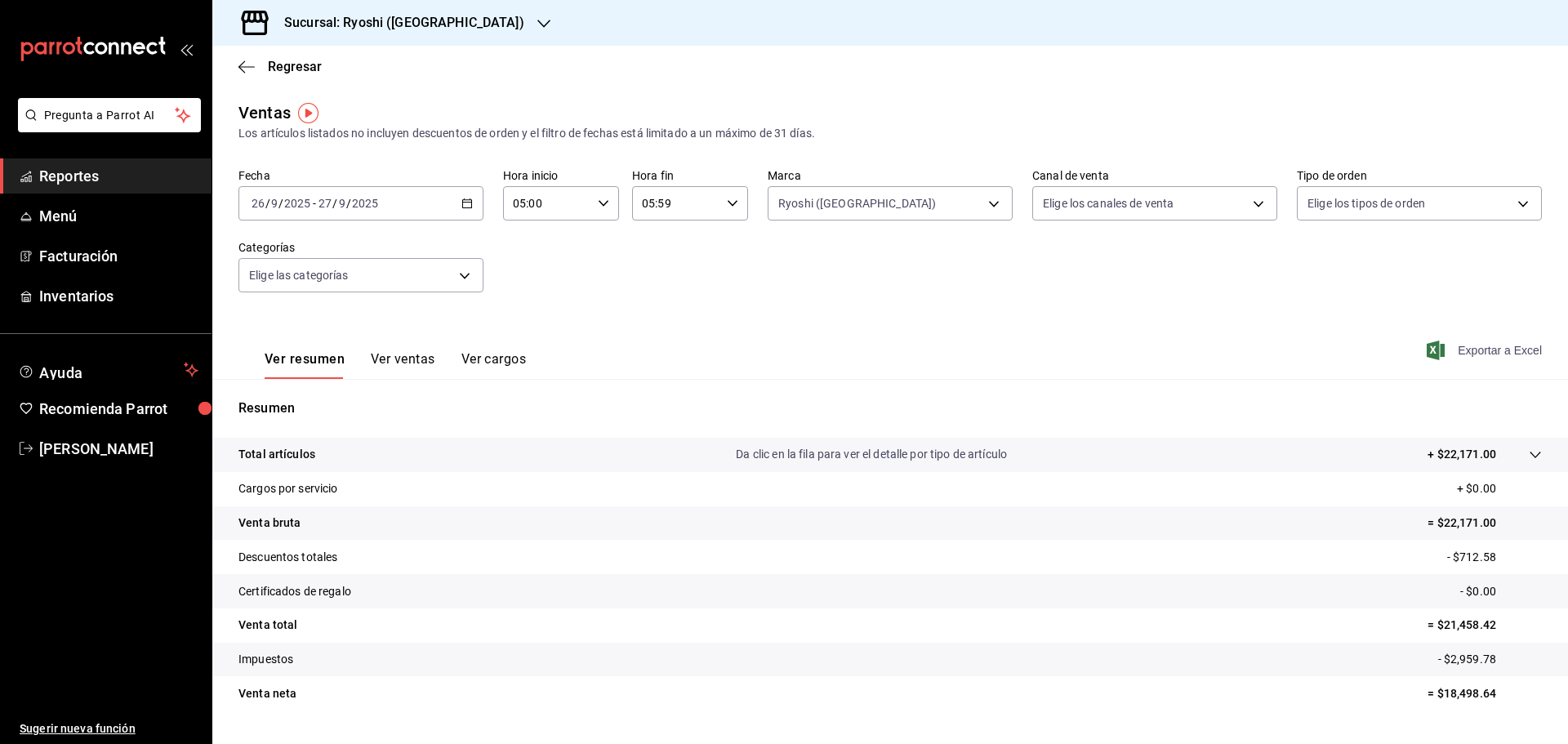
click at [1451, 348] on span "Exportar a Excel" at bounding box center [1486, 350] width 112 height 20
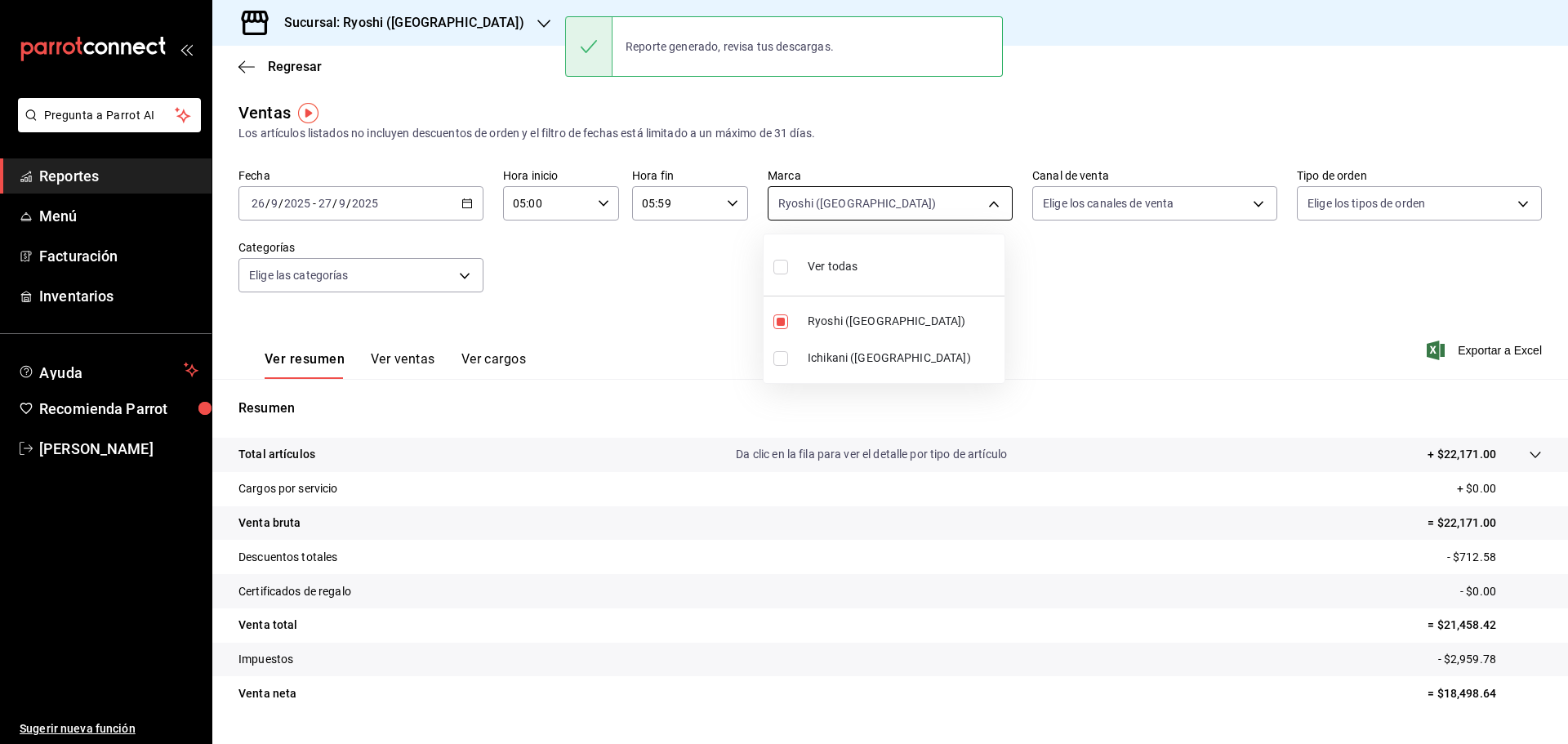
click at [984, 205] on body "Pregunta a Parrot AI Reportes Menú Facturación Inventarios Ayuda Recomienda Par…" at bounding box center [784, 372] width 1568 height 744
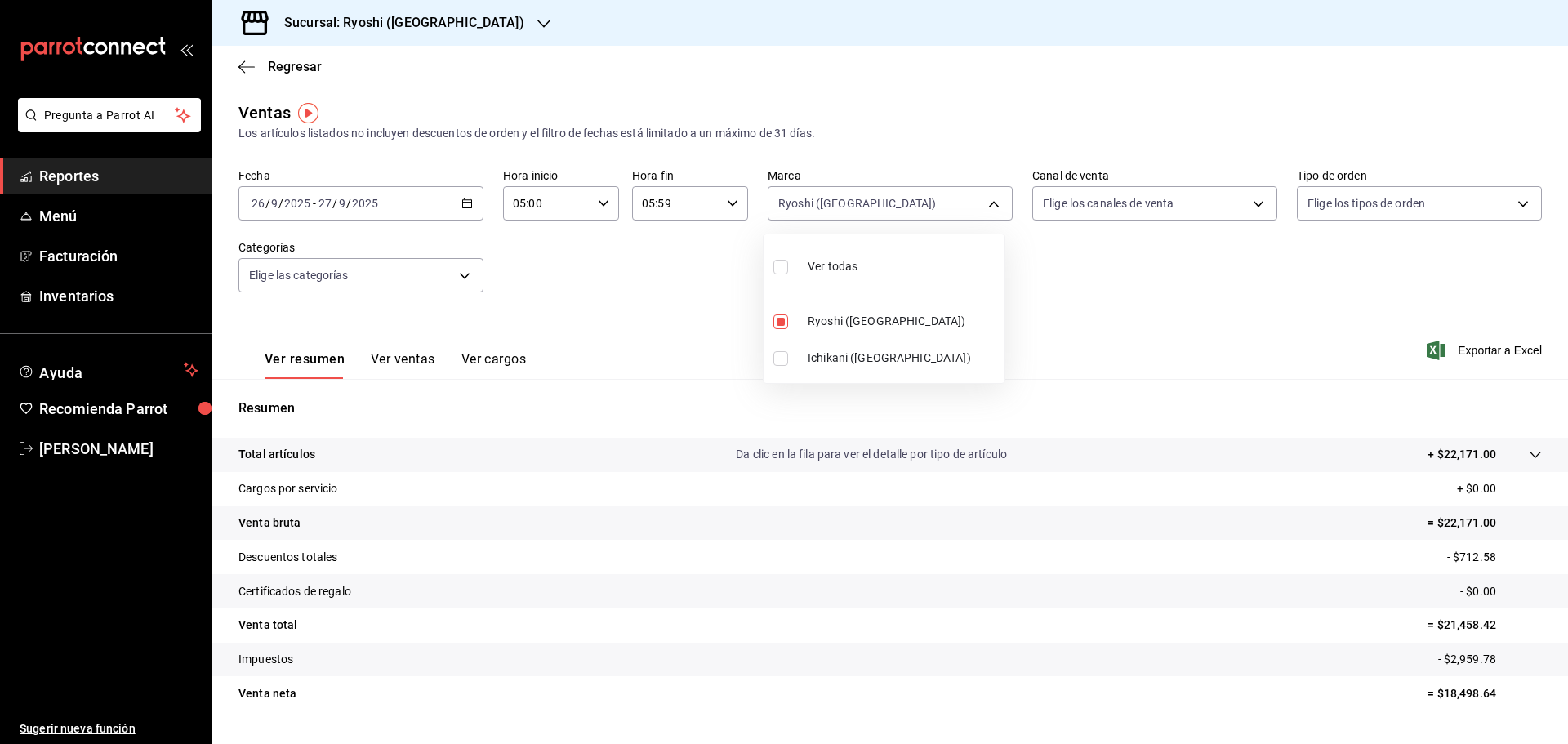
click at [846, 271] on span "Ver todas" at bounding box center [833, 266] width 50 height 17
type input "26ca50e5-a845-484f-a54e-8a4432b79f59,e80bf875-3c9c-4ad9-8c6a-14c8262011fc"
checkbox input "true"
click at [784, 325] on input "checkbox" at bounding box center [780, 322] width 14 height 14
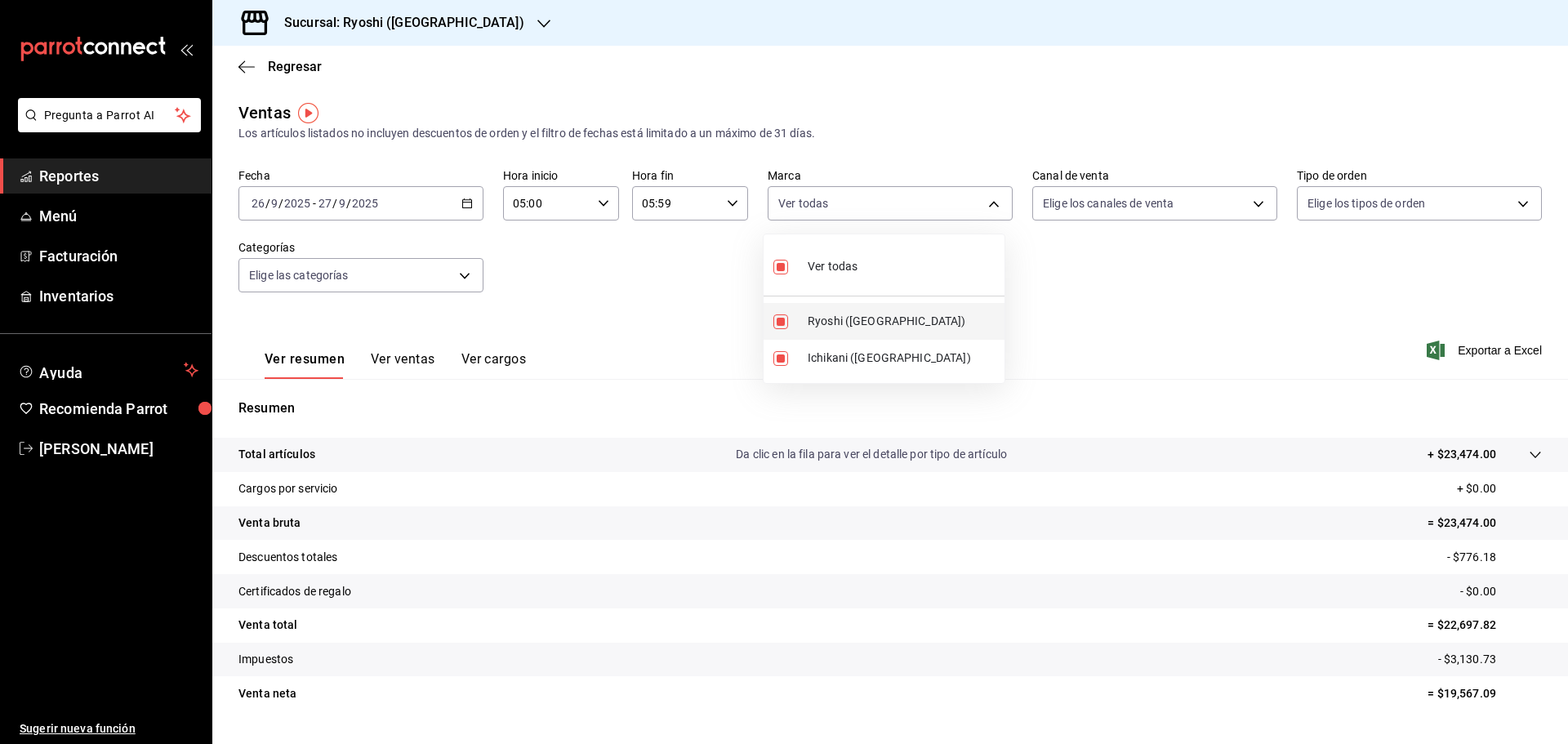
checkbox input "false"
type input "e80bf875-3c9c-4ad9-8c6a-14c8262011fc"
checkbox input "false"
click at [1084, 333] on div at bounding box center [784, 372] width 1568 height 744
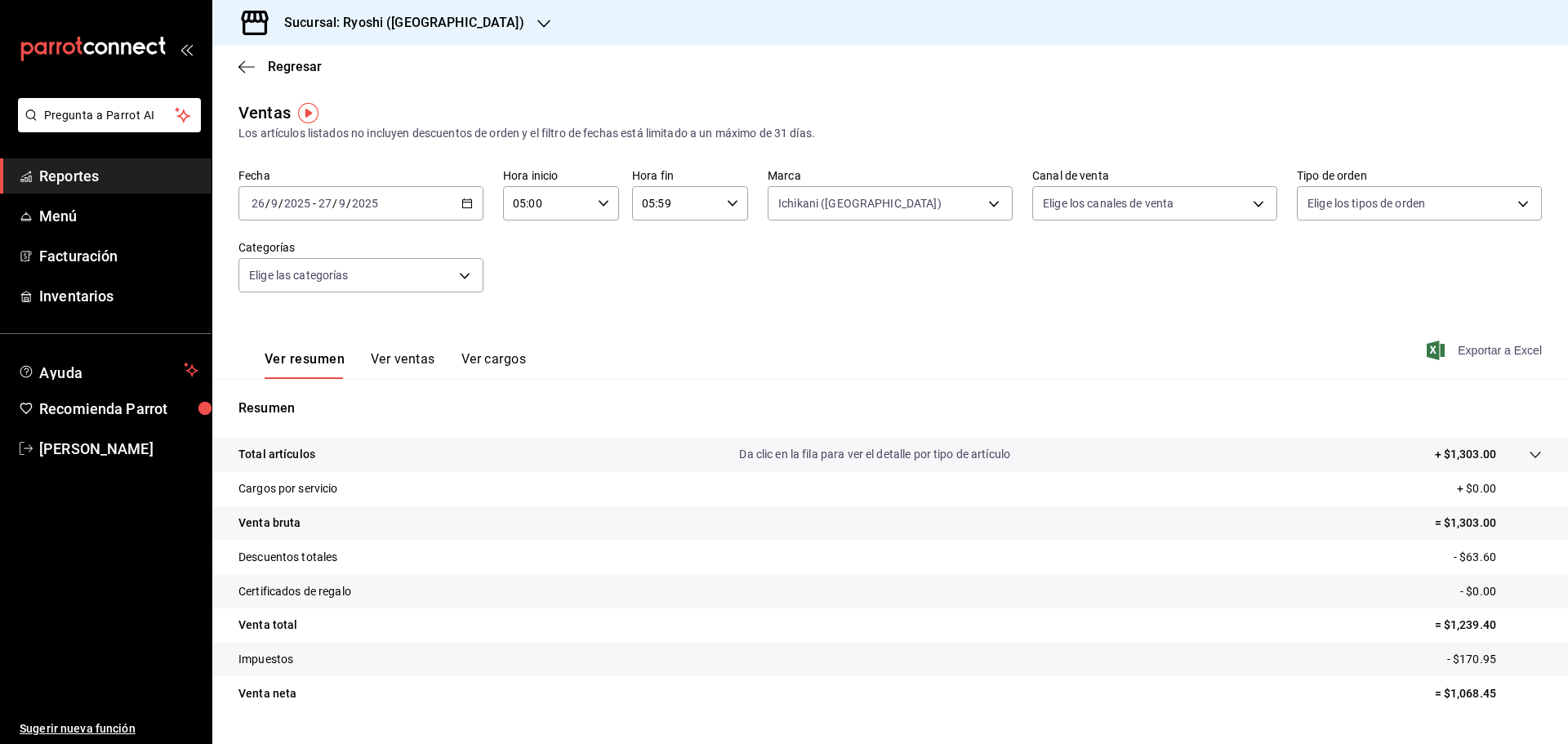
click at [1482, 343] on span "Exportar a Excel" at bounding box center [1486, 350] width 112 height 20
